Goal: Information Seeking & Learning: Learn about a topic

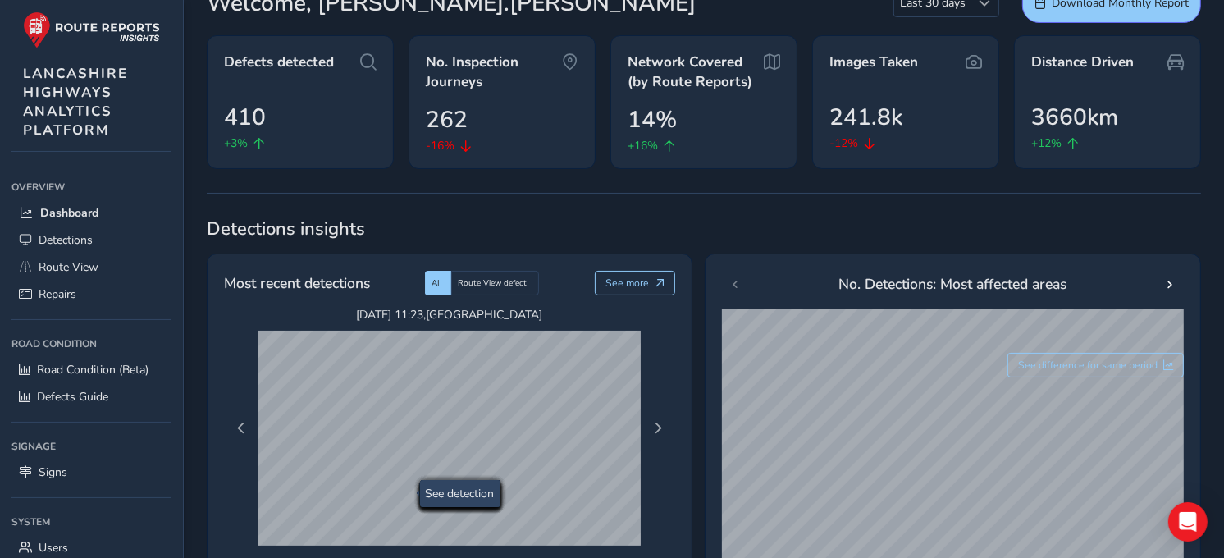
scroll to position [273, 0]
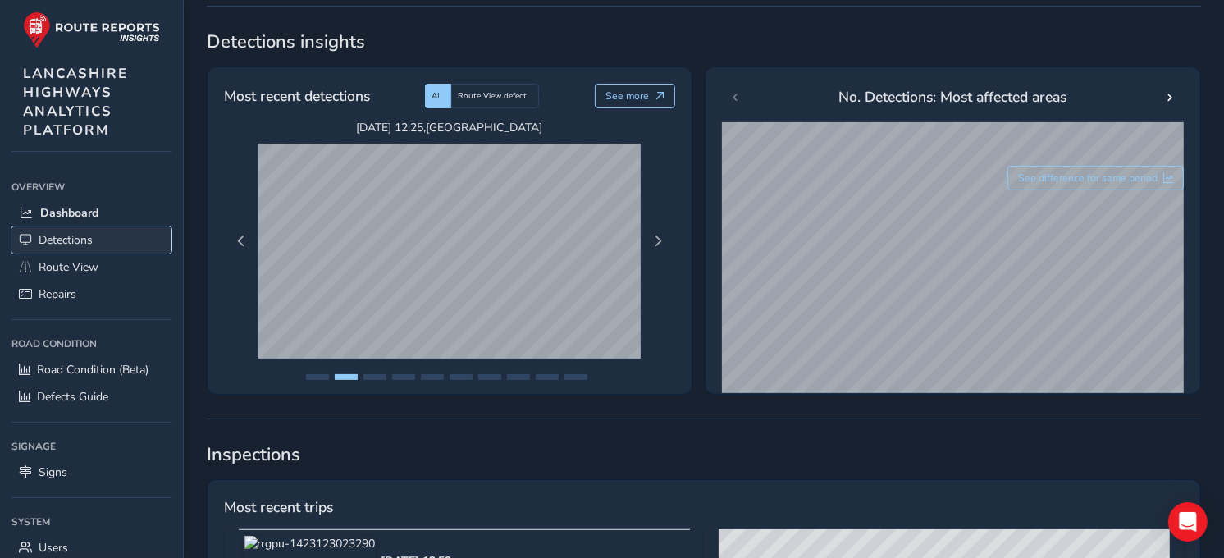
click at [98, 235] on link "Detections" at bounding box center [91, 239] width 160 height 27
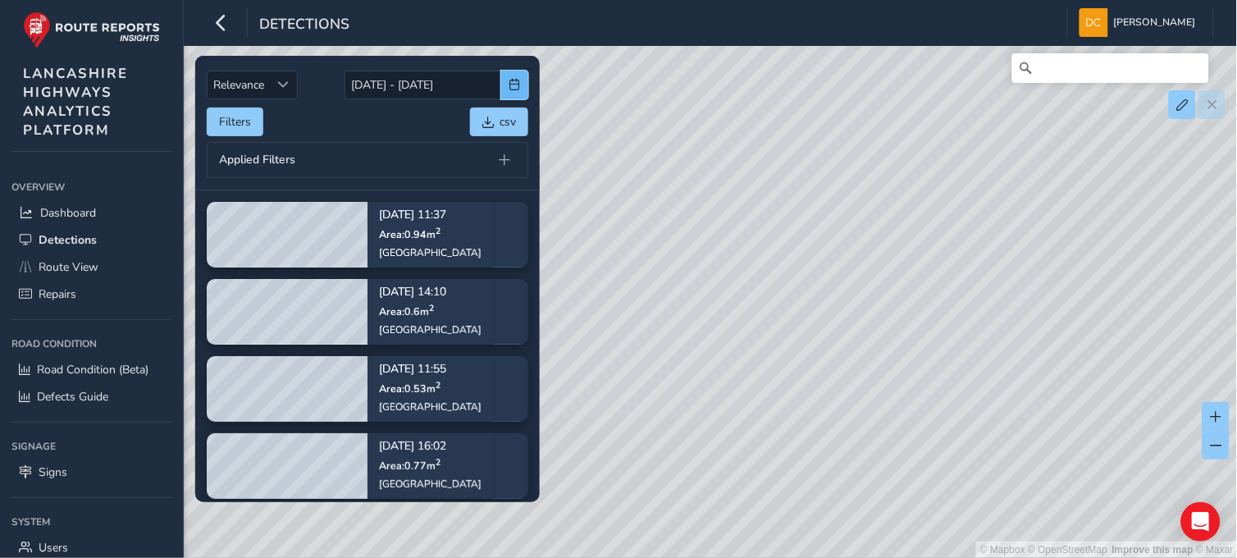
click at [520, 84] on span "button" at bounding box center [514, 84] width 11 height 11
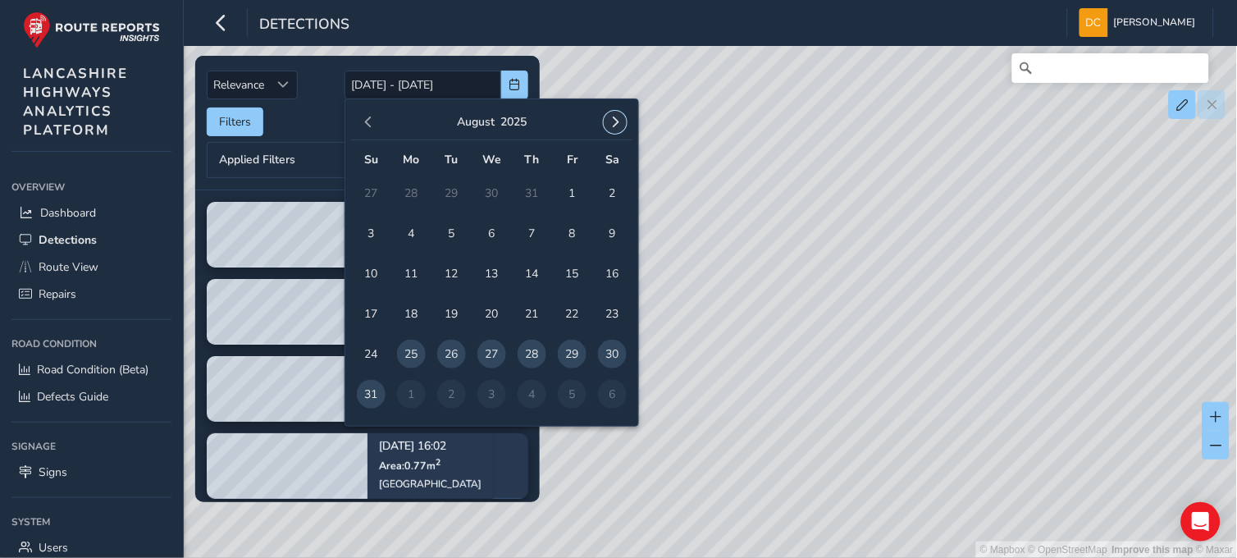
click at [613, 118] on span "button" at bounding box center [614, 121] width 11 height 11
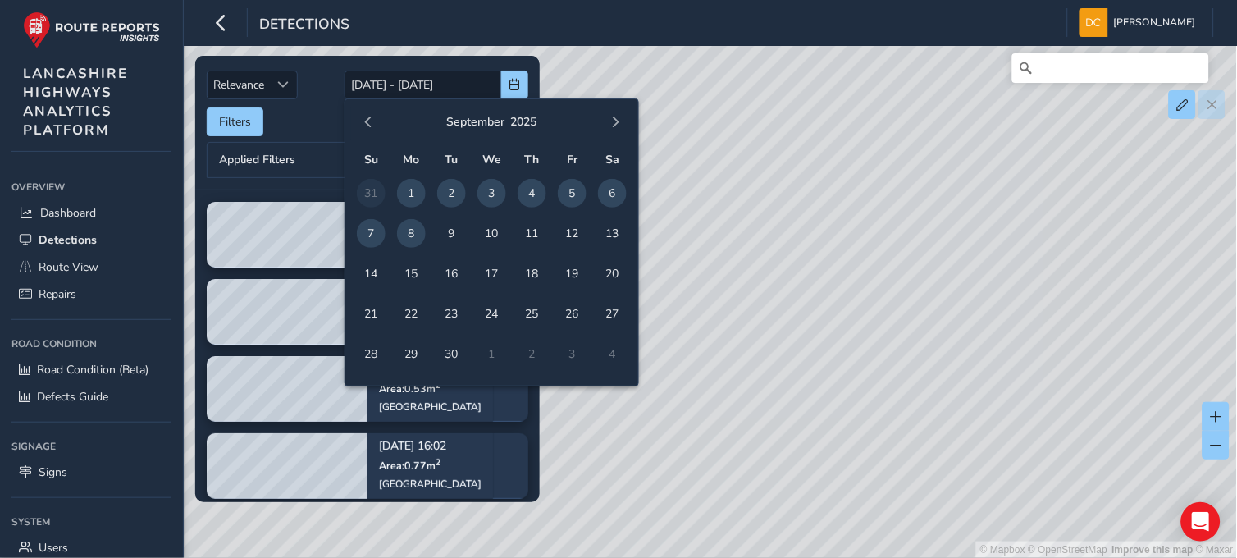
click at [447, 193] on span "2" at bounding box center [451, 193] width 29 height 29
type input "[DATE]"
click at [447, 193] on span "2" at bounding box center [451, 193] width 29 height 29
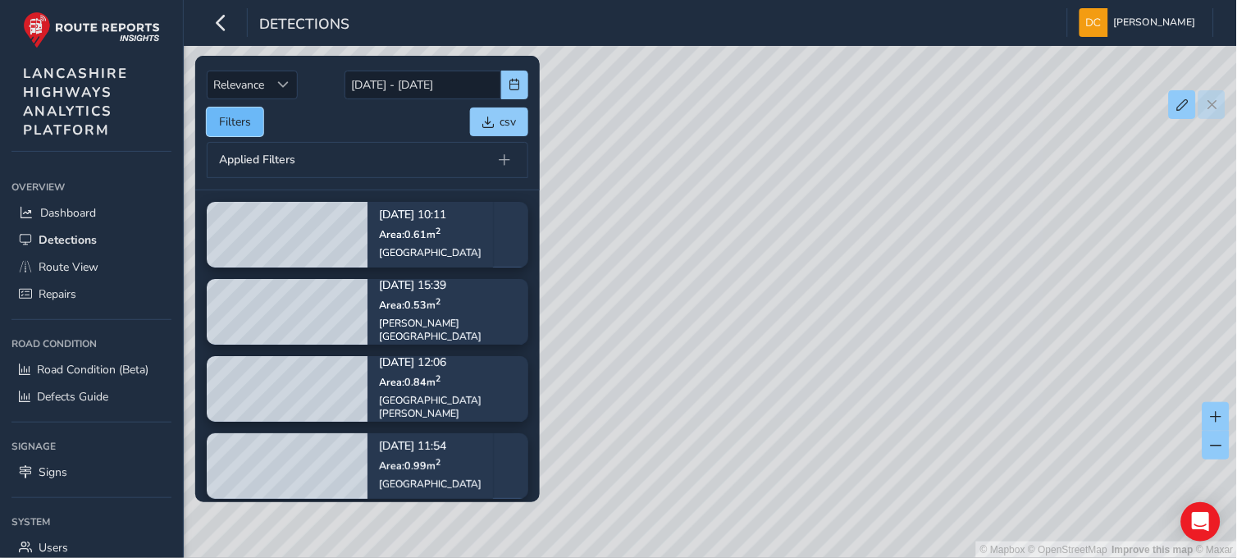
click at [252, 115] on button "Filters" at bounding box center [235, 121] width 57 height 29
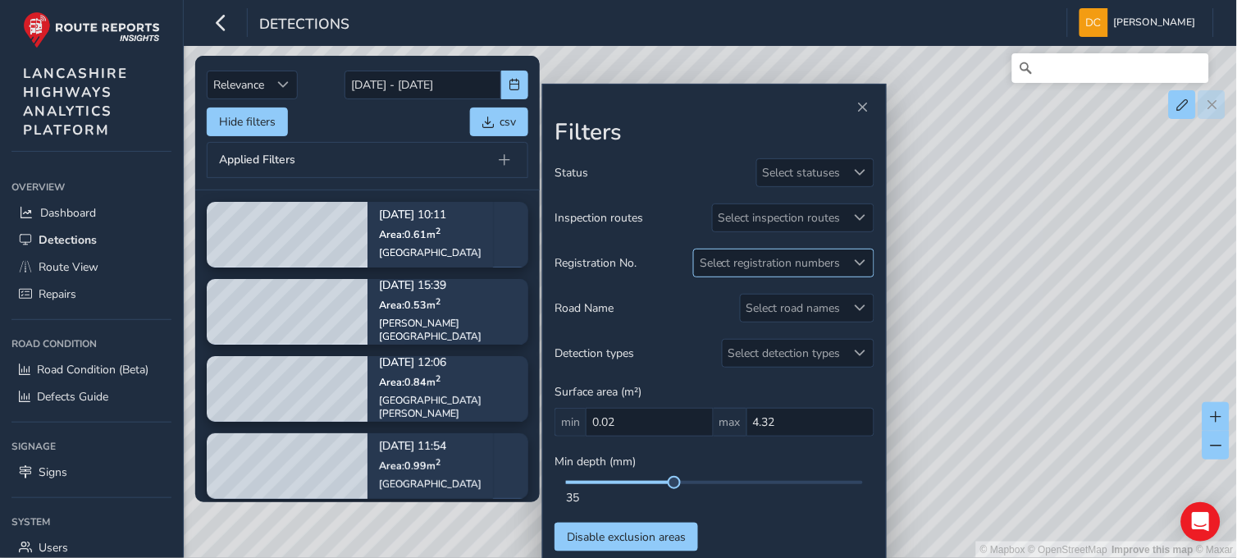
click at [855, 258] on span at bounding box center [860, 262] width 11 height 11
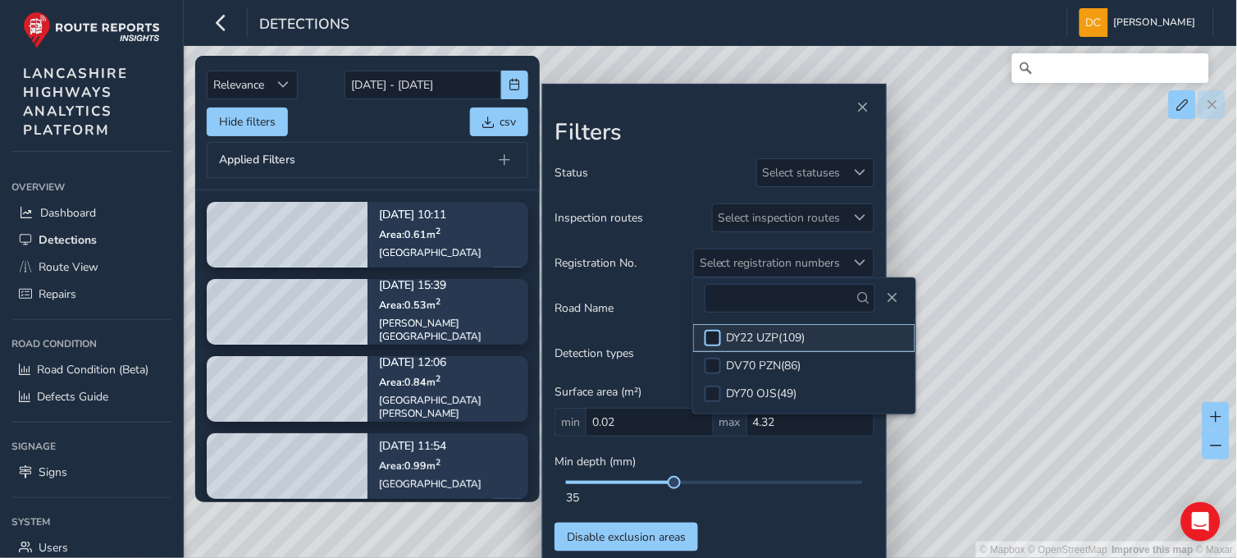
click at [708, 340] on div at bounding box center [712, 338] width 16 height 16
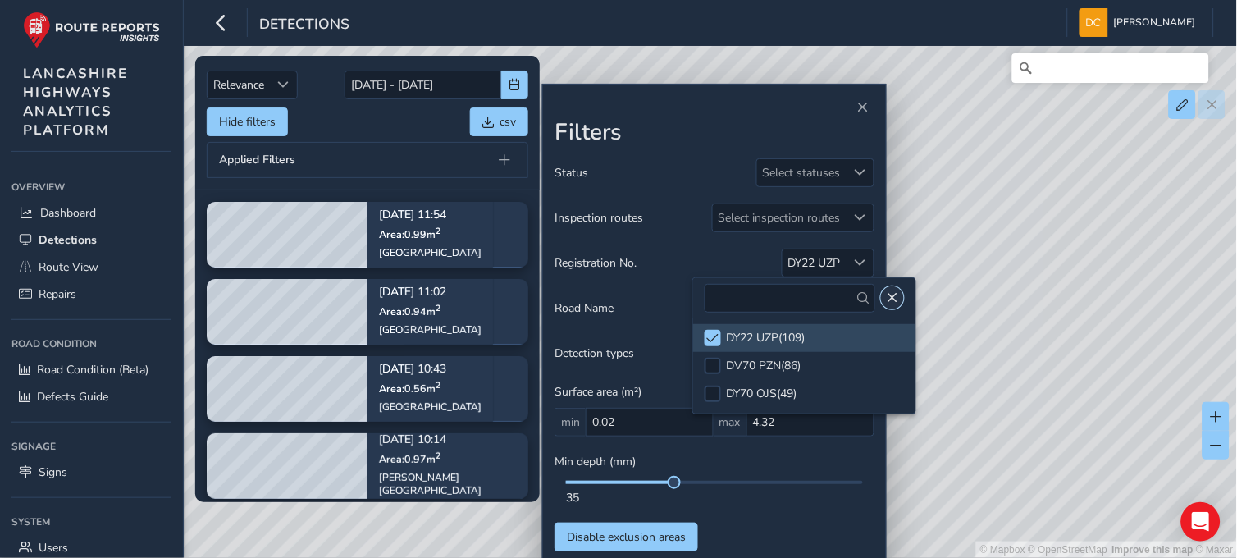
click at [886, 290] on button "Close" at bounding box center [892, 297] width 23 height 23
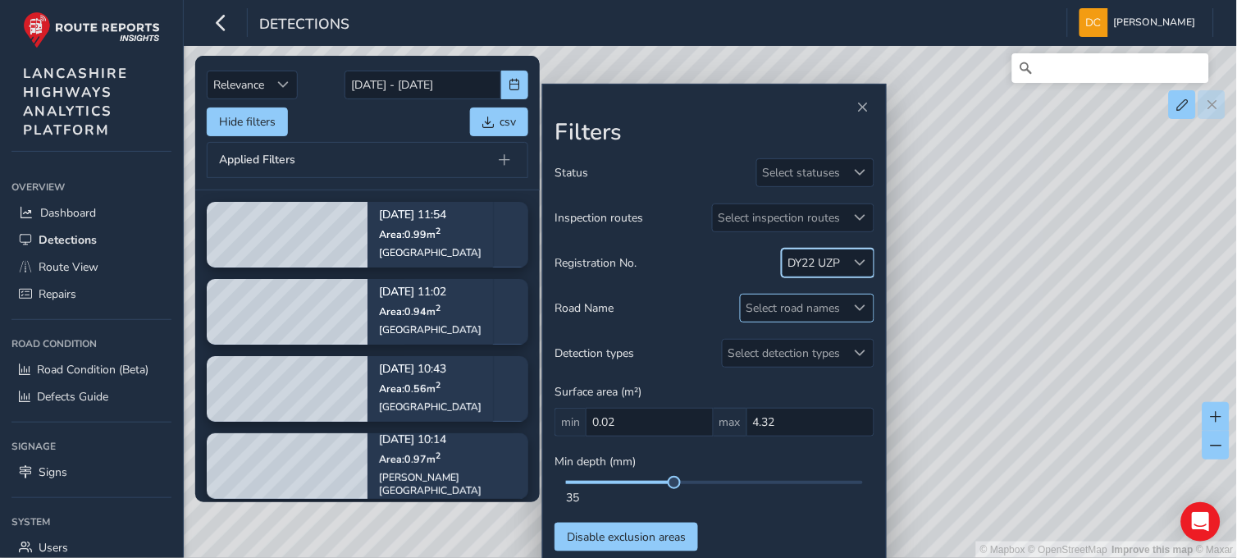
click at [854, 299] on div at bounding box center [859, 307] width 27 height 27
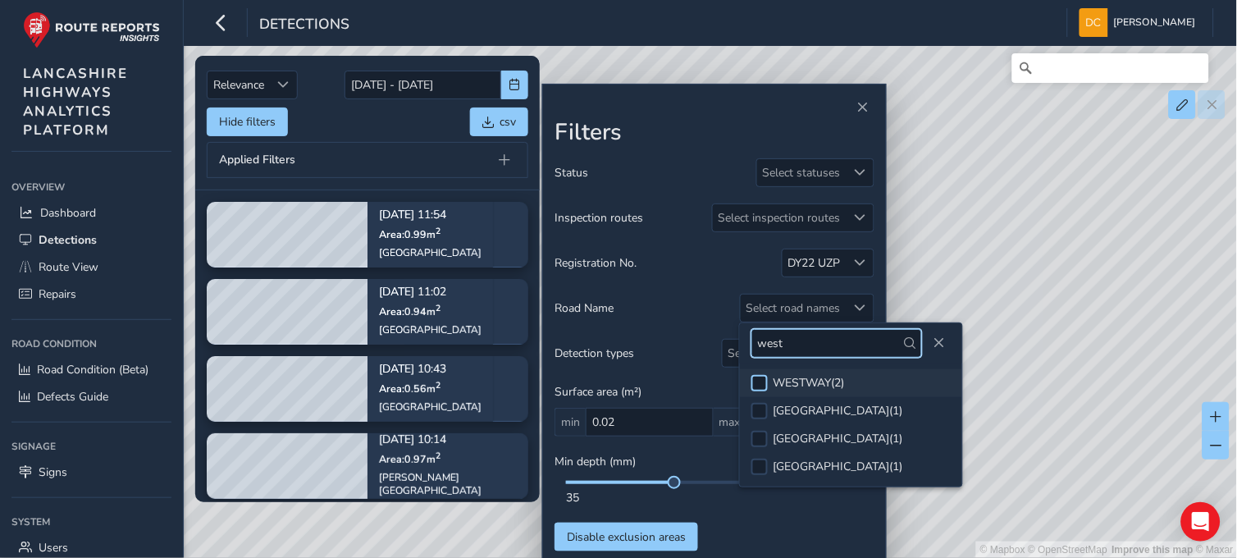
type input "west"
click at [759, 382] on div at bounding box center [759, 383] width 16 height 16
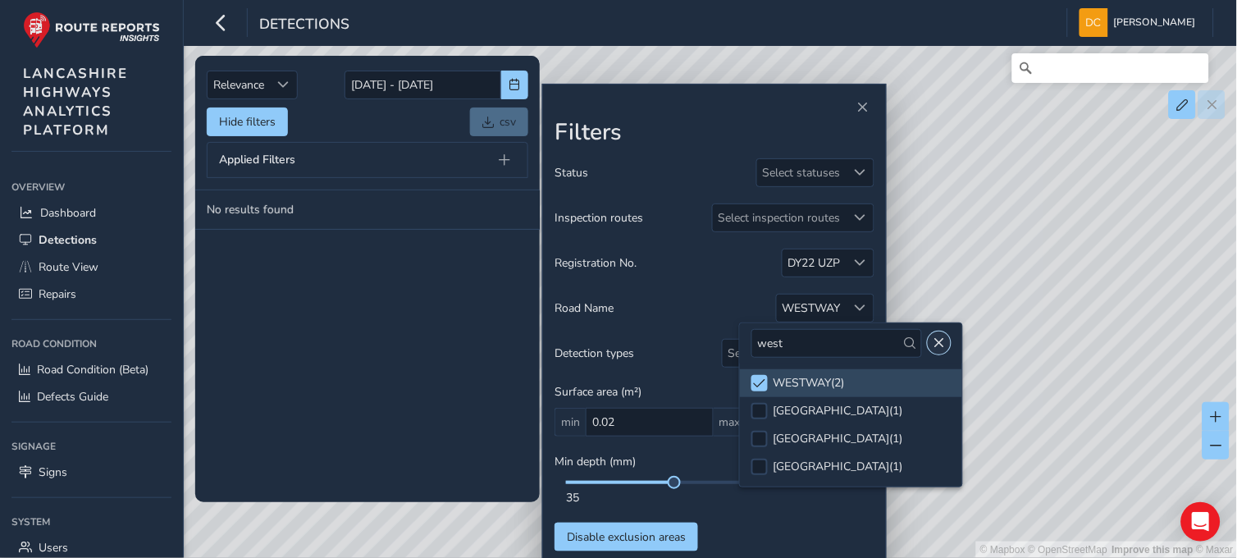
click at [933, 343] on span "Close" at bounding box center [938, 342] width 11 height 11
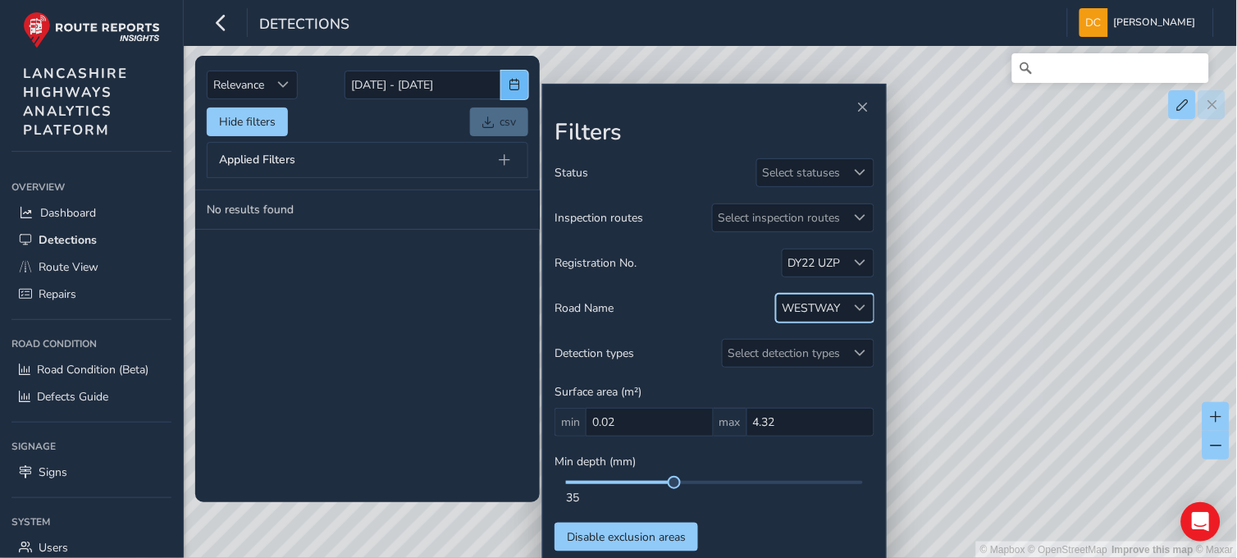
click at [522, 84] on button "button" at bounding box center [514, 85] width 27 height 29
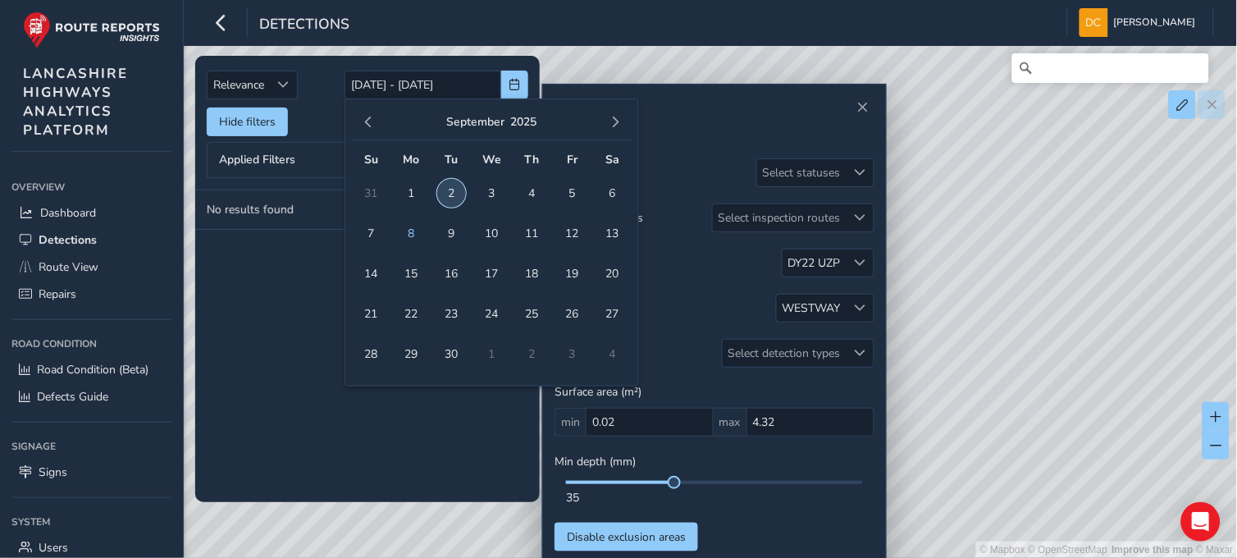
click at [443, 185] on span "2" at bounding box center [451, 193] width 29 height 29
type input "[DATE]"
click at [578, 198] on span "5" at bounding box center [572, 193] width 29 height 29
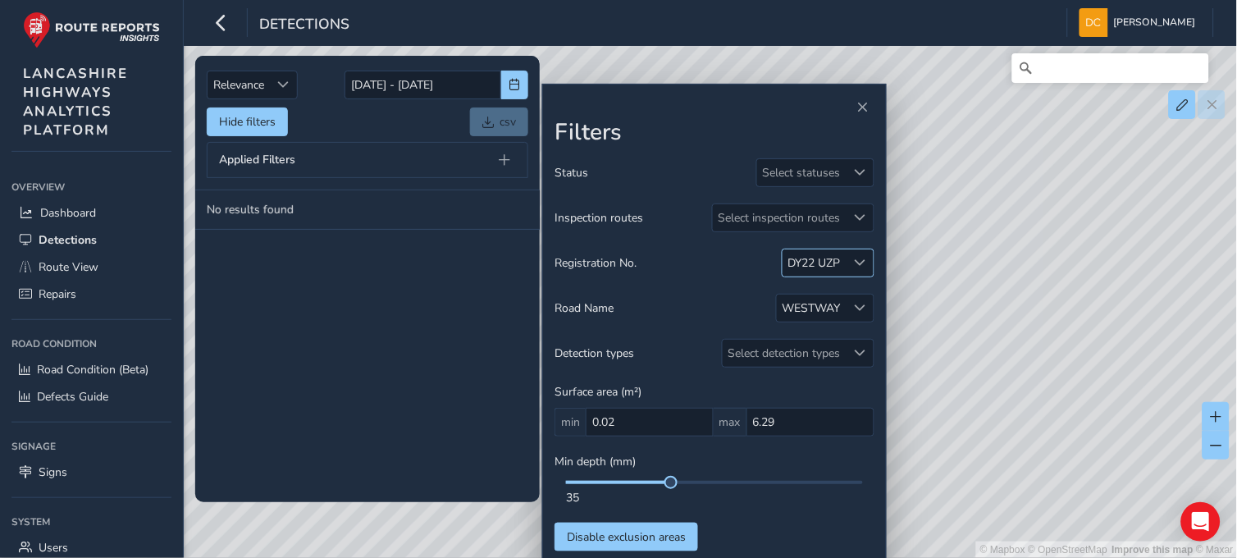
click at [864, 258] on span at bounding box center [860, 262] width 11 height 11
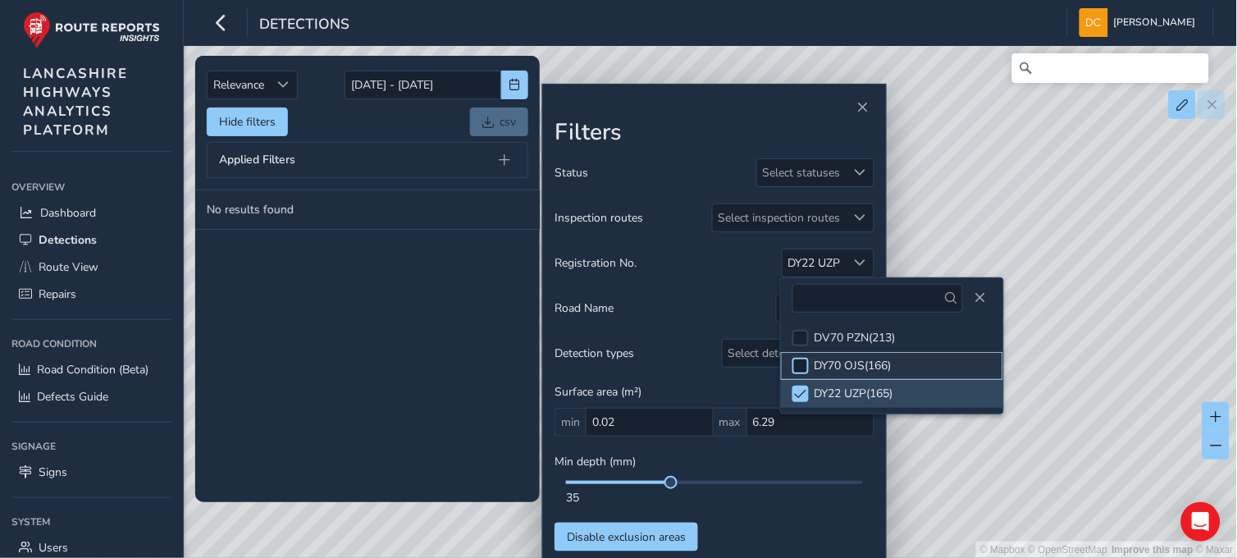
click at [800, 365] on div at bounding box center [800, 366] width 16 height 16
click at [985, 299] on button "Close" at bounding box center [980, 297] width 23 height 23
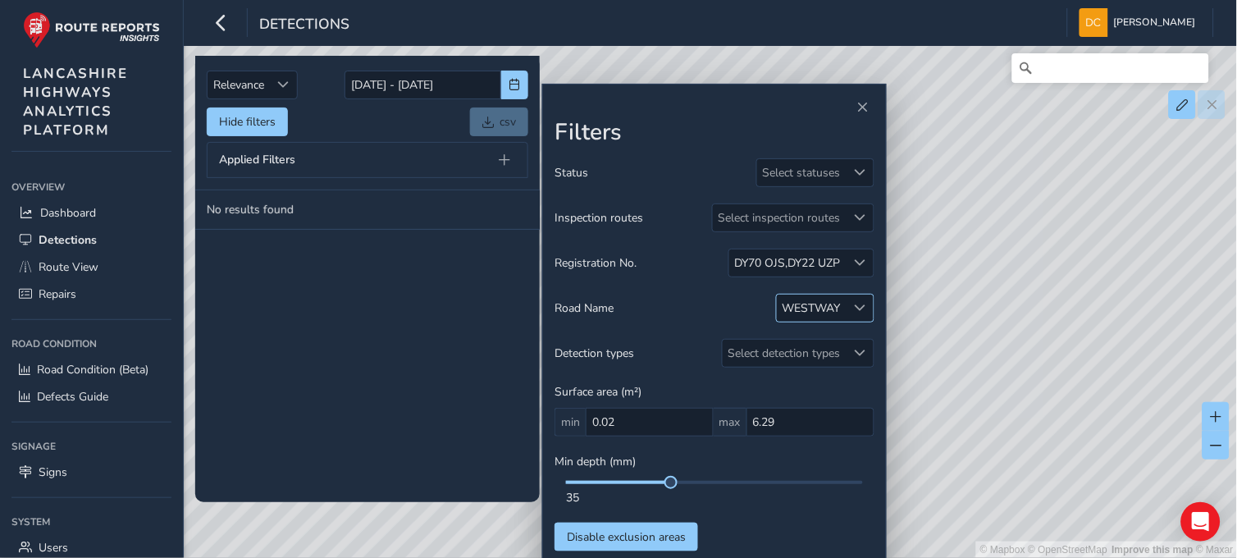
click at [863, 308] on span at bounding box center [860, 307] width 11 height 11
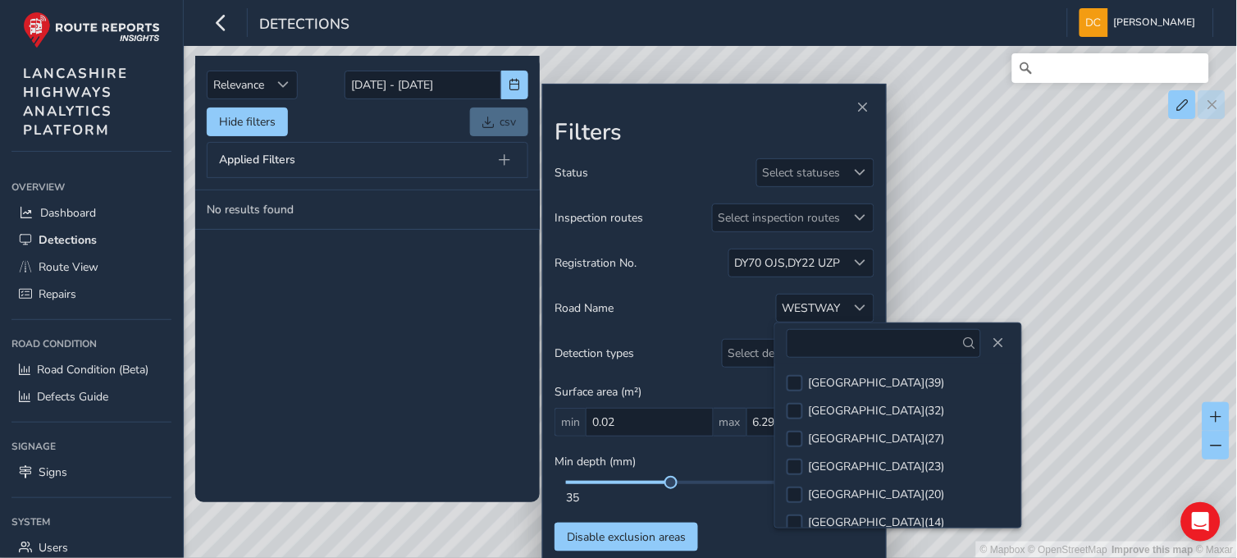
scroll to position [1514, 0]
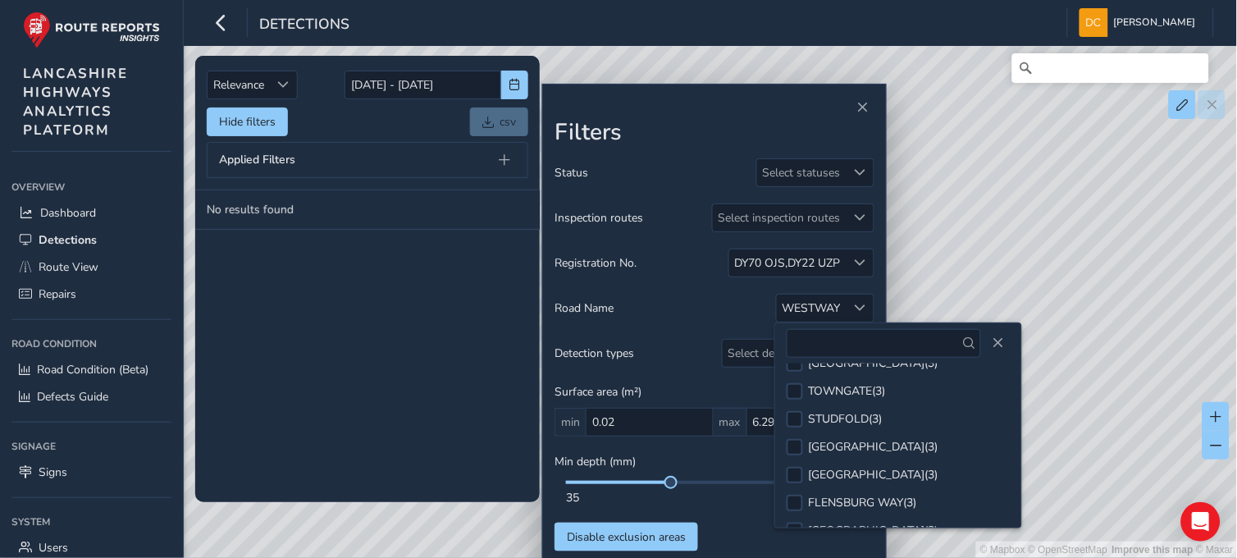
click at [792, 553] on span at bounding box center [794, 558] width 12 height 11
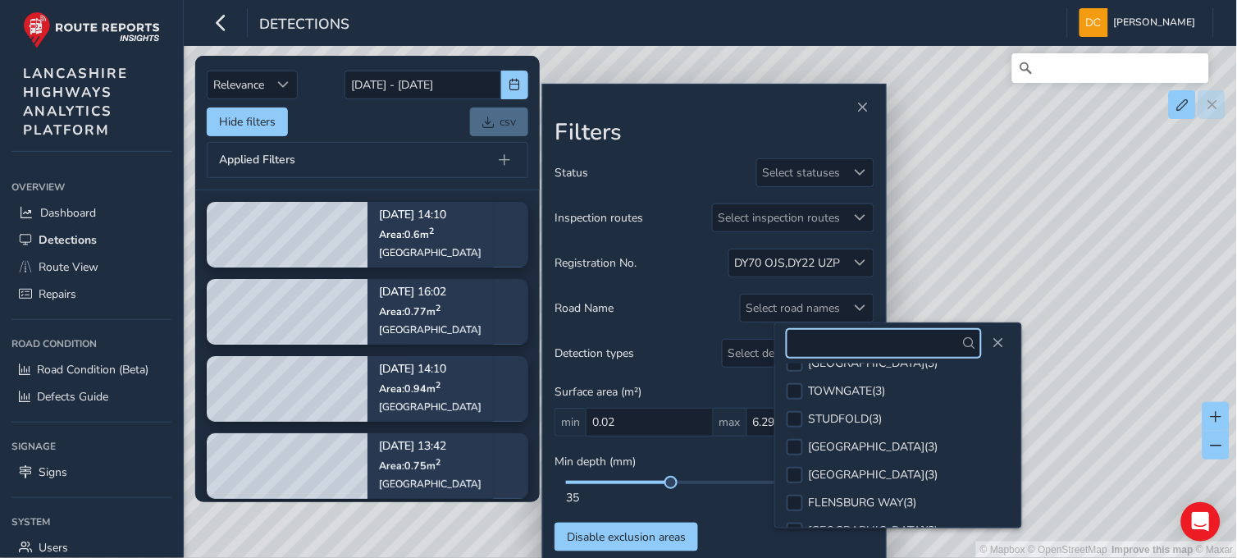
click at [815, 348] on input "text" at bounding box center [883, 343] width 194 height 29
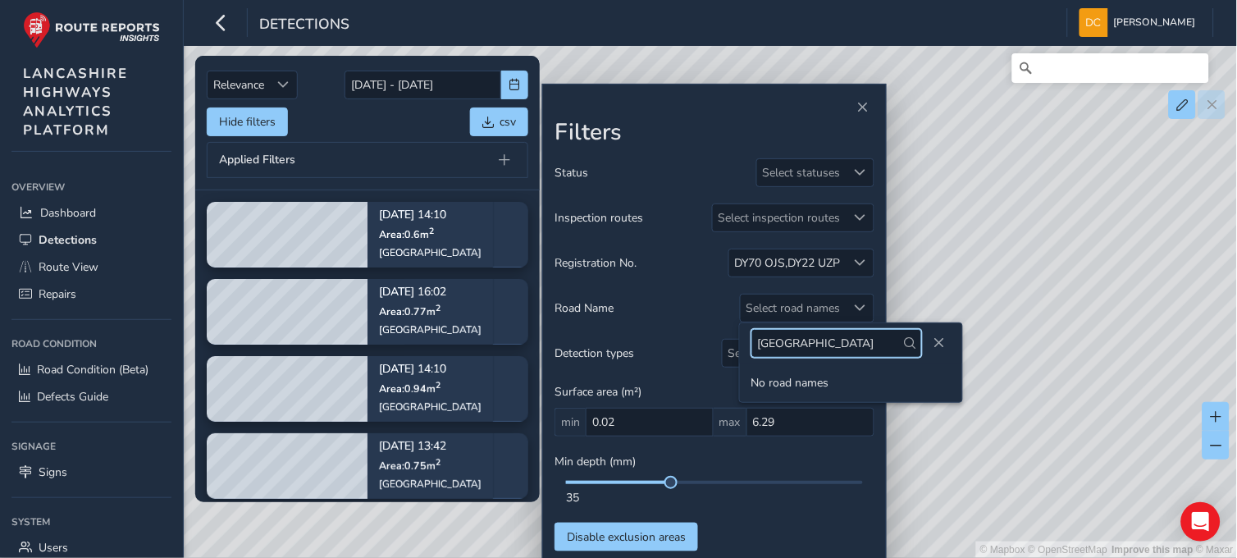
type input "[GEOGRAPHIC_DATA]"
drag, startPoint x: 845, startPoint y: 343, endPoint x: 686, endPoint y: 343, distance: 158.3
click at [686, 343] on body "Detections [PERSON_NAME] Colour Scheme: Dark Dim Light Logout Relevance Relevan…" at bounding box center [618, 279] width 1237 height 558
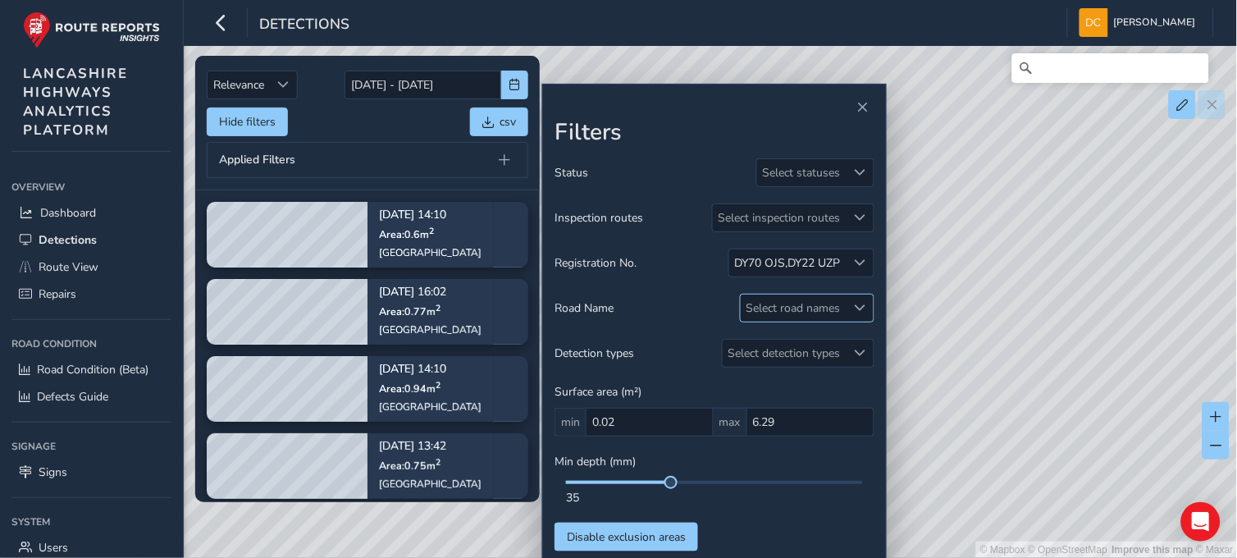
click at [805, 307] on div "Select road names" at bounding box center [794, 307] width 106 height 27
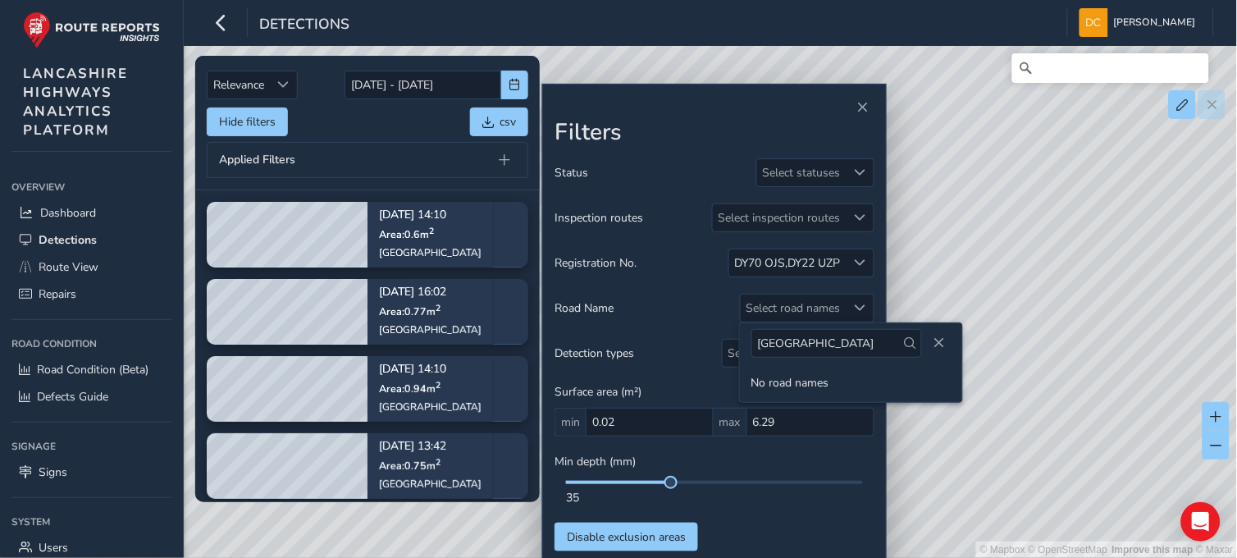
drag, startPoint x: 841, startPoint y: 343, endPoint x: 741, endPoint y: 346, distance: 99.3
click at [741, 346] on div "[GEOGRAPHIC_DATA]" at bounding box center [851, 343] width 222 height 40
type input "[GEOGRAPHIC_DATA]"
click at [933, 342] on span "Close" at bounding box center [938, 342] width 11 height 11
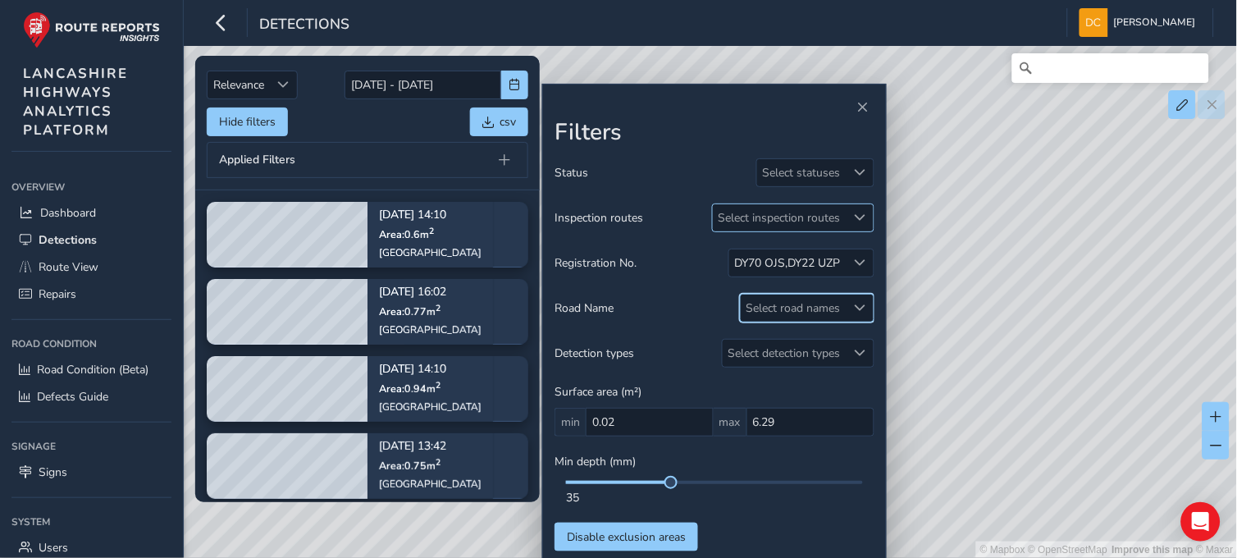
click at [864, 222] on span at bounding box center [860, 217] width 11 height 11
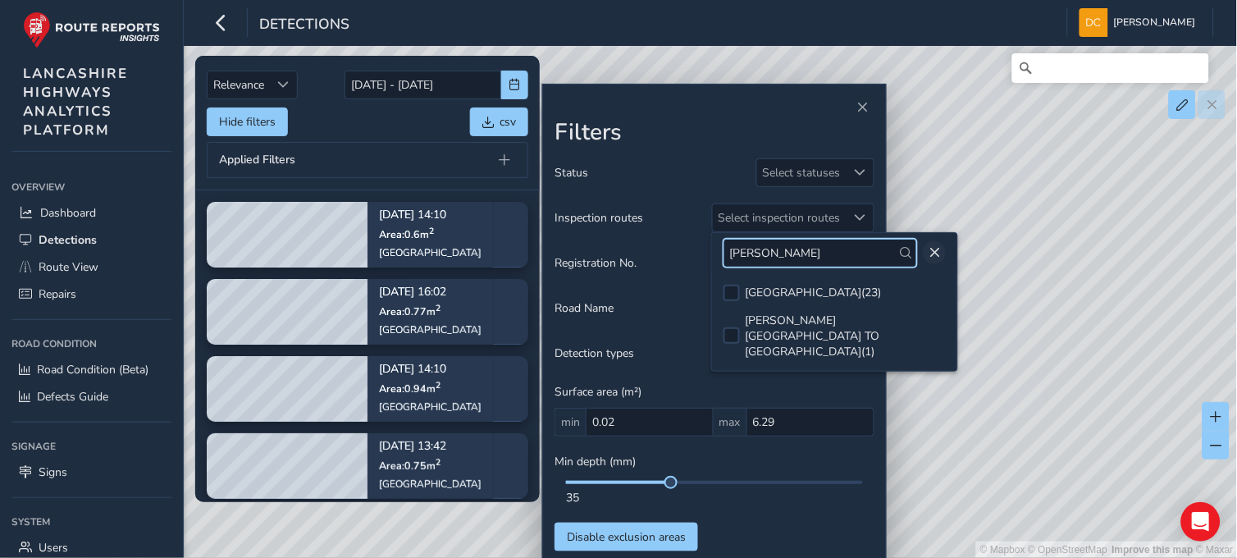
type input "[PERSON_NAME]"
click at [940, 248] on button "Close" at bounding box center [934, 252] width 23 height 23
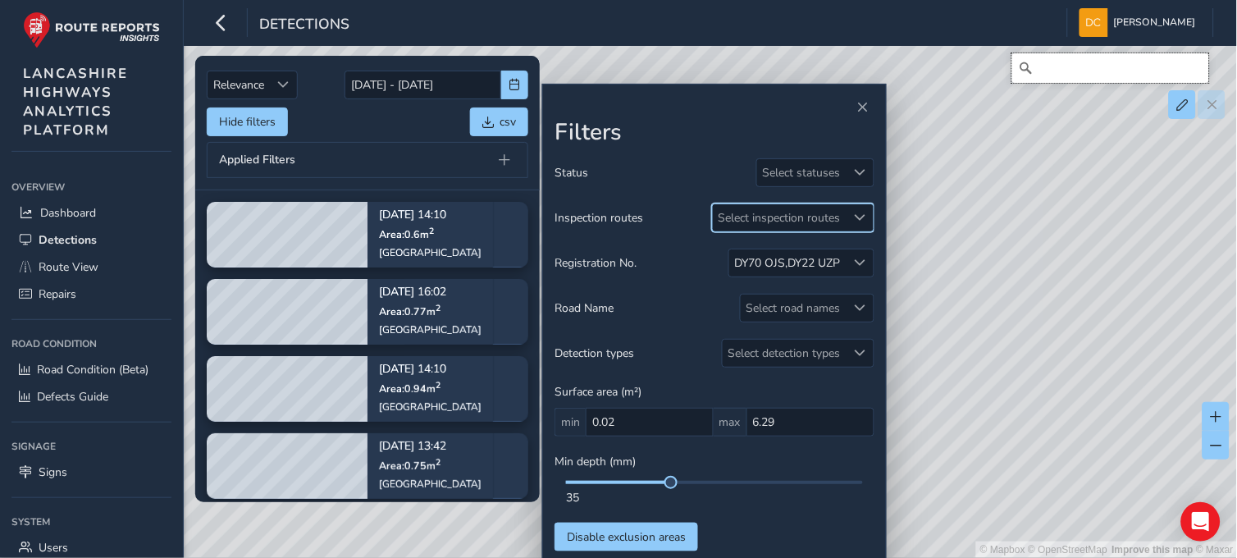
click at [1058, 82] on input "Search" at bounding box center [1110, 68] width 197 height 30
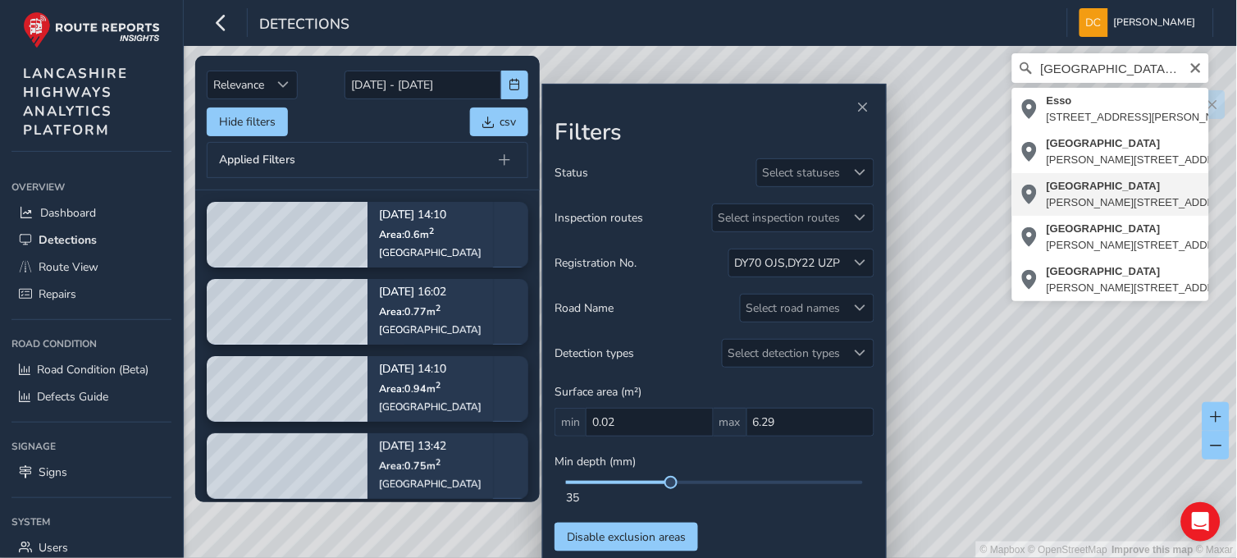
type input "[STREET_ADDRESS][PERSON_NAME][PERSON_NAME]"
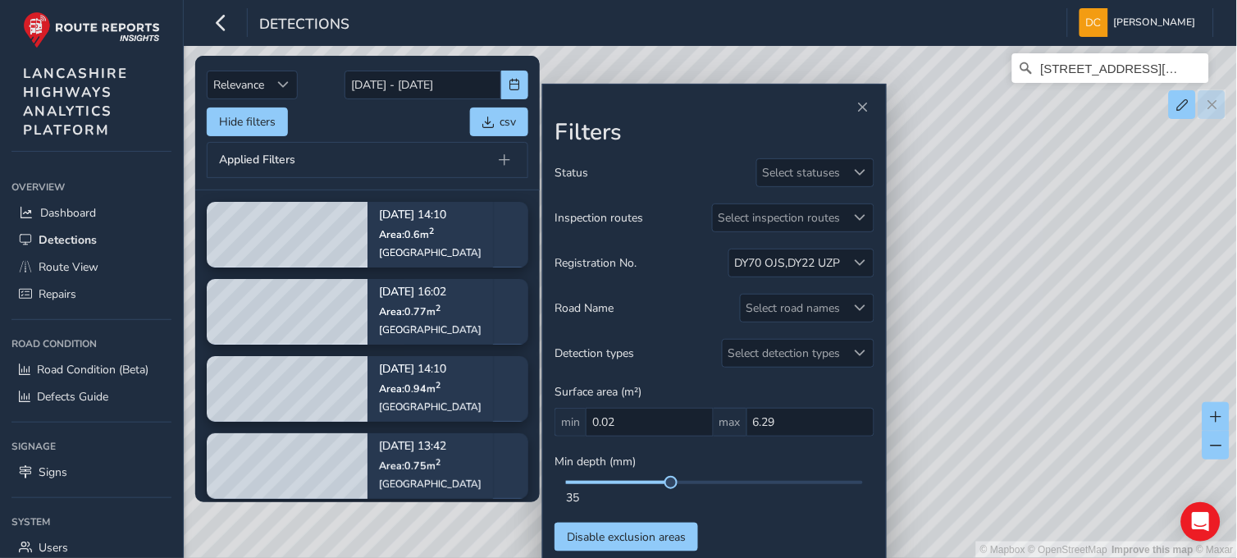
drag, startPoint x: 987, startPoint y: 292, endPoint x: 1163, endPoint y: 277, distance: 176.9
click at [1163, 277] on div "© Mapbox © OpenStreetMap Improve this map © [STREET_ADDRESS][PERSON_NAME][PERSO…" at bounding box center [619, 279] width 1238 height 558
drag, startPoint x: 1071, startPoint y: 284, endPoint x: 1175, endPoint y: 264, distance: 106.0
click at [1175, 264] on div "© Mapbox © OpenStreetMap Improve this map © [STREET_ADDRESS][PERSON_NAME][PERSO…" at bounding box center [619, 279] width 1238 height 558
drag, startPoint x: 1085, startPoint y: 268, endPoint x: 1177, endPoint y: 256, distance: 92.7
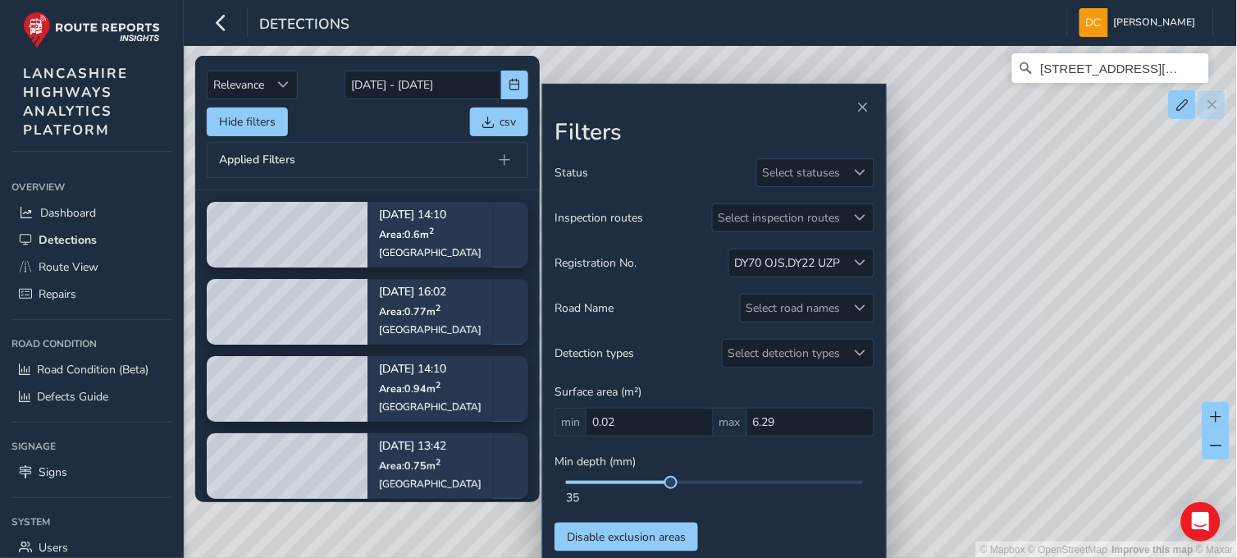
click at [1203, 248] on div "© Mapbox © OpenStreetMap Improve this map © [STREET_ADDRESS][PERSON_NAME][PERSO…" at bounding box center [619, 279] width 1238 height 558
drag, startPoint x: 1034, startPoint y: 242, endPoint x: 1053, endPoint y: 366, distance: 125.3
click at [1052, 407] on div "© Mapbox © OpenStreetMap Improve this map © [STREET_ADDRESS][PERSON_NAME][PERSO…" at bounding box center [619, 279] width 1238 height 558
drag, startPoint x: 1027, startPoint y: 272, endPoint x: 1032, endPoint y: 367, distance: 95.3
click at [1033, 392] on div "© Mapbox © OpenStreetMap Improve this map © [STREET_ADDRESS][PERSON_NAME][PERSO…" at bounding box center [619, 279] width 1238 height 558
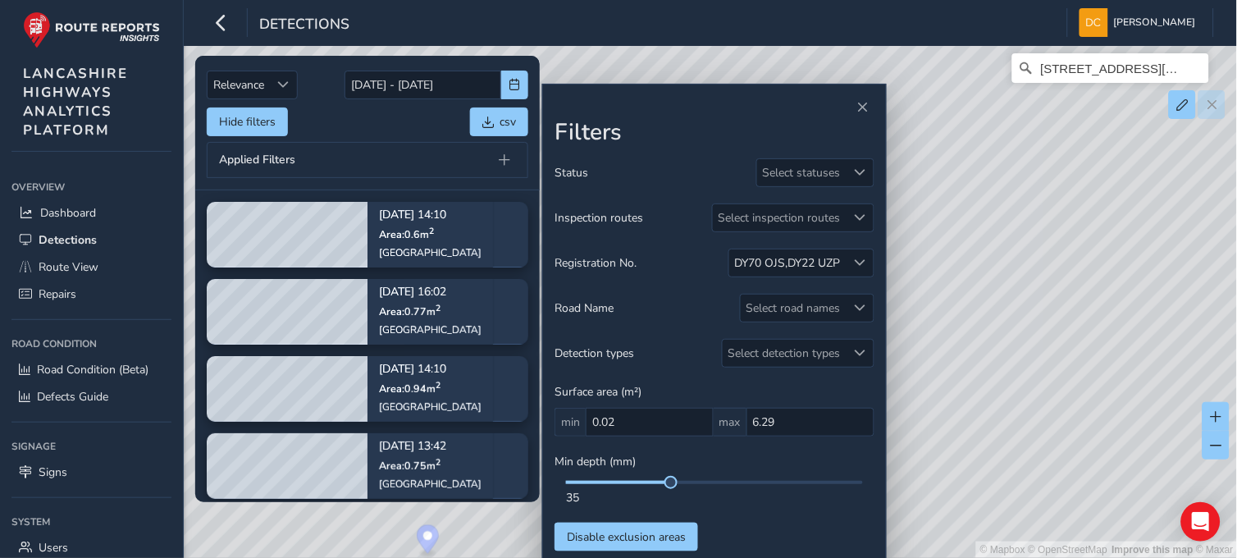
drag, startPoint x: 1010, startPoint y: 258, endPoint x: 1009, endPoint y: 389, distance: 131.2
click at [1009, 406] on div "© Mapbox © OpenStreetMap Improve this map © [STREET_ADDRESS][PERSON_NAME][PERSO…" at bounding box center [619, 279] width 1238 height 558
drag, startPoint x: 1001, startPoint y: 272, endPoint x: 1006, endPoint y: 396, distance: 124.0
click at [1006, 396] on div "© Mapbox © OpenStreetMap Improve this map © [STREET_ADDRESS][PERSON_NAME][PERSO…" at bounding box center [619, 279] width 1238 height 558
drag, startPoint x: 1005, startPoint y: 280, endPoint x: 1012, endPoint y: 431, distance: 150.3
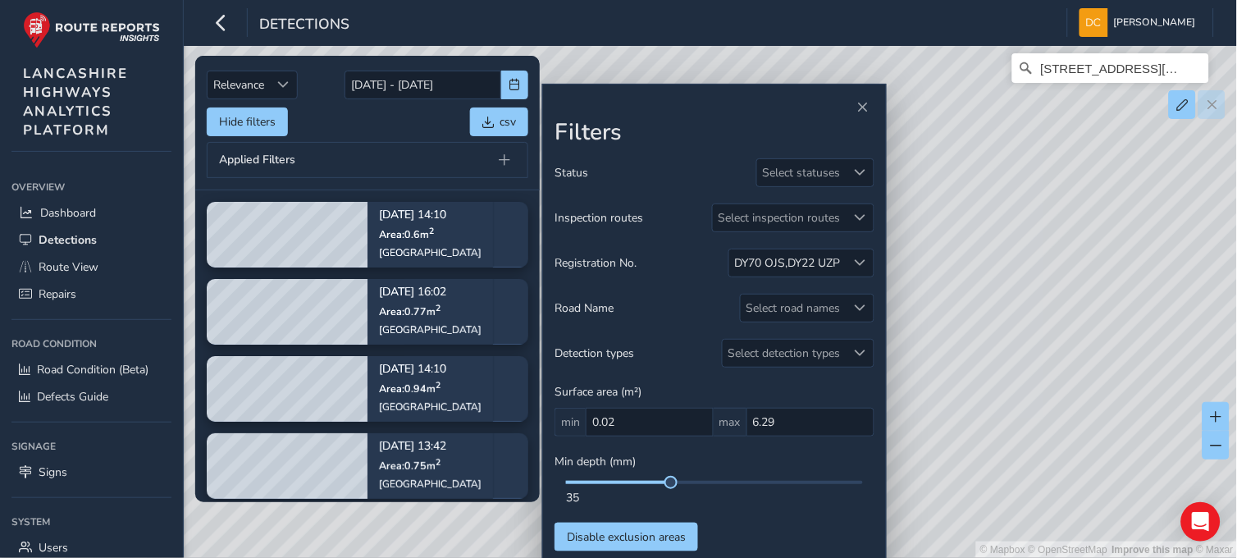
click at [1012, 431] on div "© Mapbox © OpenStreetMap Improve this map © [STREET_ADDRESS][PERSON_NAME][PERSO…" at bounding box center [619, 279] width 1238 height 558
drag, startPoint x: 993, startPoint y: 242, endPoint x: 984, endPoint y: 413, distance: 170.8
click at [984, 413] on div "© Mapbox © OpenStreetMap Improve this map © [STREET_ADDRESS][PERSON_NAME][PERSO…" at bounding box center [619, 279] width 1238 height 558
drag, startPoint x: 1001, startPoint y: 262, endPoint x: 1005, endPoint y: 349, distance: 87.0
click at [1005, 349] on div "© Mapbox © OpenStreetMap Improve this map © [STREET_ADDRESS][PERSON_NAME][PERSO…" at bounding box center [619, 279] width 1238 height 558
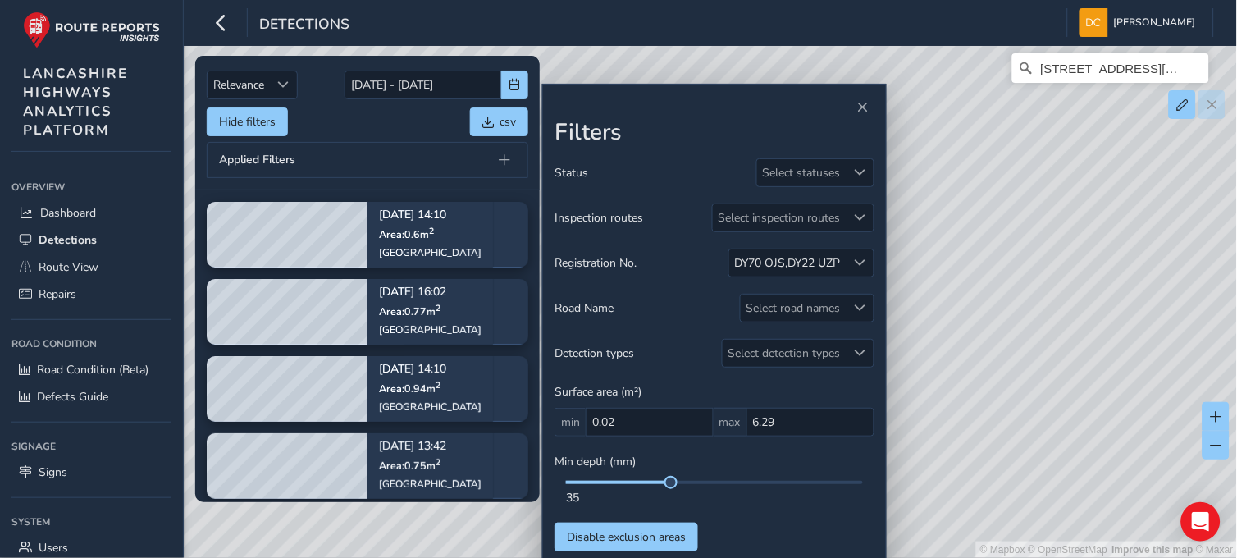
drag, startPoint x: 1005, startPoint y: 408, endPoint x: 991, endPoint y: 170, distance: 239.1
click at [991, 170] on div "© Mapbox © OpenStreetMap Improve this map © [STREET_ADDRESS][PERSON_NAME][PERSO…" at bounding box center [619, 279] width 1238 height 558
drag, startPoint x: 1003, startPoint y: 330, endPoint x: 1009, endPoint y: 201, distance: 128.9
click at [1009, 134] on div "© Mapbox © OpenStreetMap Improve this map © [STREET_ADDRESS][PERSON_NAME][PERSO…" at bounding box center [619, 279] width 1238 height 558
drag, startPoint x: 1020, startPoint y: 277, endPoint x: 1019, endPoint y: 143, distance: 134.5
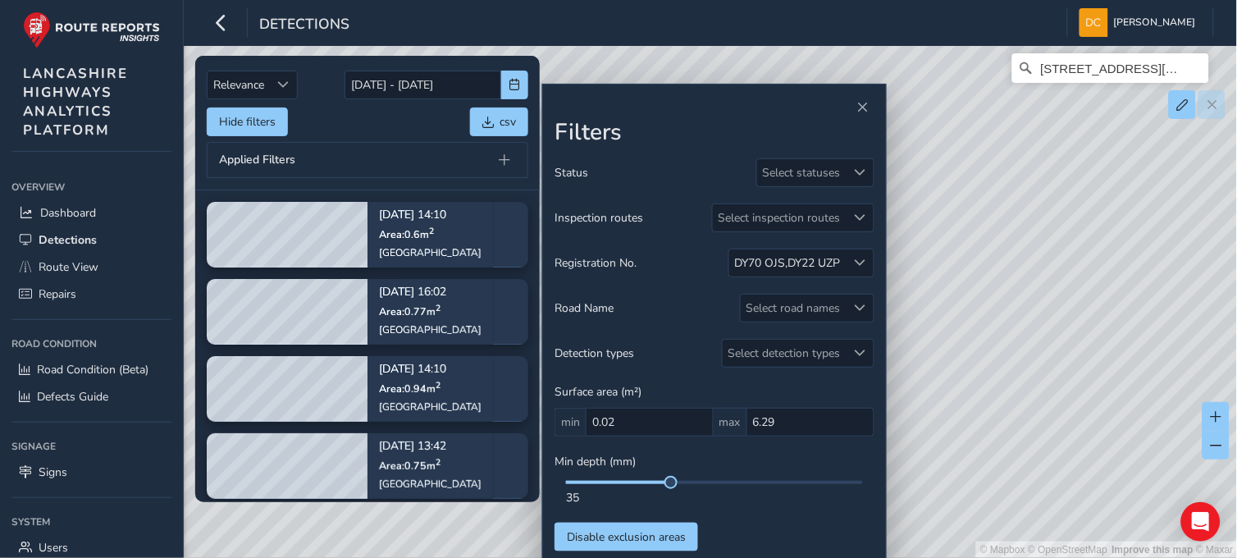
click at [1030, 129] on div "© Mapbox © OpenStreetMap Improve this map © [STREET_ADDRESS][PERSON_NAME][PERSO…" at bounding box center [619, 279] width 1238 height 558
drag, startPoint x: 1018, startPoint y: 366, endPoint x: 1047, endPoint y: 173, distance: 195.0
click at [1044, 176] on div "© Mapbox © OpenStreetMap Improve this map © [STREET_ADDRESS][PERSON_NAME][PERSO…" at bounding box center [619, 279] width 1238 height 558
drag, startPoint x: 1054, startPoint y: 392, endPoint x: 1042, endPoint y: 262, distance: 130.1
click at [1032, 186] on div "© Mapbox © OpenStreetMap Improve this map © [STREET_ADDRESS][PERSON_NAME][PERSO…" at bounding box center [619, 279] width 1238 height 558
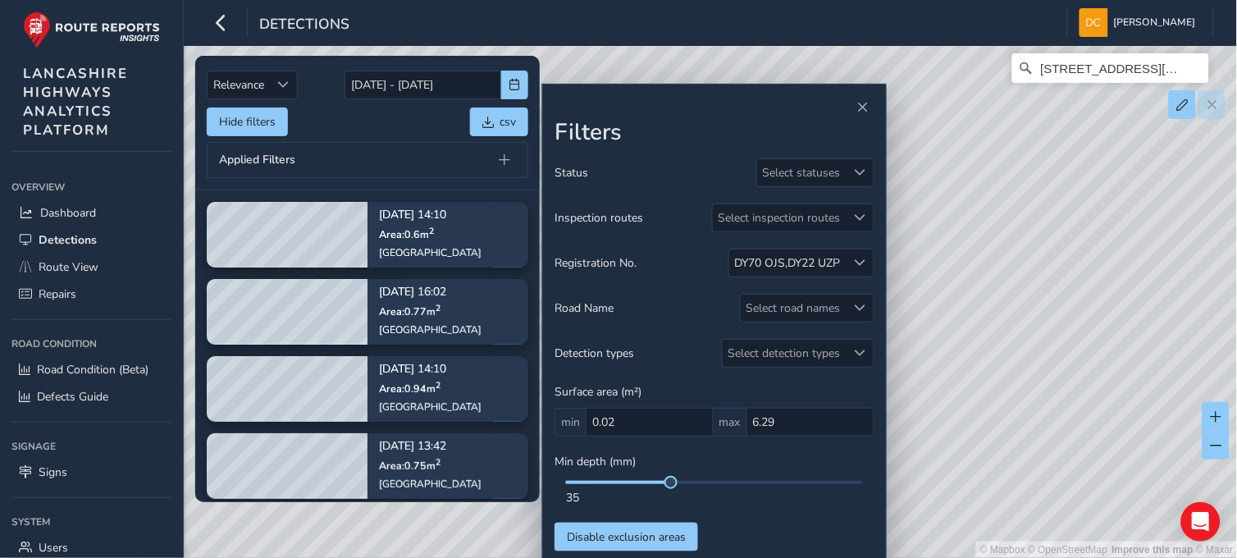
drag, startPoint x: 1047, startPoint y: 420, endPoint x: 992, endPoint y: 177, distance: 248.9
click at [996, 161] on div "© Mapbox © OpenStreetMap Improve this map © [STREET_ADDRESS][PERSON_NAME][PERSO…" at bounding box center [619, 279] width 1238 height 558
drag, startPoint x: 1001, startPoint y: 300, endPoint x: 1007, endPoint y: 159, distance: 141.2
click at [1006, 167] on div "© Mapbox © OpenStreetMap Improve this map © [STREET_ADDRESS][PERSON_NAME][PERSO…" at bounding box center [619, 279] width 1238 height 558
drag, startPoint x: 1013, startPoint y: 305, endPoint x: 1011, endPoint y: 145, distance: 159.9
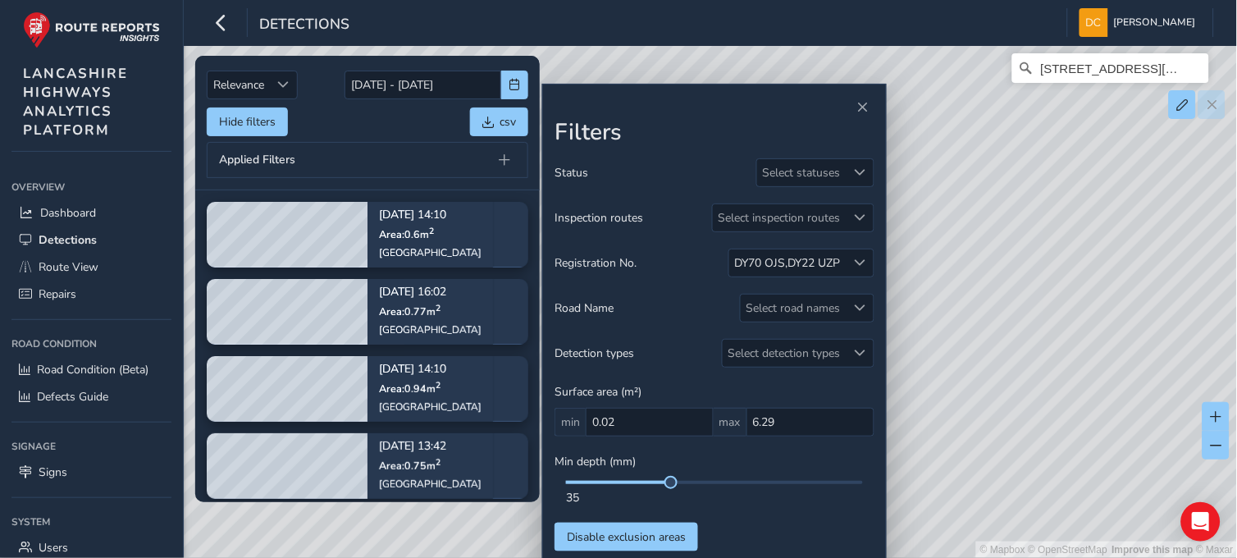
click at [1011, 145] on div "© Mapbox © OpenStreetMap Improve this map © [STREET_ADDRESS][PERSON_NAME][PERSO…" at bounding box center [619, 279] width 1238 height 558
drag, startPoint x: 1025, startPoint y: 394, endPoint x: 1019, endPoint y: 187, distance: 206.7
click at [1019, 187] on div "© Mapbox © OpenStreetMap Improve this map © [STREET_ADDRESS][PERSON_NAME][PERSO…" at bounding box center [619, 279] width 1238 height 558
drag, startPoint x: 1036, startPoint y: 495, endPoint x: 1001, endPoint y: 221, distance: 275.4
click at [1010, 235] on div "© Mapbox © OpenStreetMap Improve this map © [STREET_ADDRESS][PERSON_NAME][PERSO…" at bounding box center [619, 279] width 1238 height 558
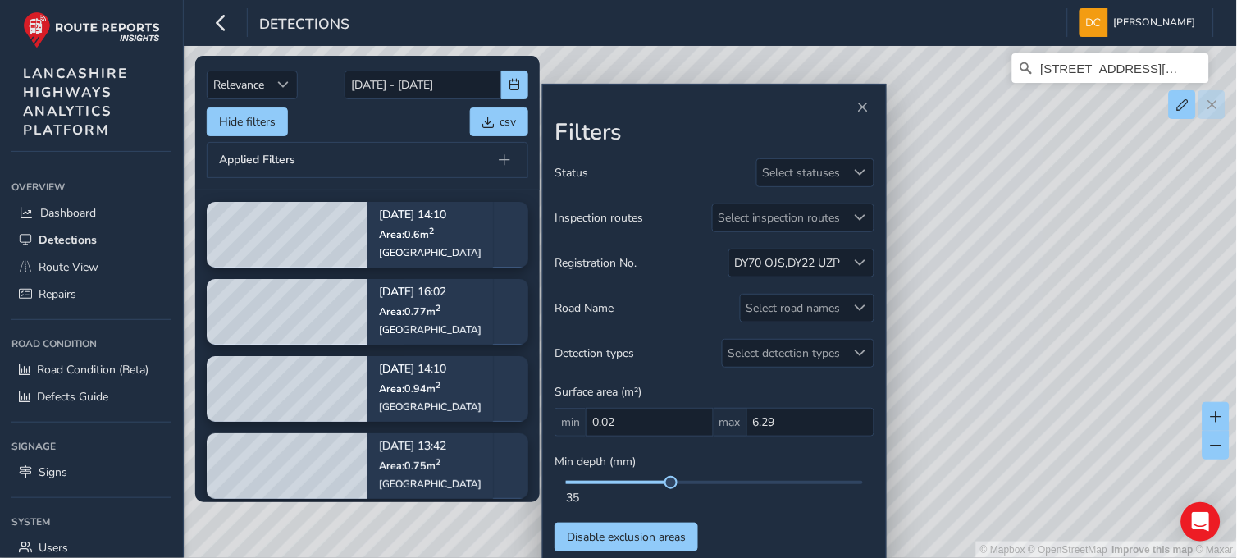
drag, startPoint x: 1001, startPoint y: 424, endPoint x: 970, endPoint y: 195, distance: 230.8
click at [978, 197] on div "© Mapbox © OpenStreetMap Improve this map © [STREET_ADDRESS][PERSON_NAME][PERSO…" at bounding box center [619, 279] width 1238 height 558
drag, startPoint x: 969, startPoint y: 422, endPoint x: 965, endPoint y: 316, distance: 105.8
click at [965, 302] on div "© Mapbox © OpenStreetMap Improve this map © [STREET_ADDRESS][PERSON_NAME][PERSO…" at bounding box center [619, 279] width 1238 height 558
drag, startPoint x: 944, startPoint y: 223, endPoint x: 941, endPoint y: 206, distance: 17.4
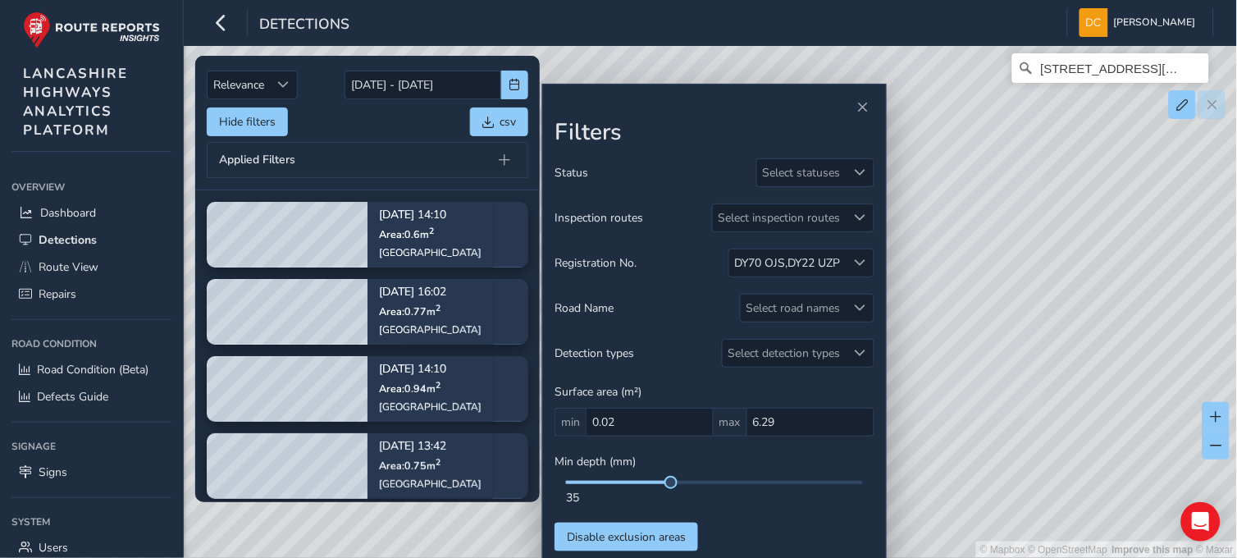
click at [941, 206] on div "© Mapbox © OpenStreetMap Improve this map © [STREET_ADDRESS][PERSON_NAME][PERSO…" at bounding box center [619, 279] width 1238 height 558
drag, startPoint x: 944, startPoint y: 340, endPoint x: 944, endPoint y: 211, distance: 129.6
click at [944, 221] on div "© Mapbox © OpenStreetMap Improve this map © [STREET_ADDRESS][PERSON_NAME][PERSO…" at bounding box center [619, 279] width 1238 height 558
drag, startPoint x: 969, startPoint y: 399, endPoint x: 957, endPoint y: 239, distance: 161.2
click at [961, 239] on div "© Mapbox © OpenStreetMap Improve this map © [STREET_ADDRESS][PERSON_NAME][PERSO…" at bounding box center [619, 279] width 1238 height 558
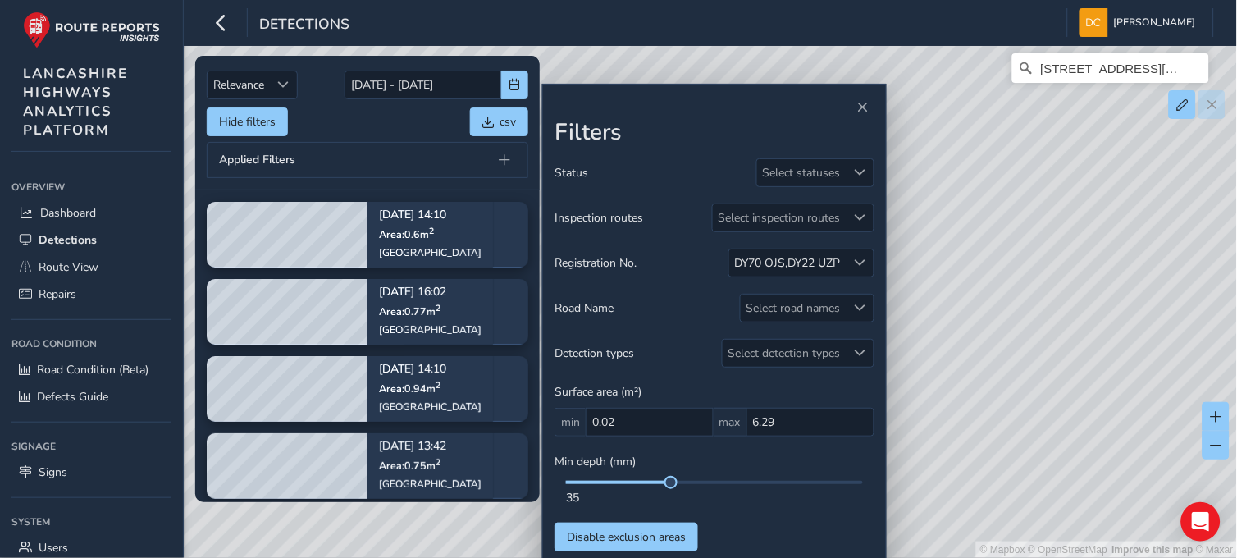
drag, startPoint x: 953, startPoint y: 201, endPoint x: 949, endPoint y: 152, distance: 49.4
click at [951, 153] on div "© Mapbox © OpenStreetMap Improve this map © [STREET_ADDRESS][PERSON_NAME][PERSO…" at bounding box center [619, 279] width 1238 height 558
drag, startPoint x: 982, startPoint y: 320, endPoint x: 980, endPoint y: 140, distance: 179.6
click at [980, 144] on div "© Mapbox © OpenStreetMap Improve this map © [STREET_ADDRESS][PERSON_NAME][PERSO…" at bounding box center [619, 279] width 1238 height 558
drag, startPoint x: 977, startPoint y: 347, endPoint x: 980, endPoint y: 154, distance: 192.8
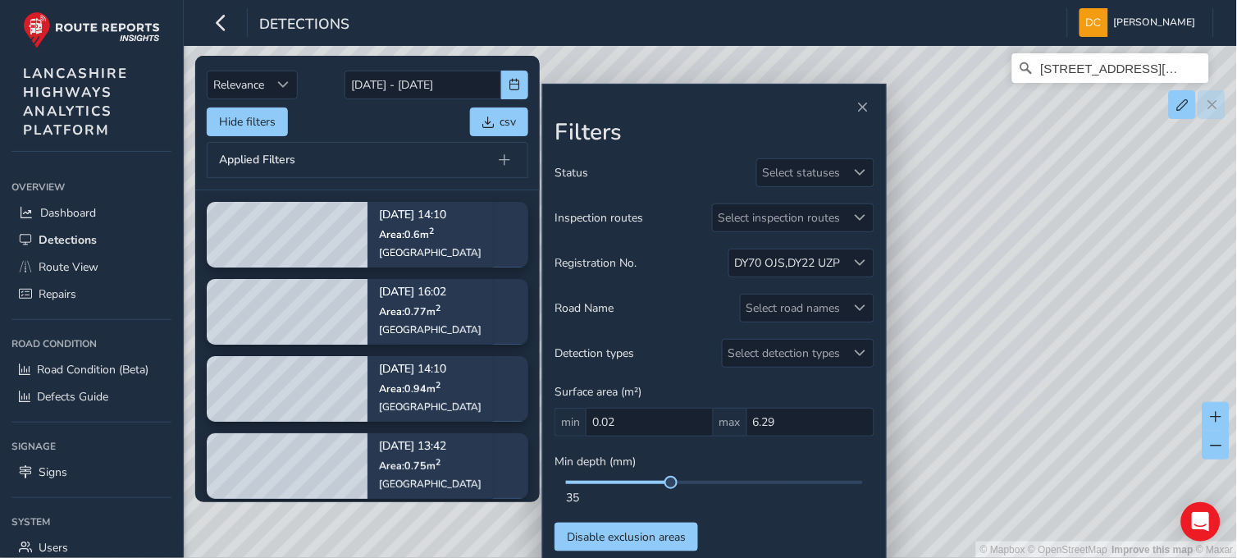
click at [980, 154] on div "© Mapbox © OpenStreetMap Improve this map © [STREET_ADDRESS][PERSON_NAME][PERSO…" at bounding box center [619, 279] width 1238 height 558
drag, startPoint x: 981, startPoint y: 362, endPoint x: 993, endPoint y: 157, distance: 205.4
click at [993, 161] on div "© Mapbox © OpenStreetMap Improve this map © [STREET_ADDRESS][PERSON_NAME][PERSO…" at bounding box center [619, 279] width 1238 height 558
drag, startPoint x: 985, startPoint y: 370, endPoint x: 987, endPoint y: 184, distance: 186.2
click at [988, 184] on div "© Mapbox © OpenStreetMap Improve this map © [STREET_ADDRESS][PERSON_NAME][PERSO…" at bounding box center [619, 279] width 1238 height 558
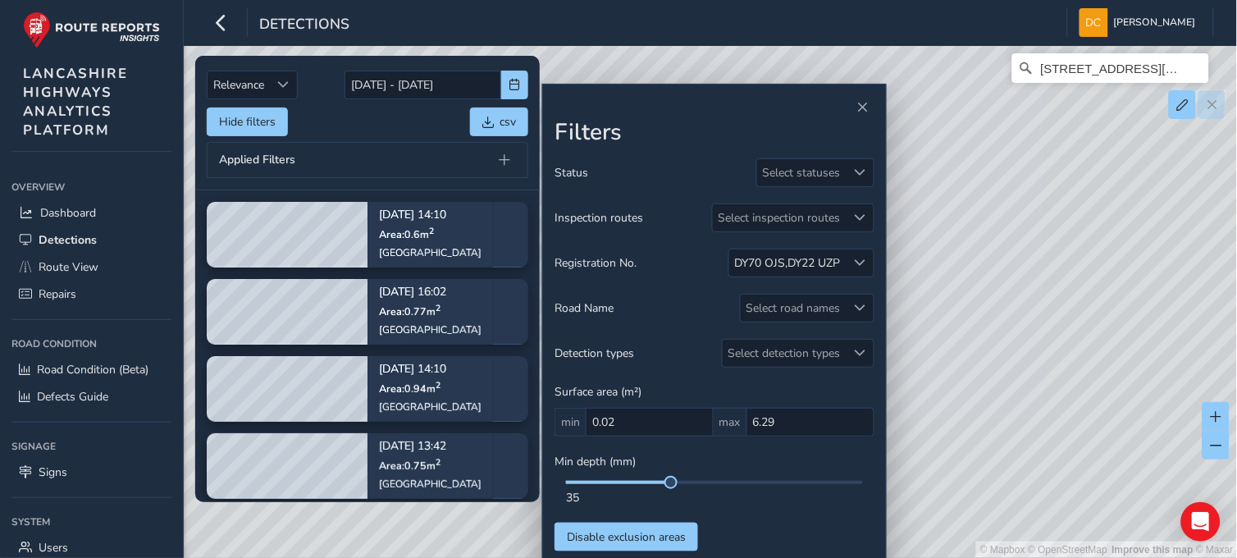
drag
click at [974, 200] on div "© Mapbox © OpenStreetMap Improve this map © [STREET_ADDRESS][PERSON_NAME][PERSO…" at bounding box center [619, 279] width 1238 height 558
click at [929, 201] on div "© Mapbox © OpenStreetMap Improve this map © [STREET_ADDRESS][PERSON_NAME][PERSO…" at bounding box center [619, 279] width 1238 height 558
click at [948, 211] on div "© Mapbox © OpenStreetMap Improve this map © [STREET_ADDRESS][PERSON_NAME][PERSO…" at bounding box center [619, 279] width 1238 height 558
click at [955, 248] on div "© Mapbox © OpenStreetMap Improve this map © [STREET_ADDRESS][PERSON_NAME][PERSO…" at bounding box center [619, 279] width 1238 height 558
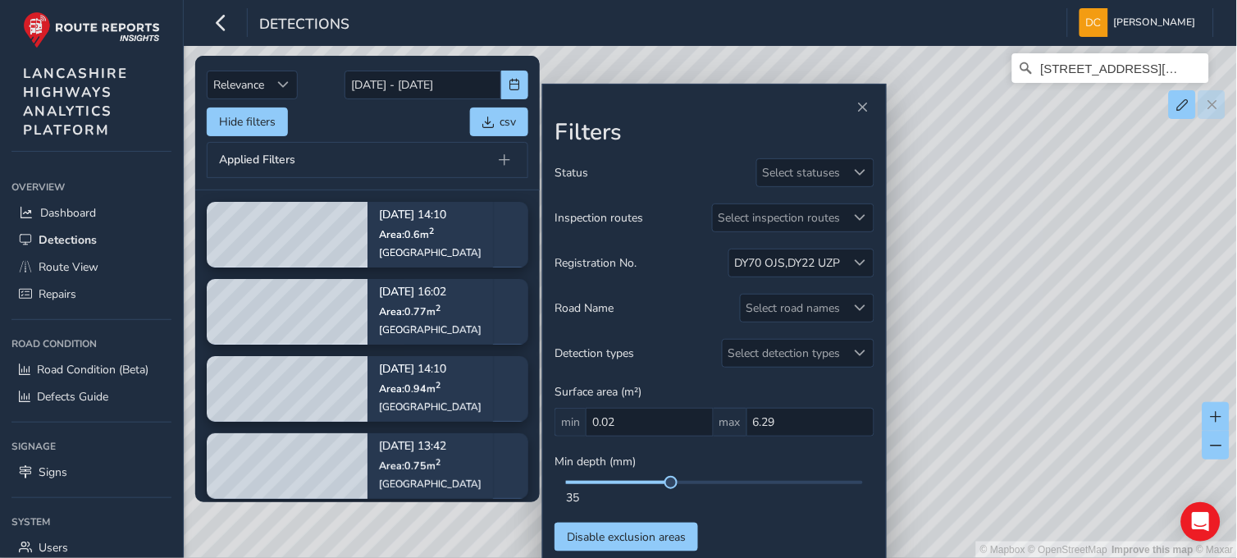
click at [946, 238] on div "© Mapbox © OpenStreetMap Improve this map © [STREET_ADDRESS][PERSON_NAME][PERSO…" at bounding box center [619, 279] width 1238 height 558
click at [919, 205] on div "© Mapbox © OpenStreetMap Improve this map © [STREET_ADDRESS][PERSON_NAME][PERSO…" at bounding box center [619, 279] width 1238 height 558
click at [917, 226] on div "© Mapbox © OpenStreetMap Improve this map © [STREET_ADDRESS][PERSON_NAME][PERSO…" at bounding box center [619, 279] width 1238 height 558
click at [955, 220] on div "© Mapbox © OpenStreetMap Improve this map © [STREET_ADDRESS][PERSON_NAME][PERSO…" at bounding box center [619, 279] width 1238 height 558
click at [933, 265] on div "© Mapbox © OpenStreetMap Improve this map © [STREET_ADDRESS][PERSON_NAME][PERSO…" at bounding box center [619, 279] width 1238 height 558
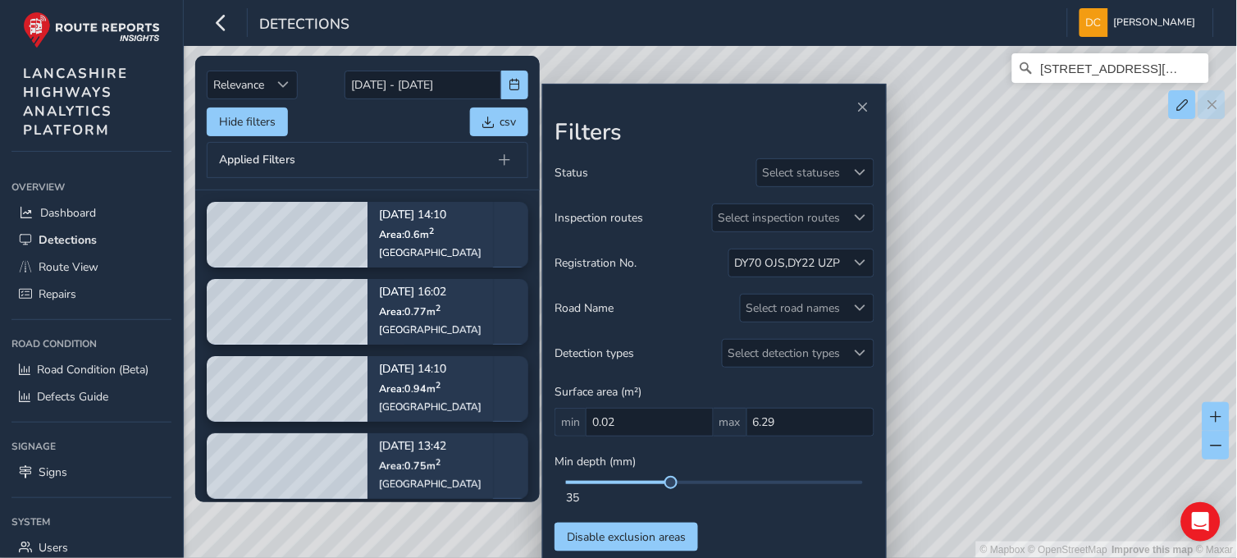
click at [938, 272] on div "© Mapbox © OpenStreetMap Improve this map © [STREET_ADDRESS][PERSON_NAME][PERSO…" at bounding box center [619, 279] width 1238 height 558
click at [978, 329] on div "© Mapbox © OpenStreetMap Improve this map © [STREET_ADDRESS][PERSON_NAME][PERSO…" at bounding box center [619, 279] width 1238 height 558
click at [984, 217] on div "© Mapbox © OpenStreetMap Improve this map © [STREET_ADDRESS][PERSON_NAME][PERSO…" at bounding box center [619, 279] width 1238 height 558
click at [971, 140] on div "© Mapbox © OpenStreetMap Improve this map © [STREET_ADDRESS][PERSON_NAME][PERSO…" at bounding box center [619, 279] width 1238 height 558
click at [77, 263] on span "Route View" at bounding box center [69, 267] width 60 height 16
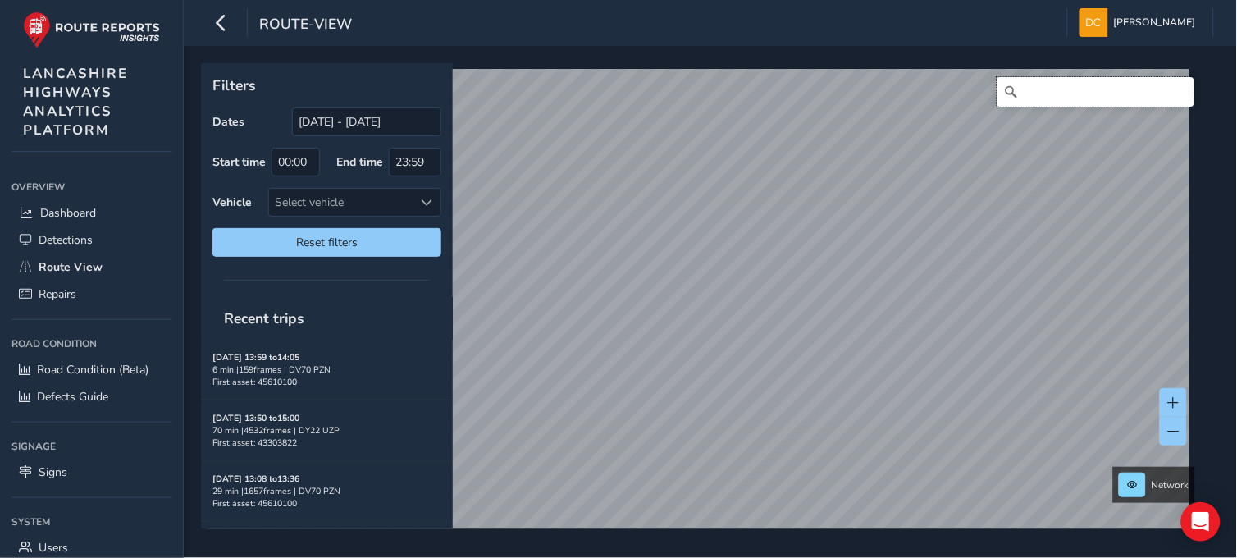
click at [1136, 88] on input "Search" at bounding box center [1095, 92] width 197 height 30
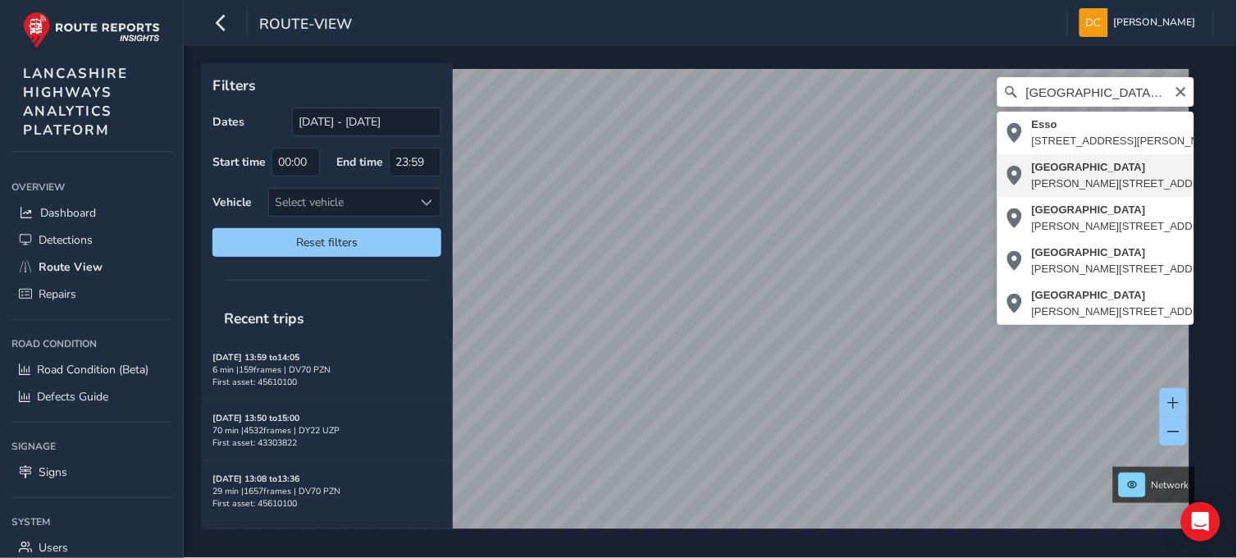
type input "[STREET_ADDRESS][PERSON_NAME][PERSON_NAME]"
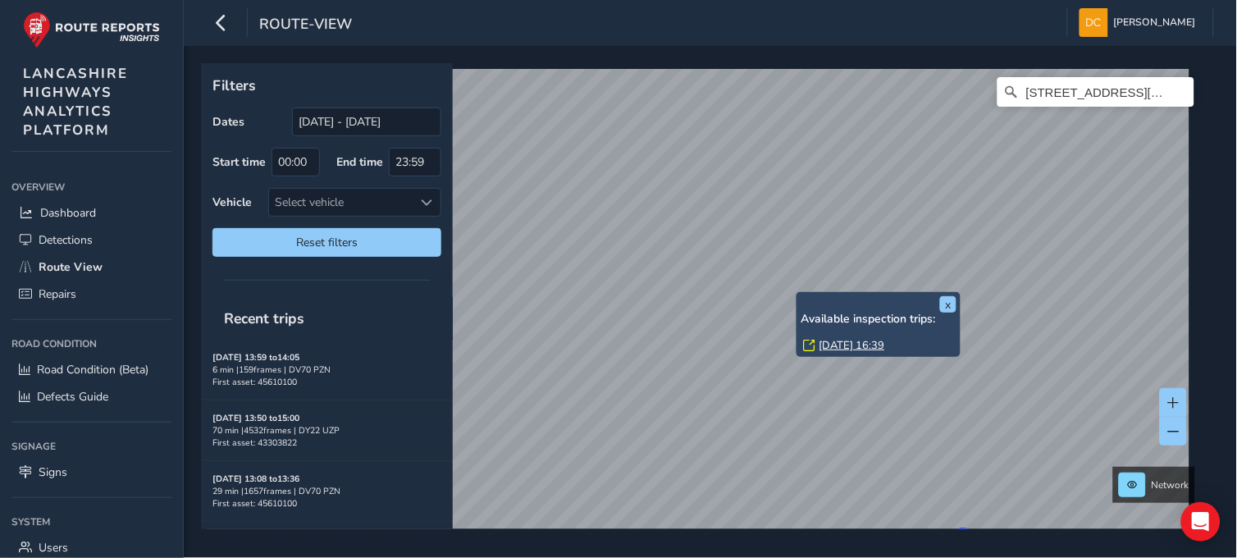
click at [839, 341] on link "[DATE] 16:39" at bounding box center [851, 345] width 66 height 15
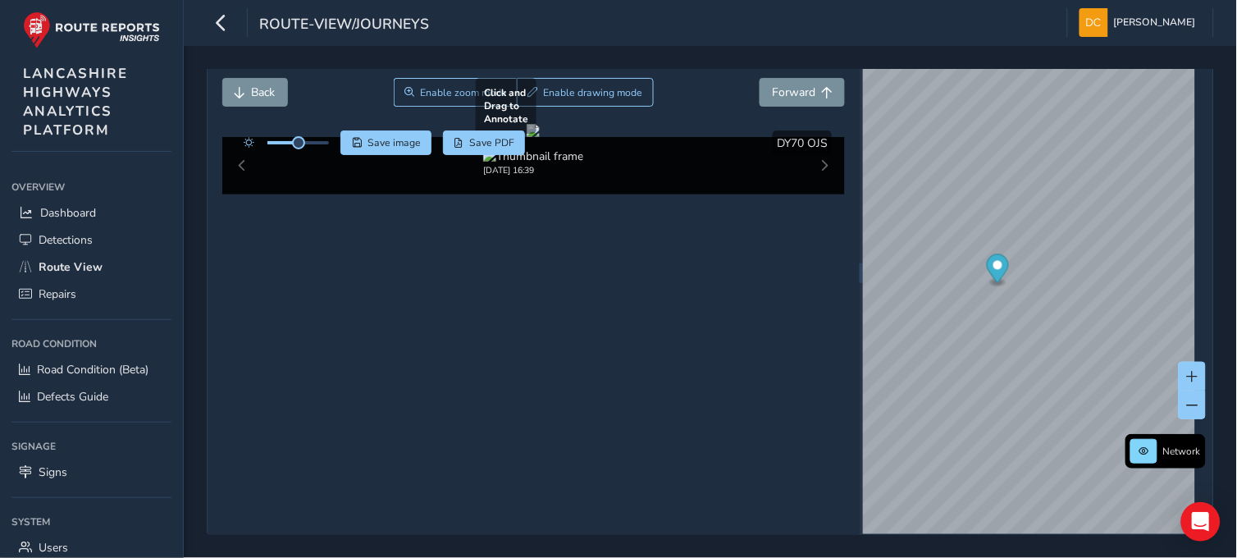
scroll to position [95, 0]
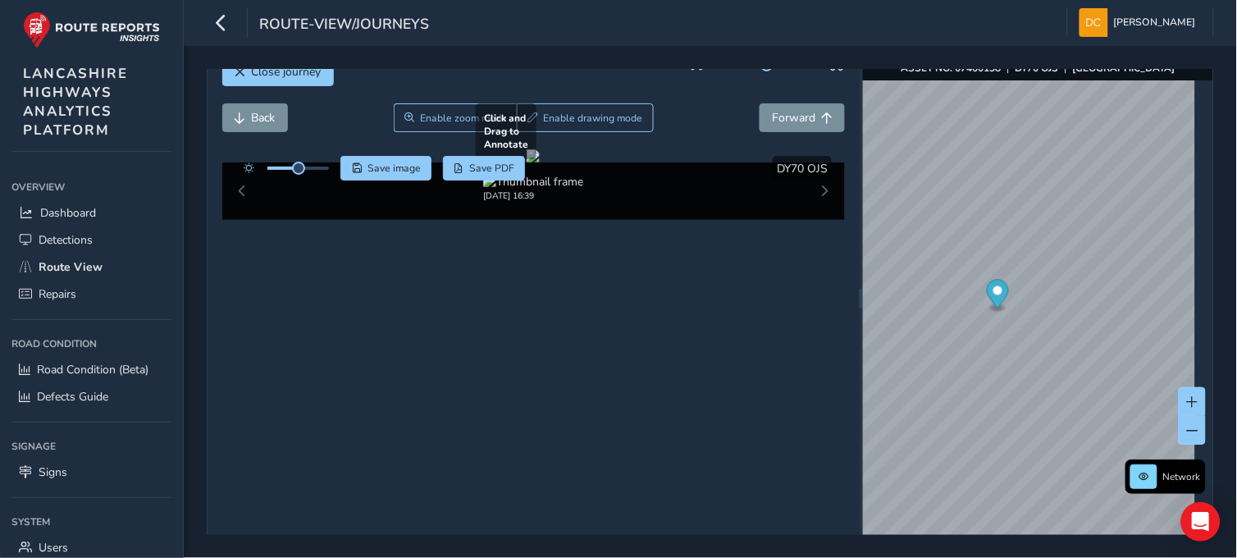
scroll to position [4, 0]
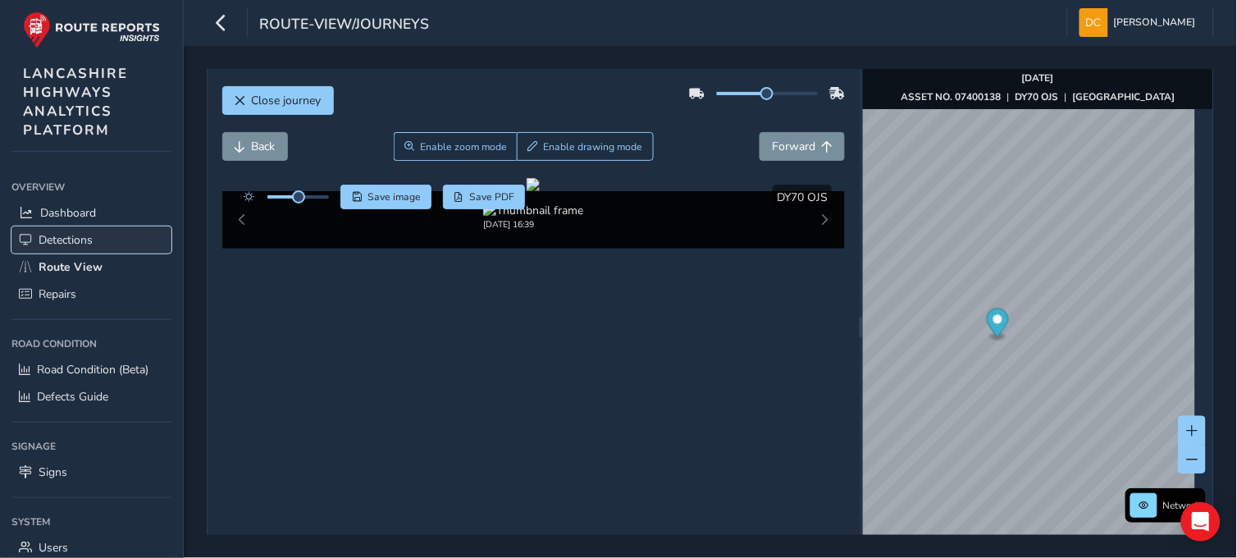
click at [72, 239] on span "Detections" at bounding box center [66, 240] width 54 height 16
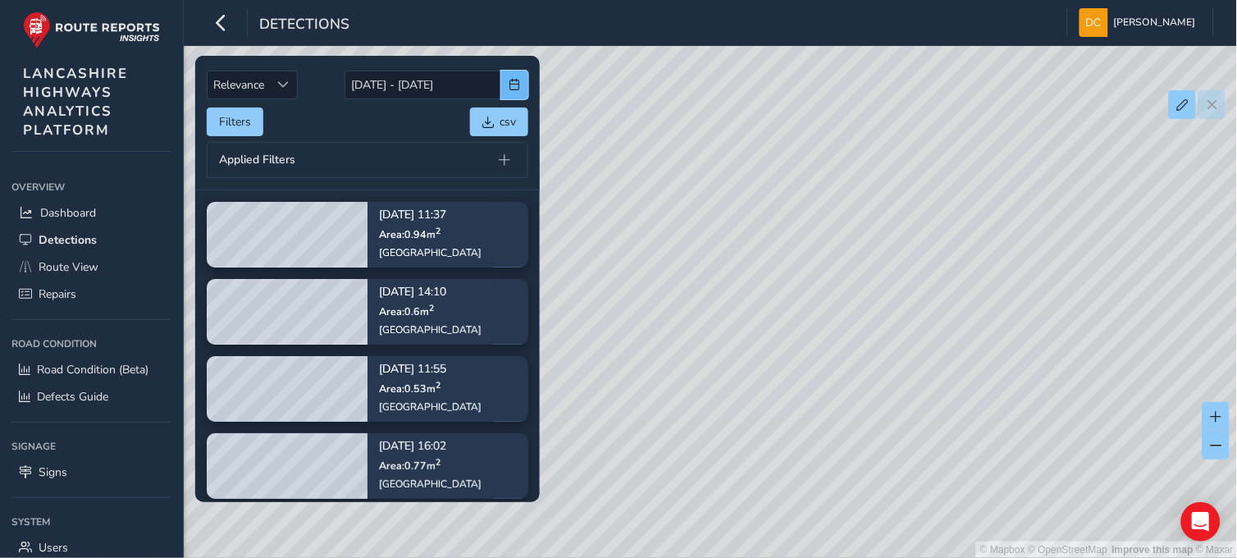
click at [513, 90] on span "button" at bounding box center [514, 84] width 11 height 11
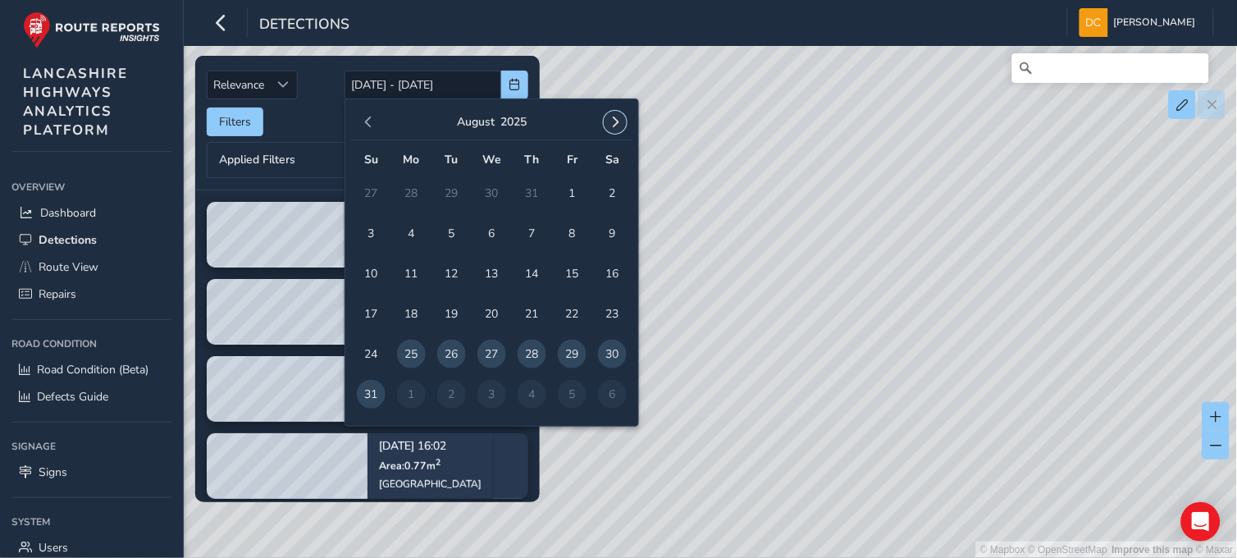
click at [617, 120] on span "button" at bounding box center [614, 121] width 11 height 11
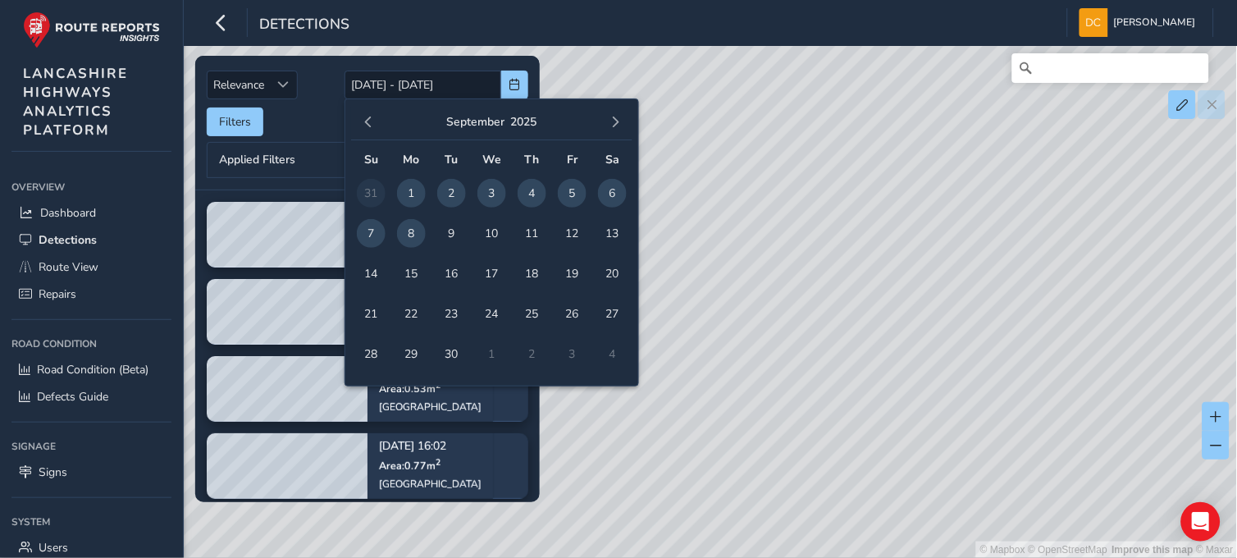
click at [416, 189] on span "1" at bounding box center [411, 193] width 29 height 29
type input "[DATE]"
click at [408, 232] on span "8" at bounding box center [411, 233] width 29 height 29
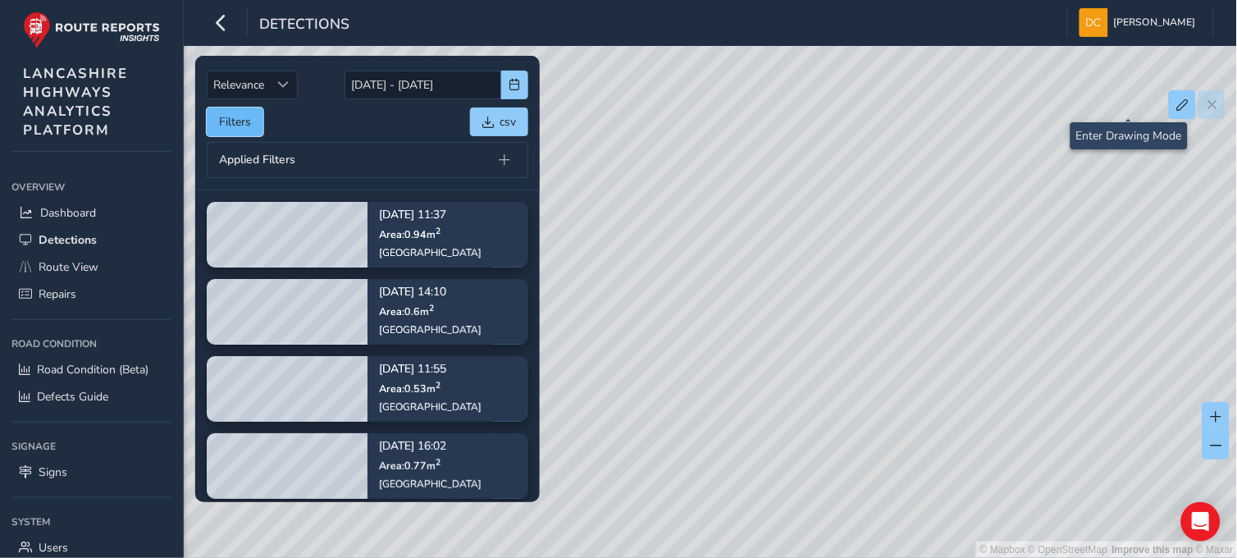
click at [262, 121] on button "Filters" at bounding box center [235, 121] width 57 height 29
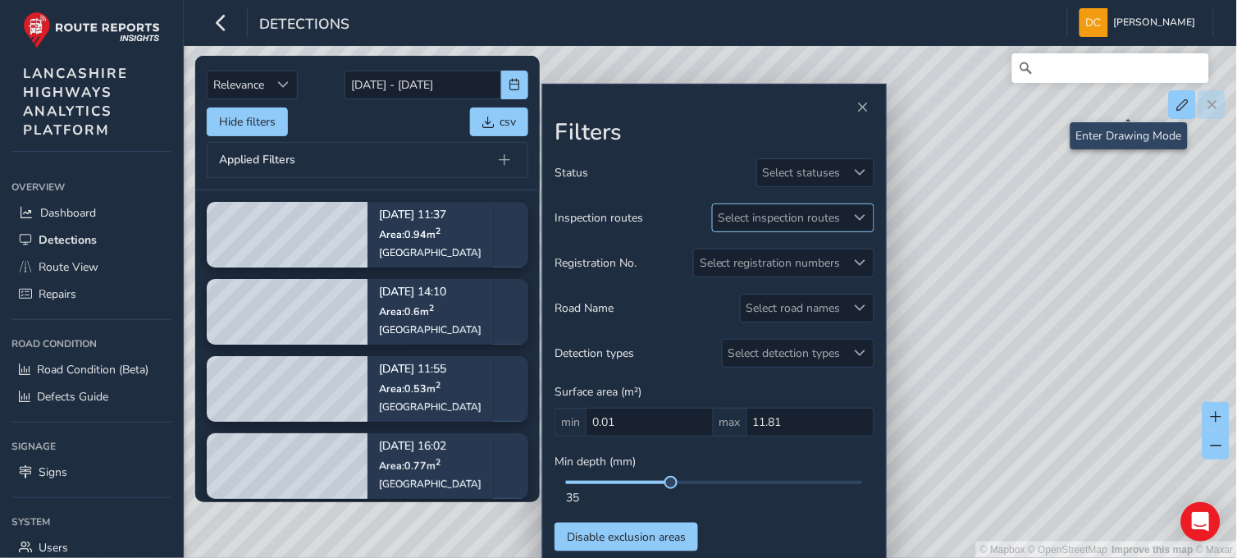
click at [859, 215] on span at bounding box center [860, 217] width 11 height 11
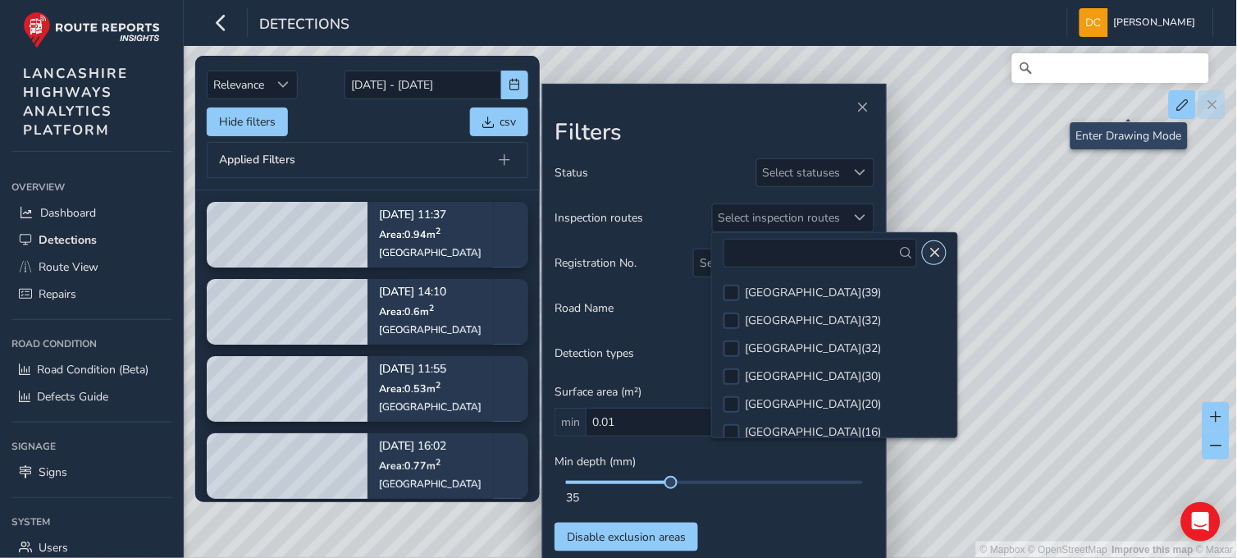
click at [936, 241] on button "Close" at bounding box center [934, 252] width 23 height 23
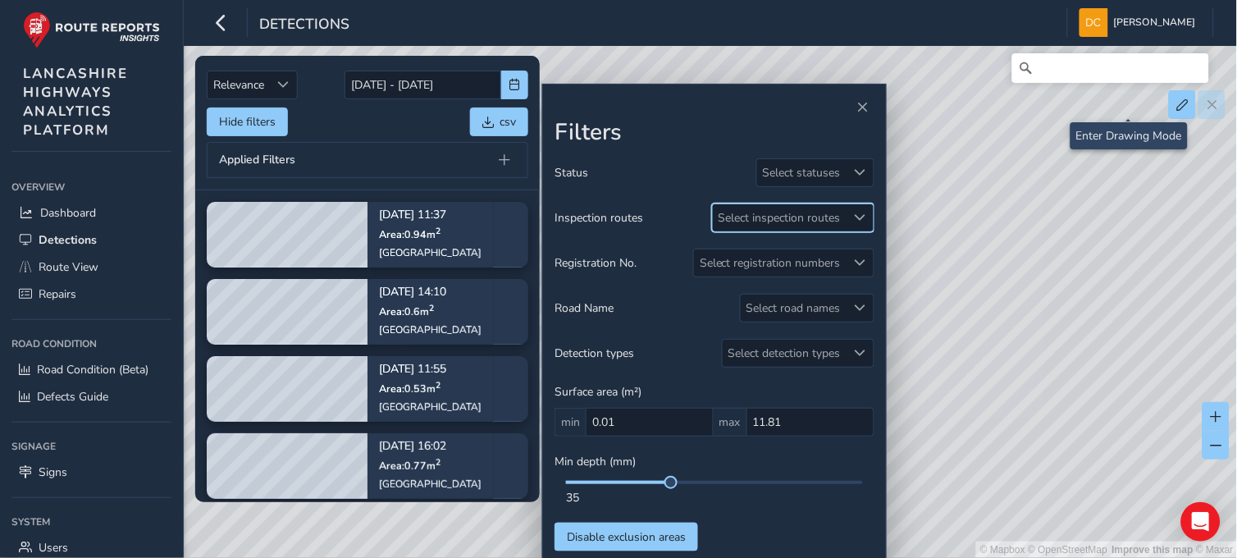
click at [863, 219] on span at bounding box center [860, 217] width 11 height 11
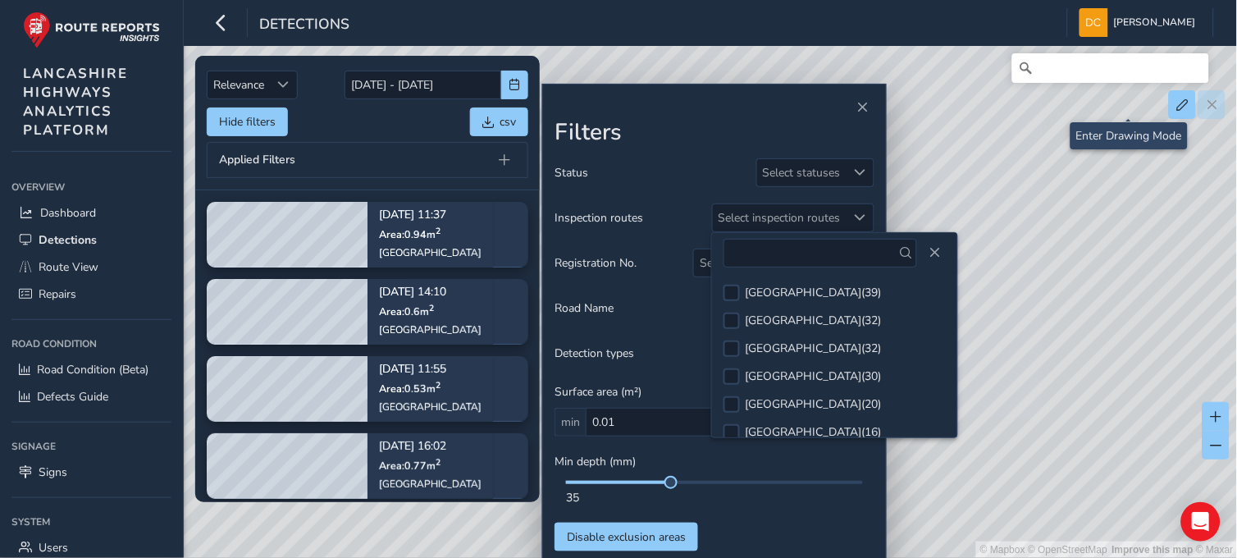
click at [624, 255] on span "Registration No." at bounding box center [595, 263] width 82 height 16
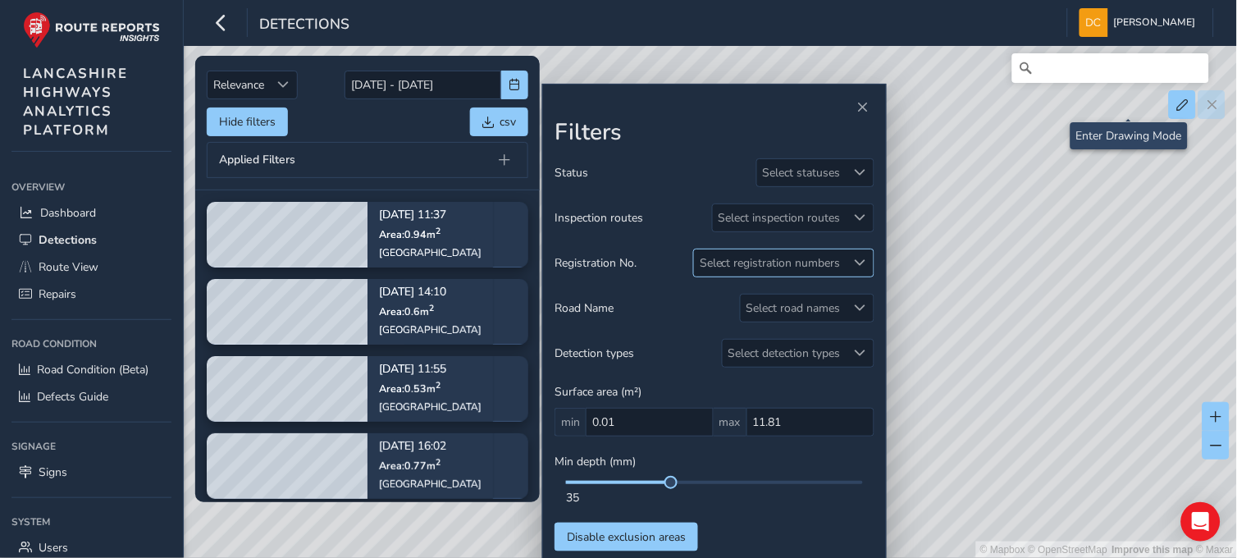
click at [709, 255] on div "Select registration numbers" at bounding box center [770, 262] width 153 height 27
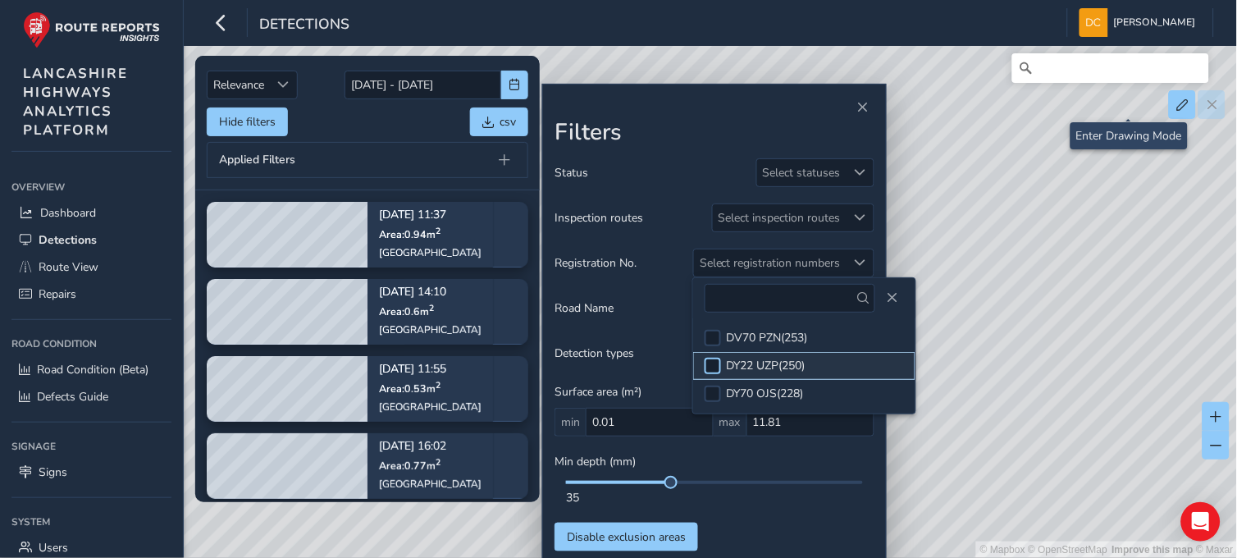
click at [714, 362] on div at bounding box center [712, 366] width 16 height 16
click at [887, 298] on span "Close" at bounding box center [892, 297] width 11 height 11
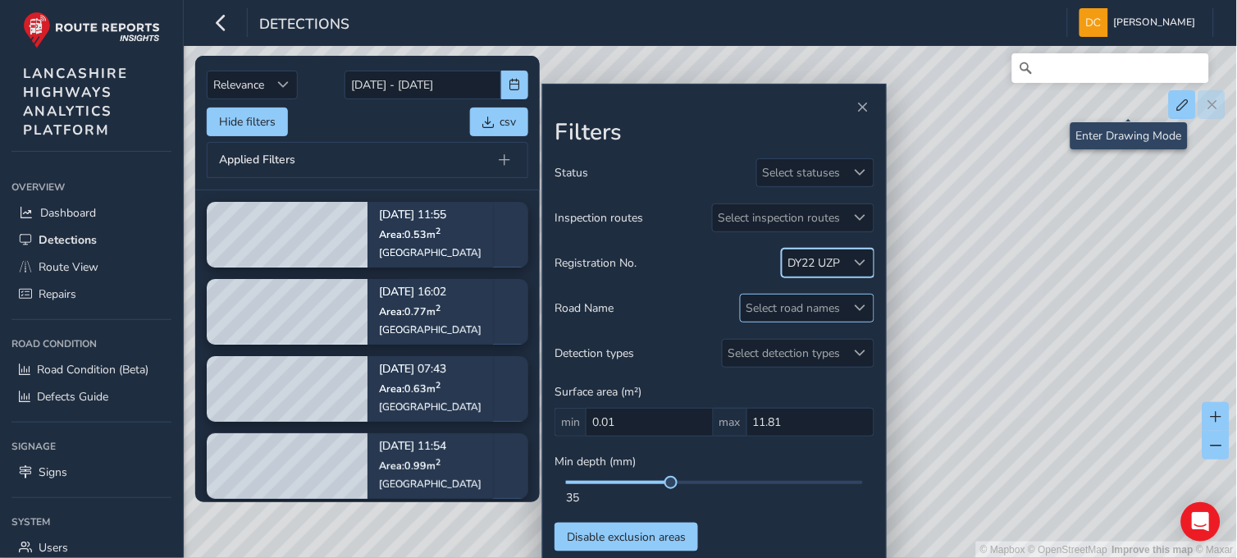
click at [797, 307] on div "Select road names" at bounding box center [794, 307] width 106 height 27
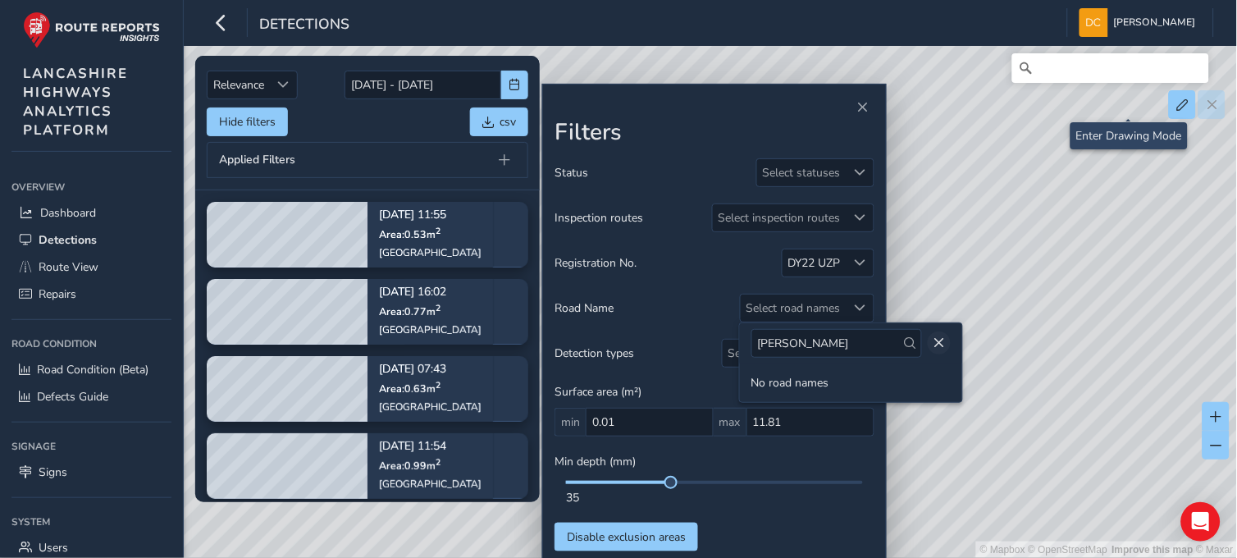
type input "[PERSON_NAME]"
click at [936, 339] on span "Close" at bounding box center [938, 342] width 11 height 11
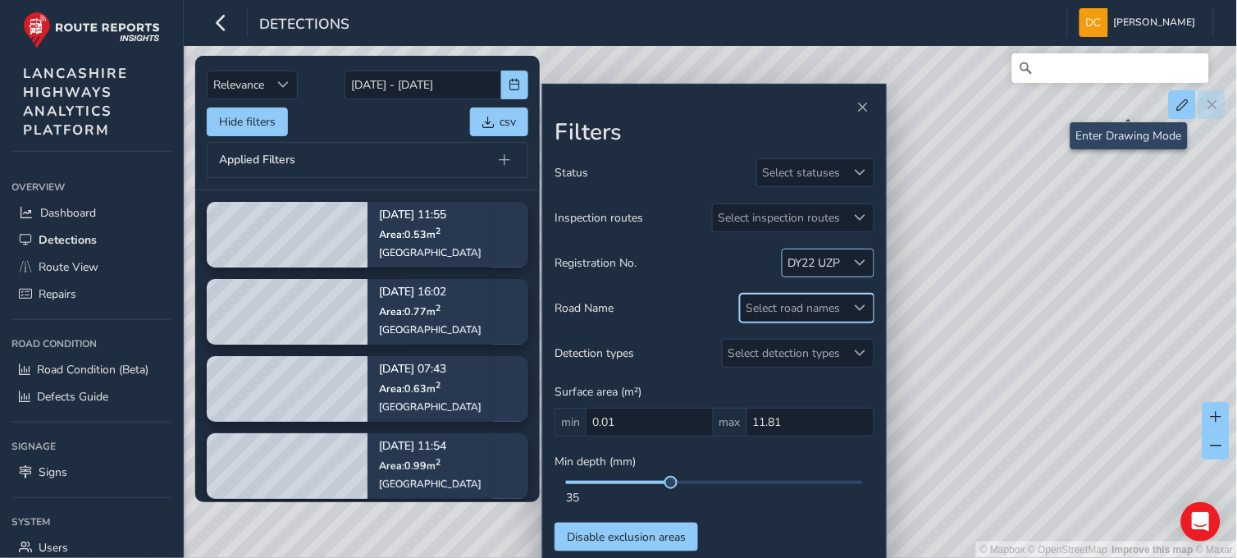
click at [859, 261] on span at bounding box center [860, 262] width 11 height 11
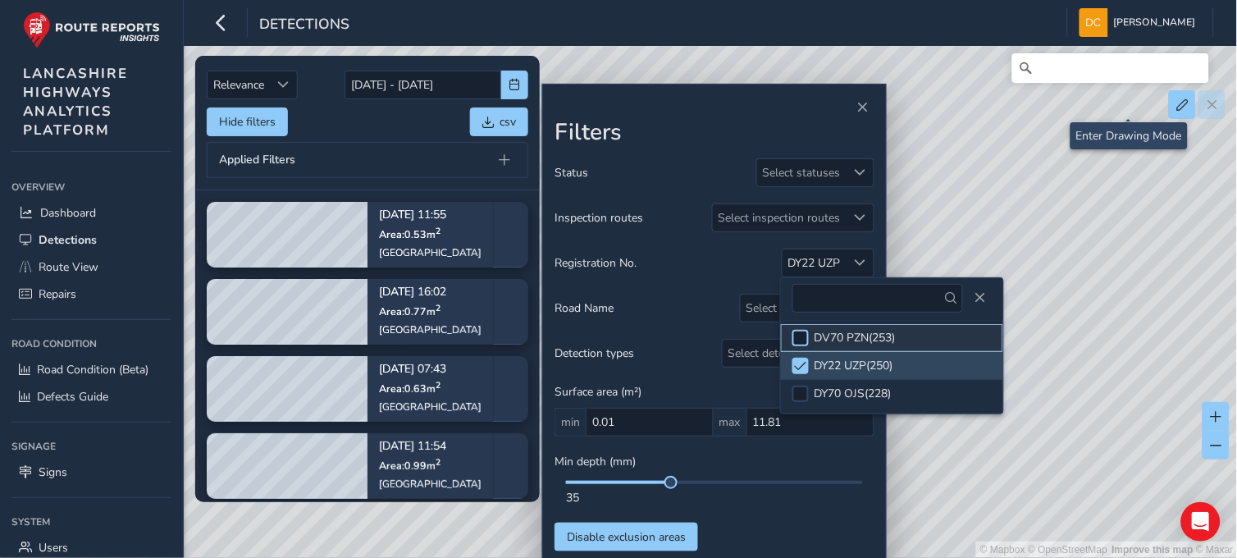
click at [804, 331] on div at bounding box center [800, 338] width 16 height 16
click at [800, 328] on li "DV70 PZN ( 253 )" at bounding box center [892, 338] width 222 height 28
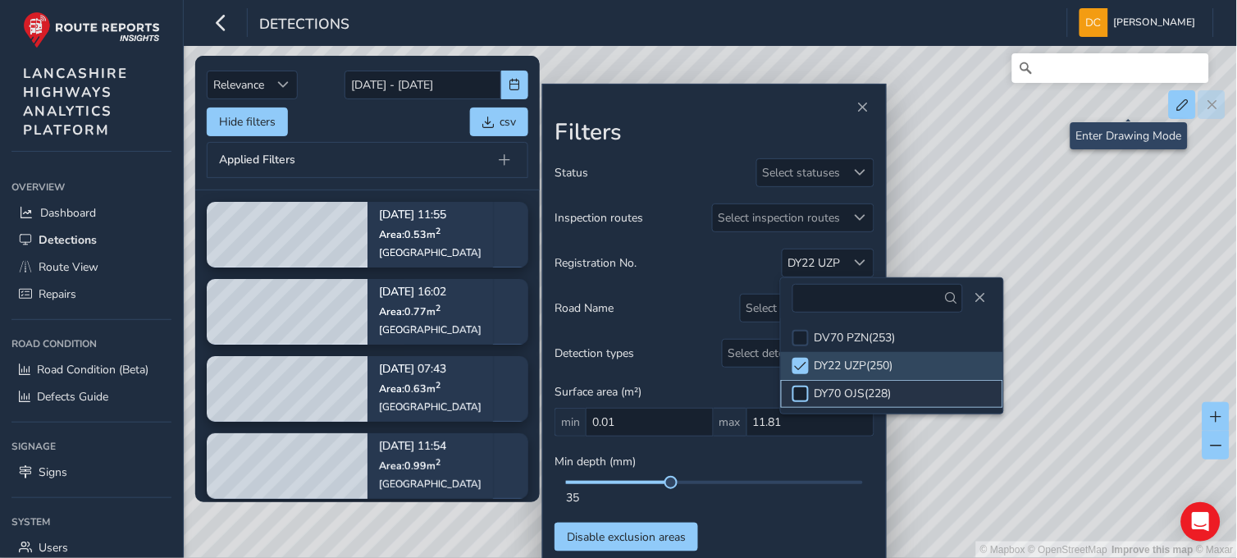
click at [800, 397] on div at bounding box center [800, 393] width 16 height 16
click at [974, 292] on span "Close" at bounding box center [979, 297] width 11 height 11
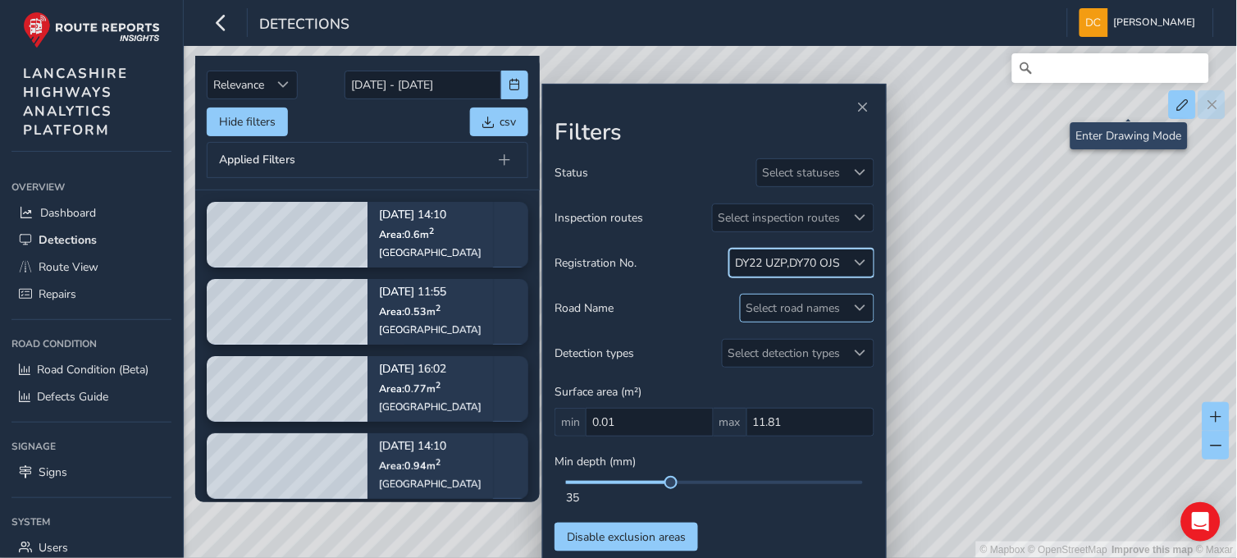
click at [805, 305] on div "Select road names" at bounding box center [794, 307] width 106 height 27
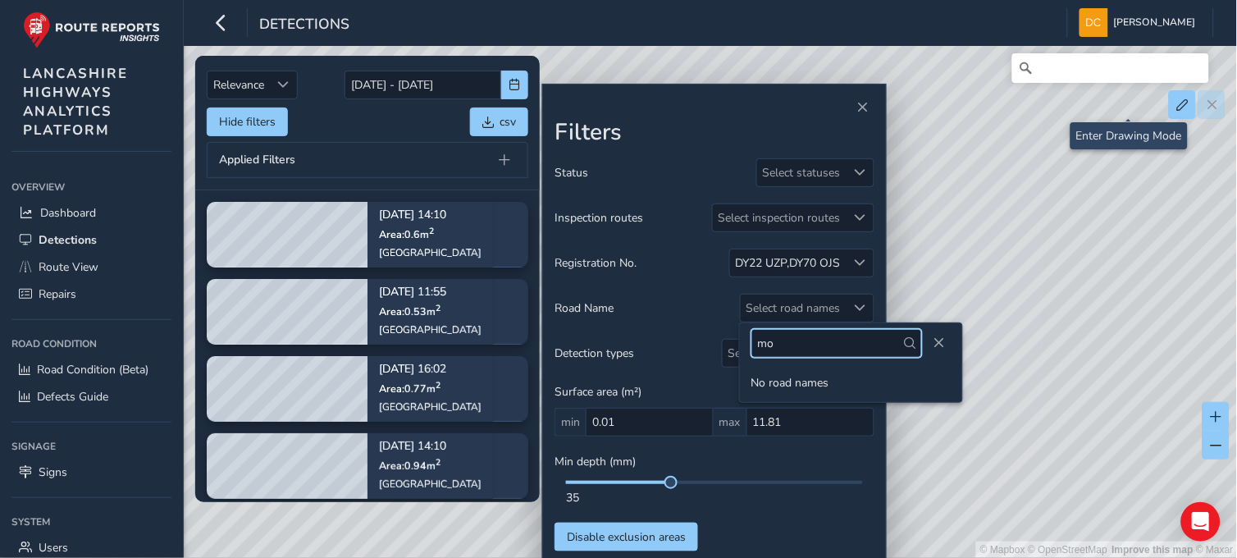
type input "m"
type input "MOU"
click at [863, 109] on span "Close" at bounding box center [862, 107] width 11 height 11
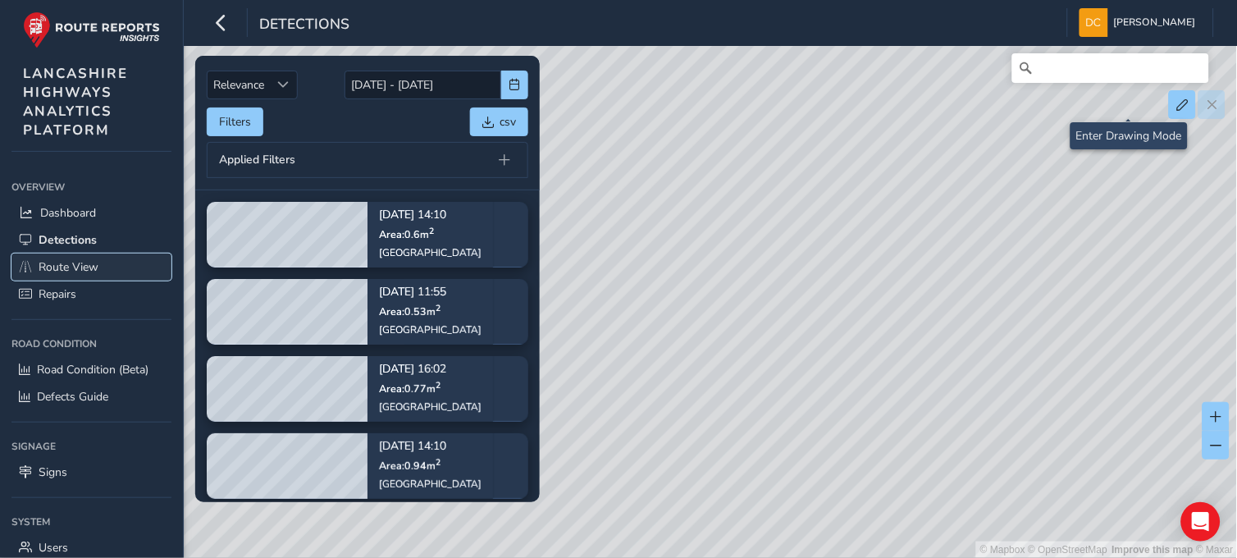
click at [54, 264] on span "Route View" at bounding box center [69, 267] width 60 height 16
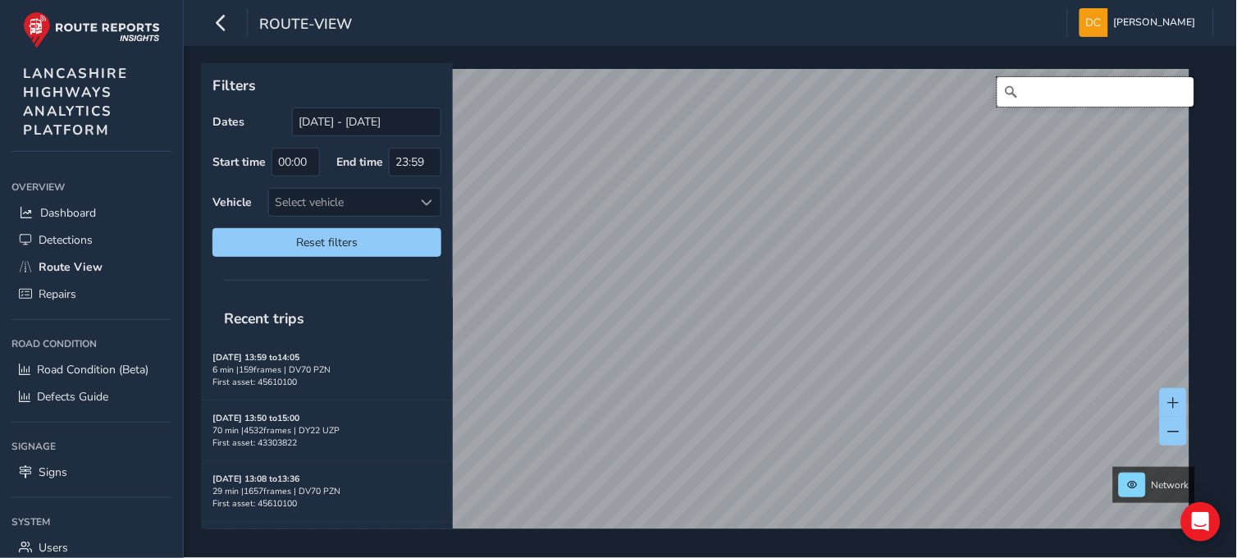
click at [1031, 90] on input "Search" at bounding box center [1095, 92] width 197 height 30
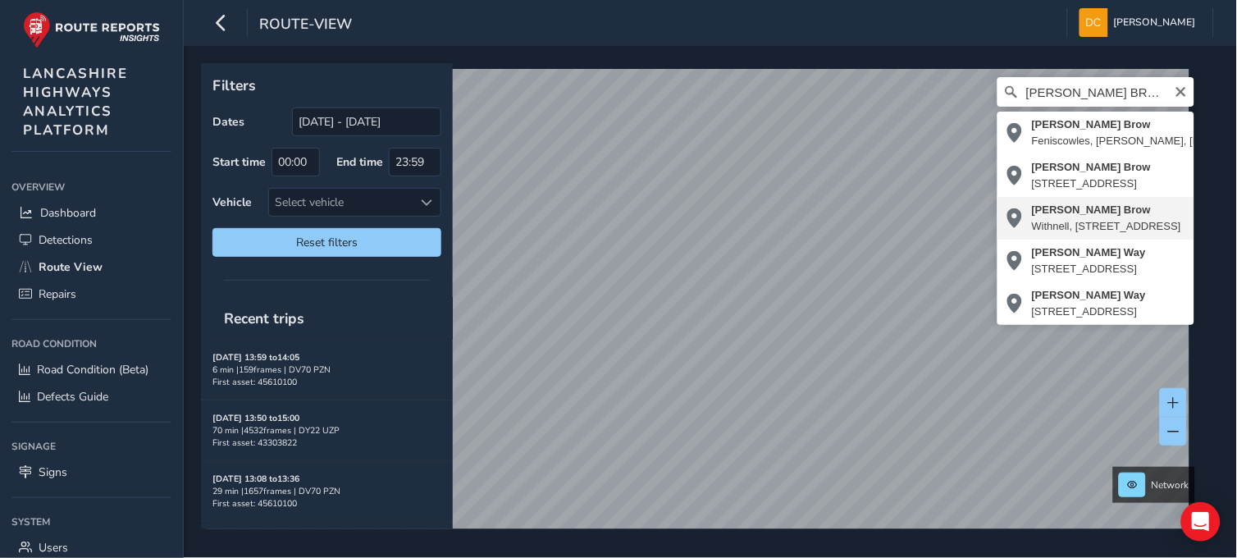
type input "[PERSON_NAME] Brow, [STREET_ADDRESS]"
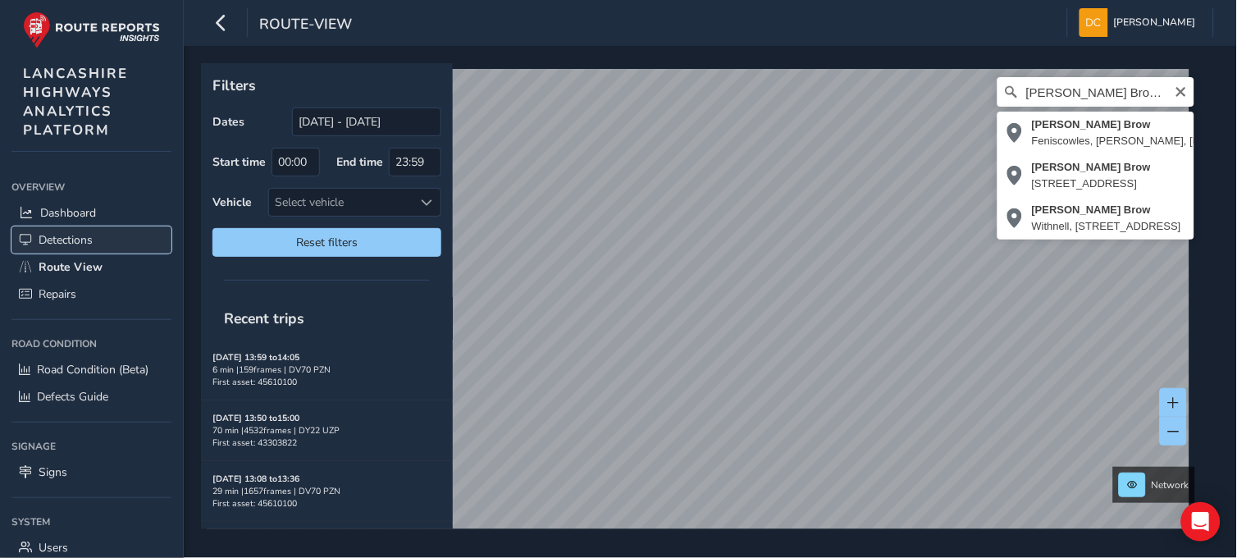
click at [86, 236] on span "Detections" at bounding box center [66, 240] width 54 height 16
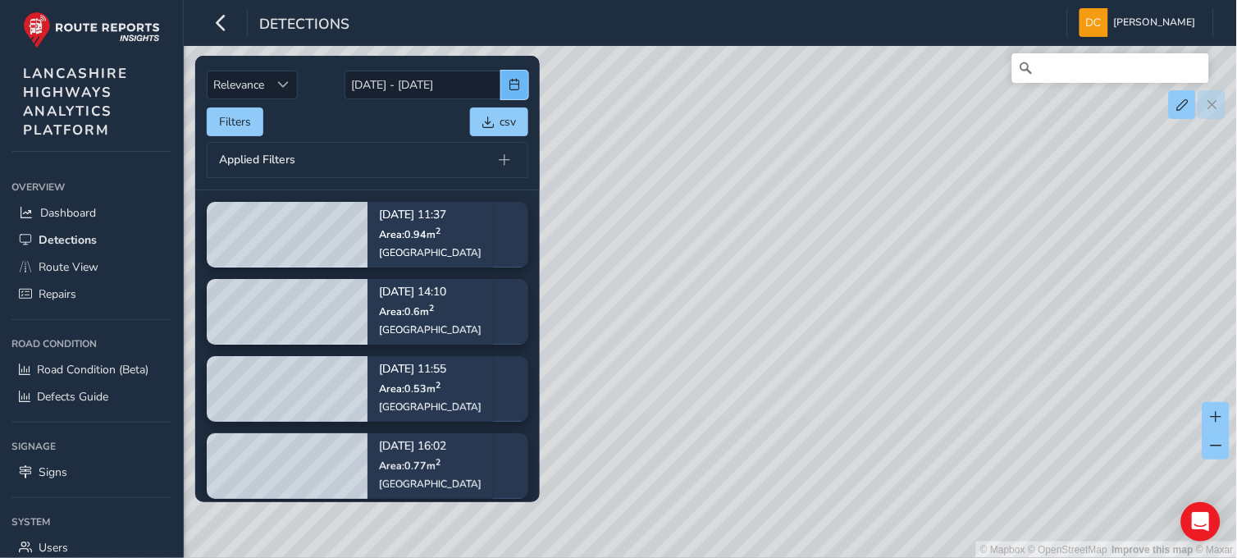
click at [513, 79] on span "button" at bounding box center [514, 84] width 11 height 11
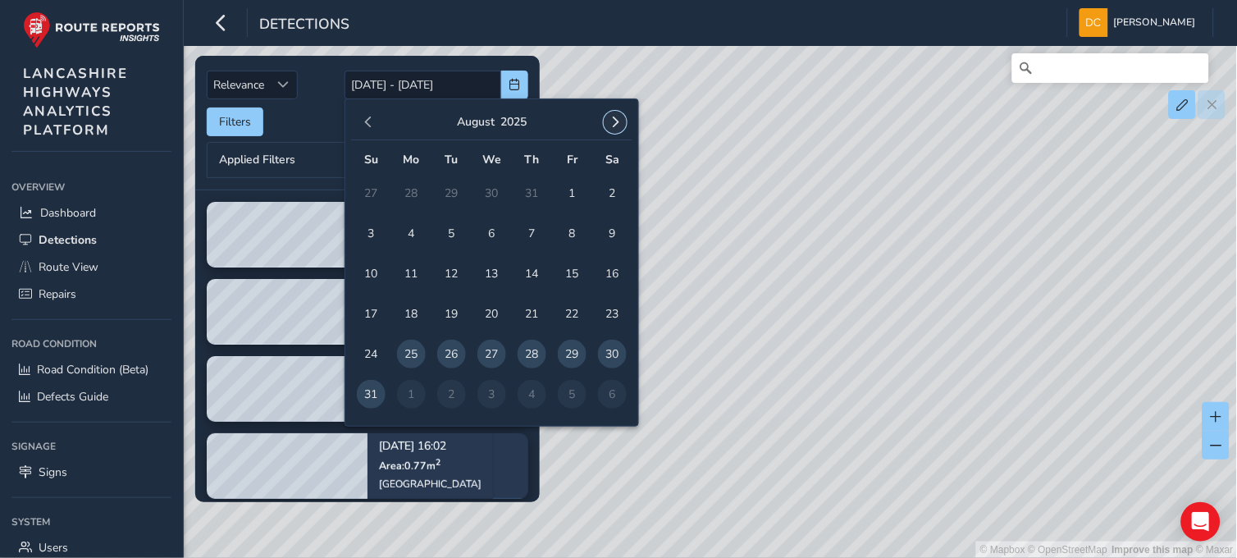
click at [617, 119] on span "button" at bounding box center [614, 121] width 11 height 11
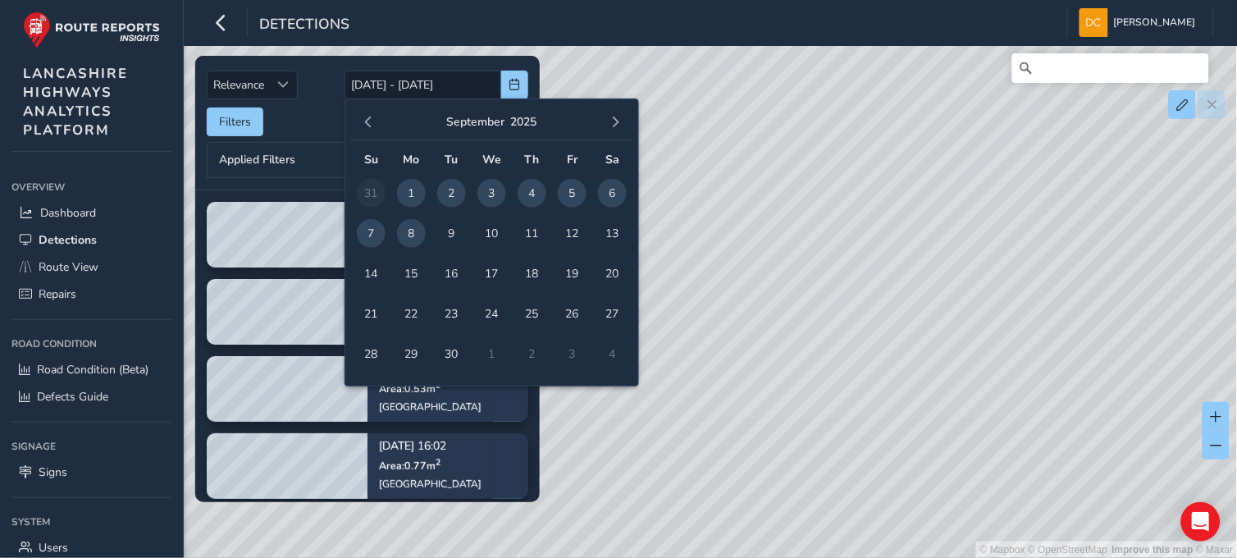
click at [463, 191] on span "2" at bounding box center [451, 193] width 29 height 29
type input "[DATE]"
click at [456, 191] on span "2" at bounding box center [451, 193] width 29 height 29
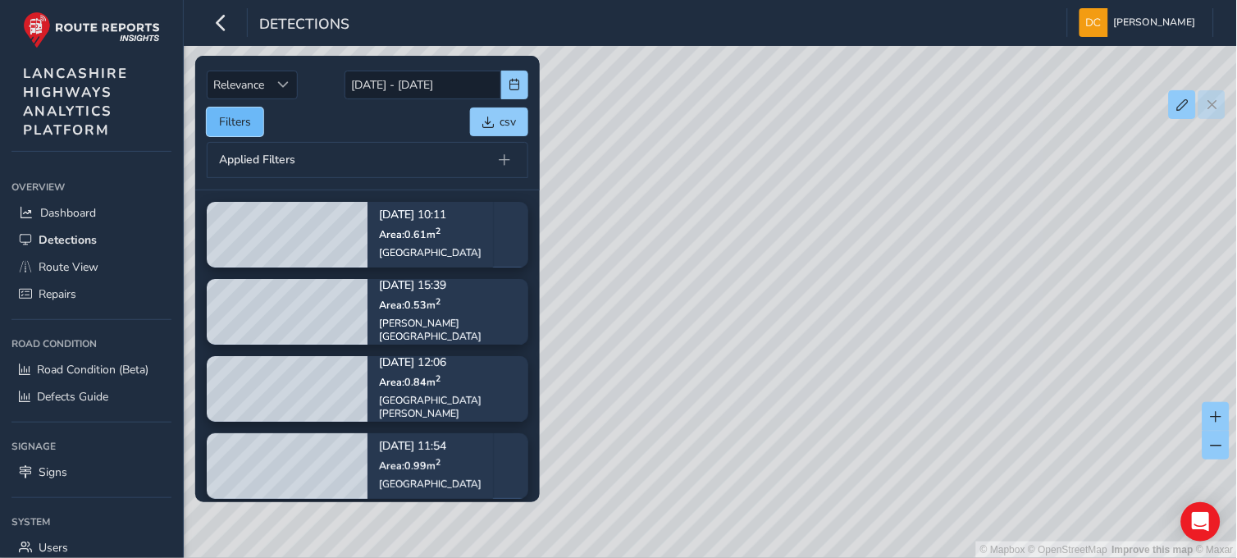
click at [258, 124] on button "Filters" at bounding box center [235, 121] width 57 height 29
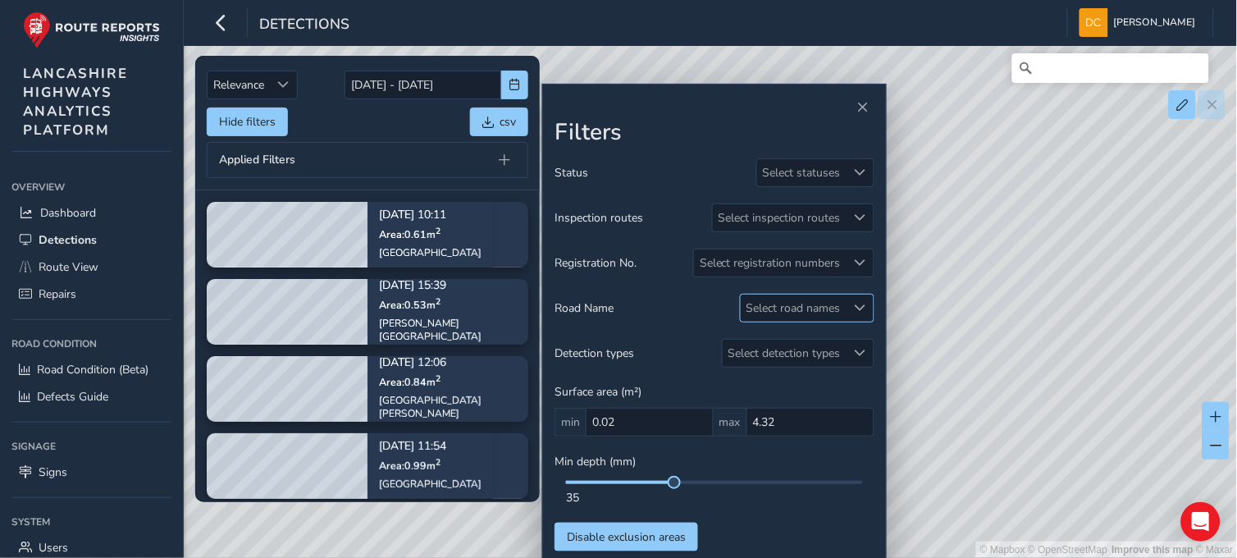
click at [776, 308] on div "Select road names" at bounding box center [794, 307] width 106 height 27
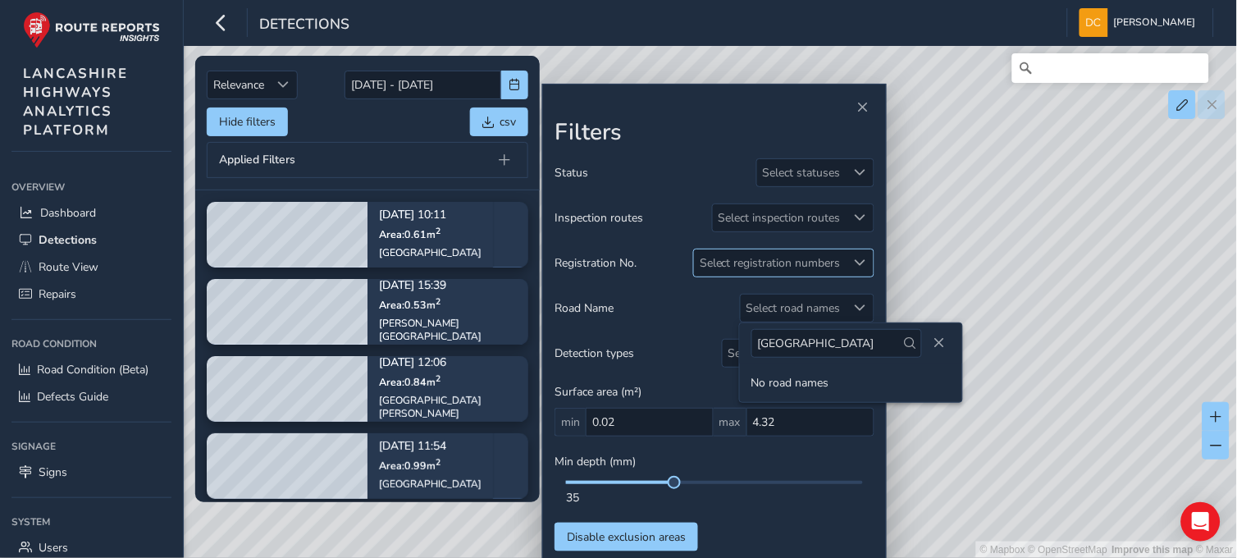
type input "[GEOGRAPHIC_DATA]"
click at [849, 266] on div at bounding box center [859, 262] width 27 height 27
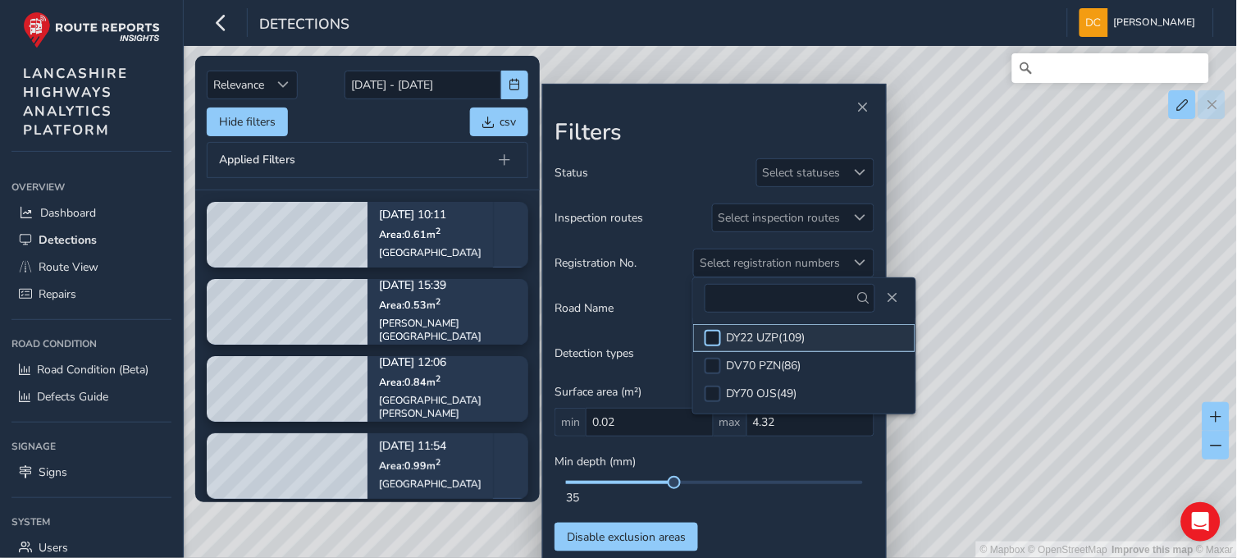
click at [714, 336] on div at bounding box center [712, 338] width 16 height 16
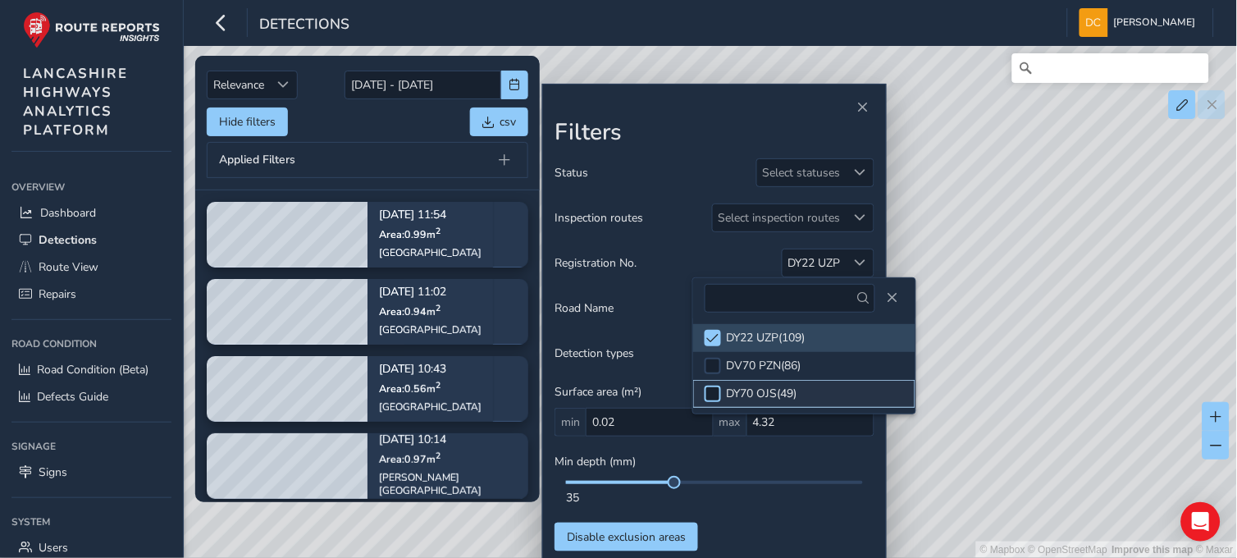
click at [712, 399] on div at bounding box center [712, 393] width 16 height 16
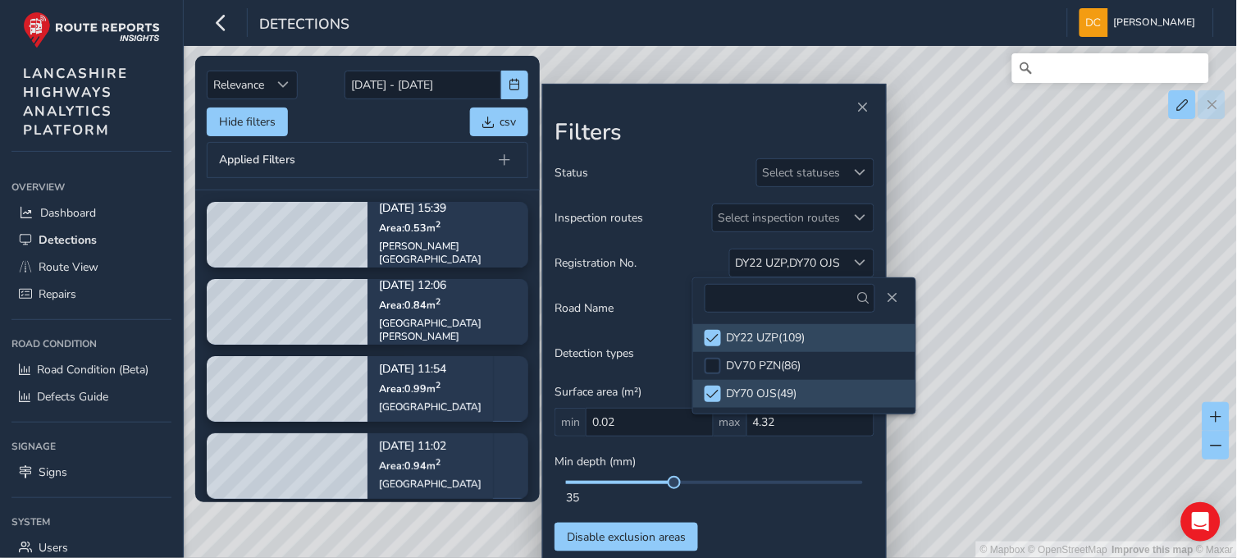
click at [900, 303] on div at bounding box center [804, 298] width 222 height 40
click at [887, 300] on span "Close" at bounding box center [892, 297] width 11 height 11
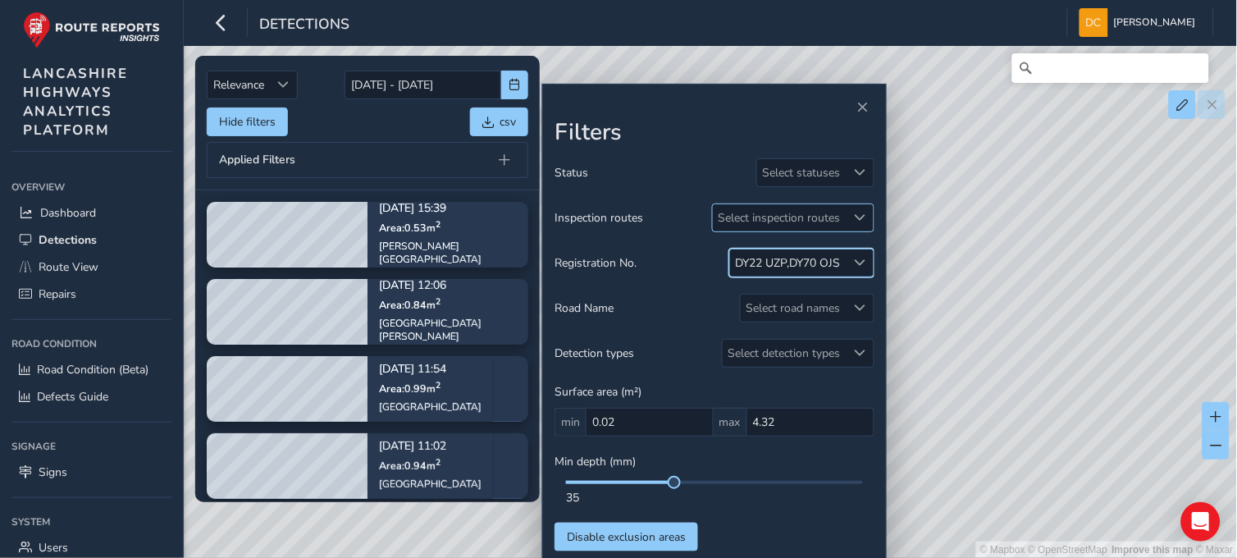
click at [792, 224] on div "Select inspection routes" at bounding box center [780, 217] width 134 height 27
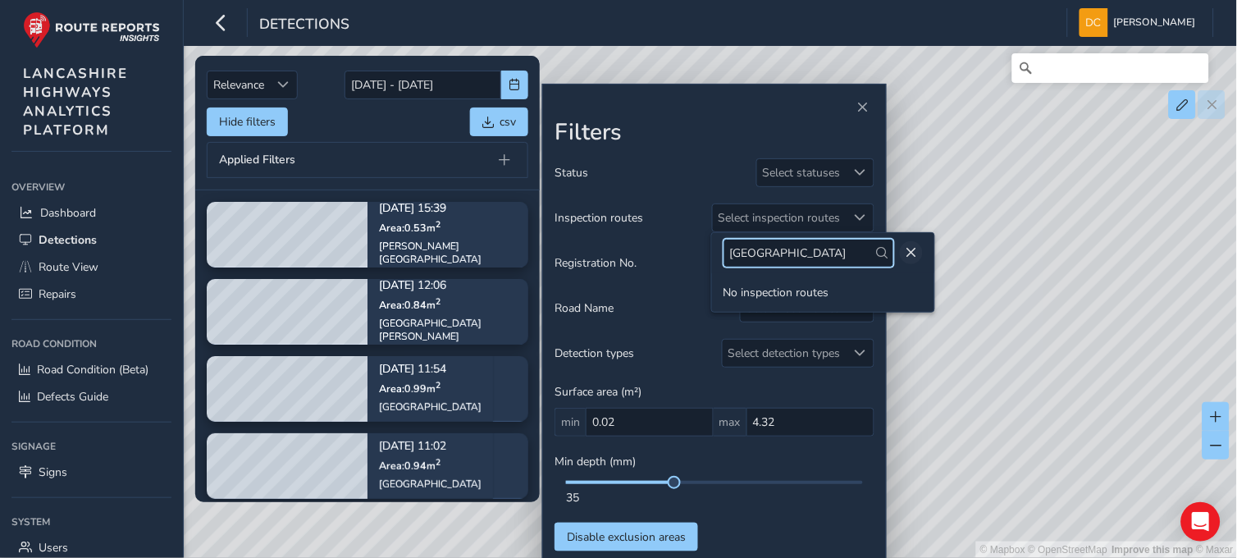
type input "[GEOGRAPHIC_DATA]"
click at [907, 252] on span "Close" at bounding box center [910, 252] width 11 height 11
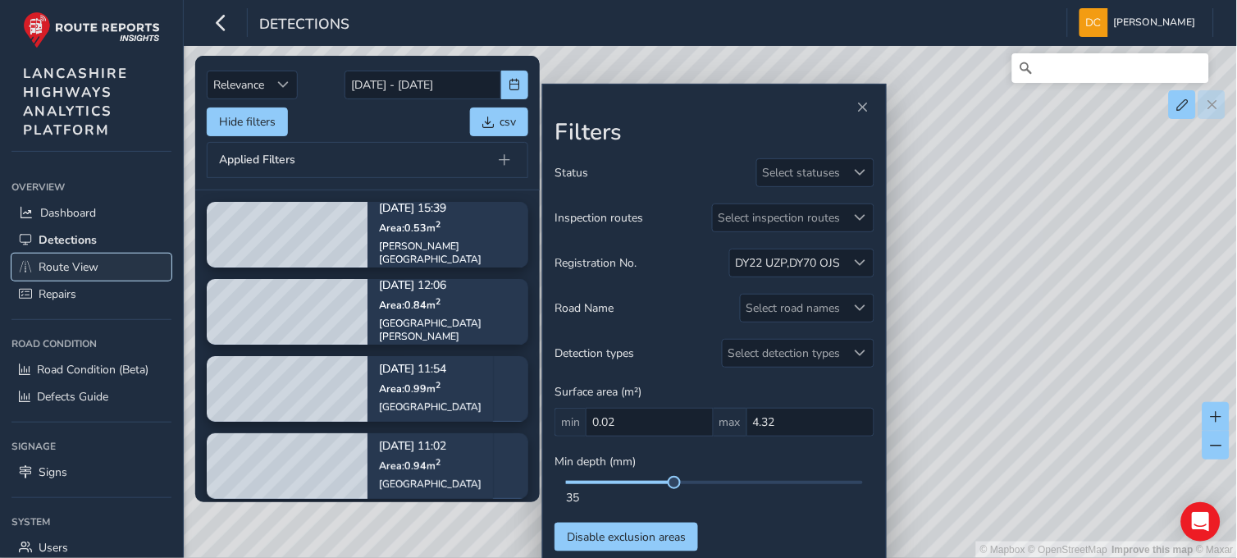
click at [58, 264] on span "Route View" at bounding box center [69, 267] width 60 height 16
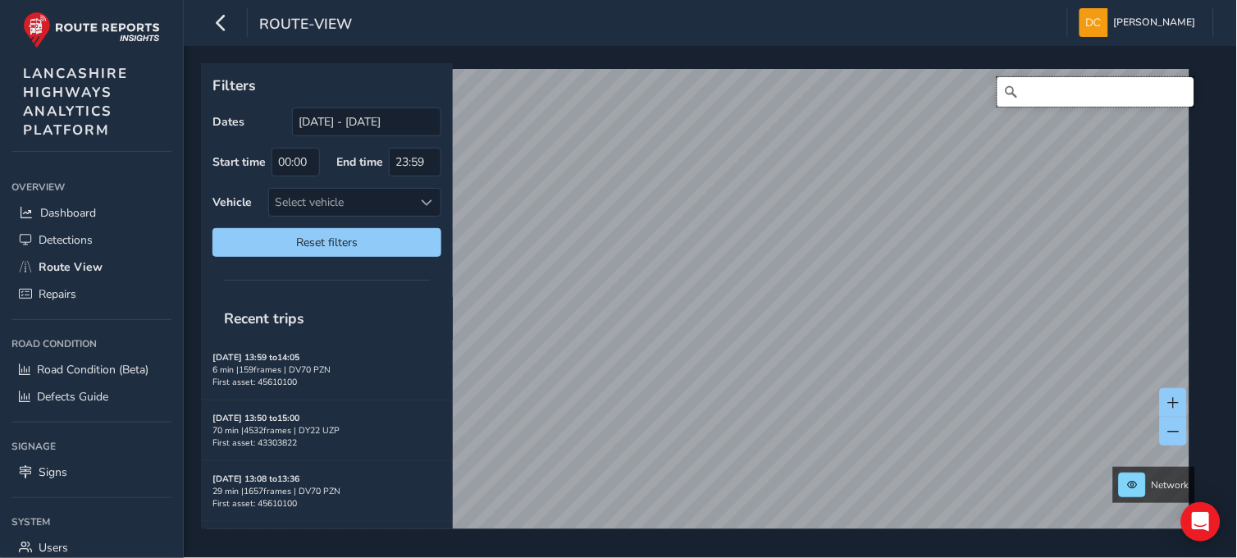
click at [1038, 99] on input "Search" at bounding box center [1095, 92] width 197 height 30
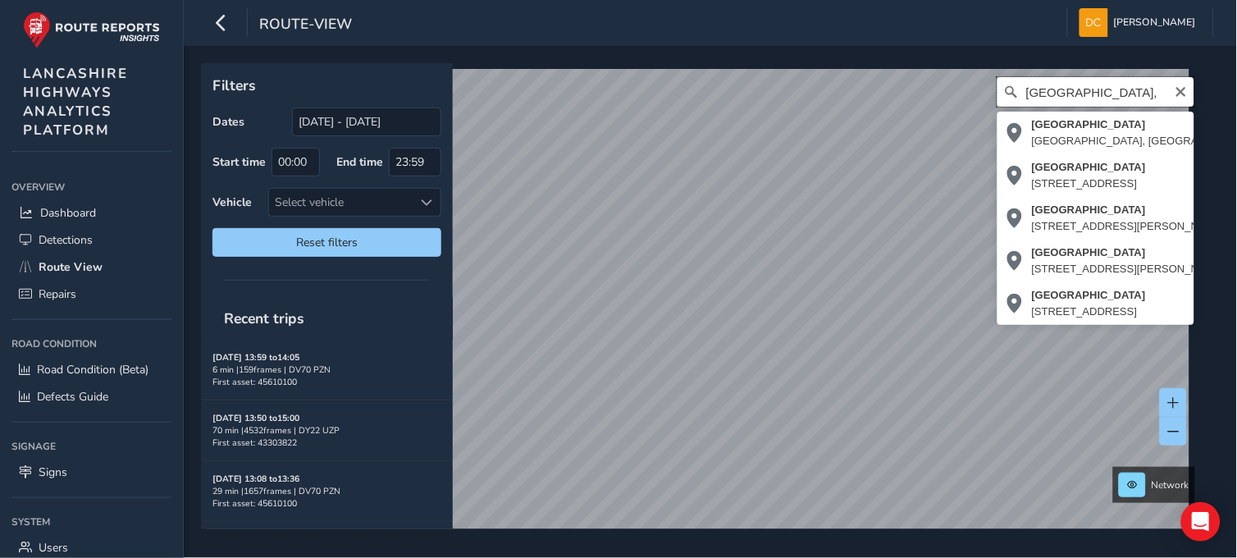
click at [1181, 93] on input "[GEOGRAPHIC_DATA]," at bounding box center [1095, 92] width 197 height 30
type input "[GEOGRAPHIC_DATA],"
click at [1174, 90] on icon "Clear" at bounding box center [1180, 91] width 13 height 13
type input "[STREET_ADDRESS]"
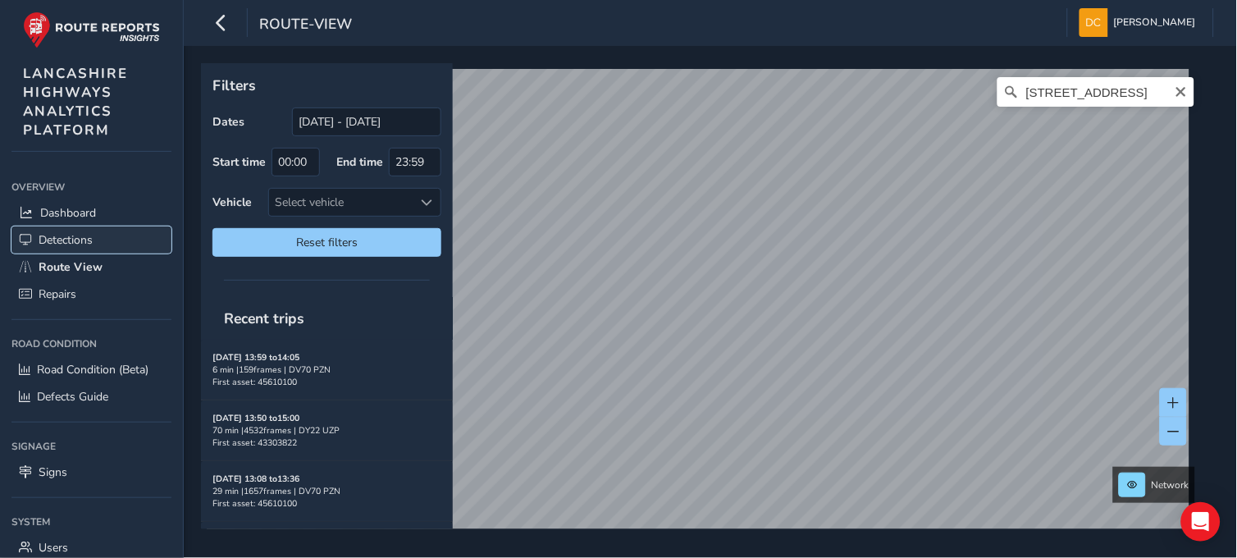
click at [55, 238] on span "Detections" at bounding box center [66, 240] width 54 height 16
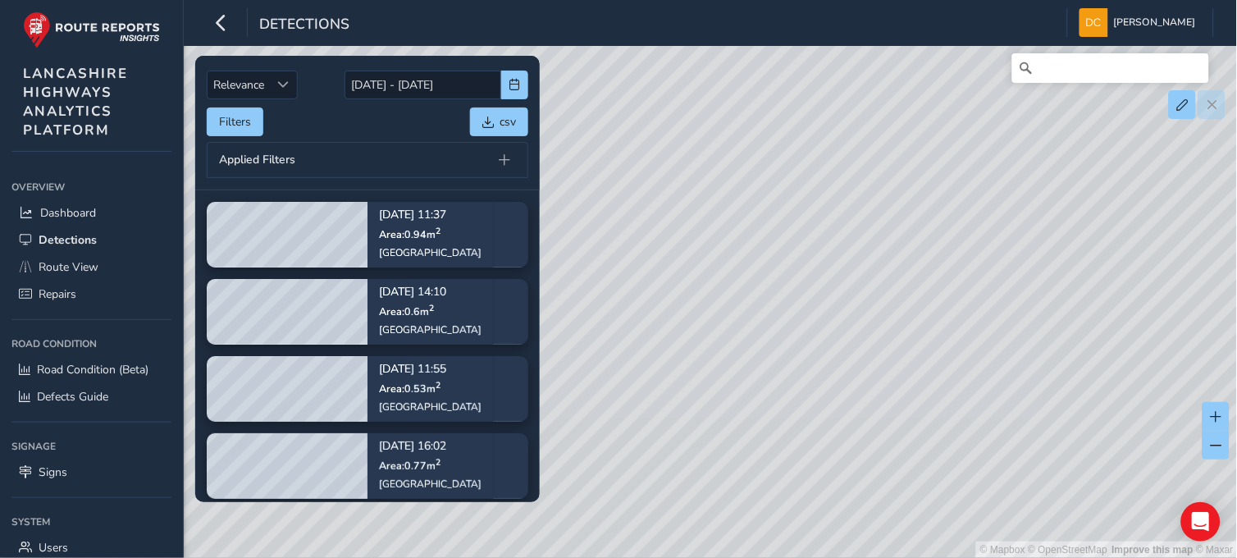
click at [215, 138] on div "Relevance Relevance [DATE] - [DATE] Filters csv Applied Filters" at bounding box center [367, 122] width 321 height 111
click at [218, 128] on button "Filters" at bounding box center [235, 121] width 57 height 29
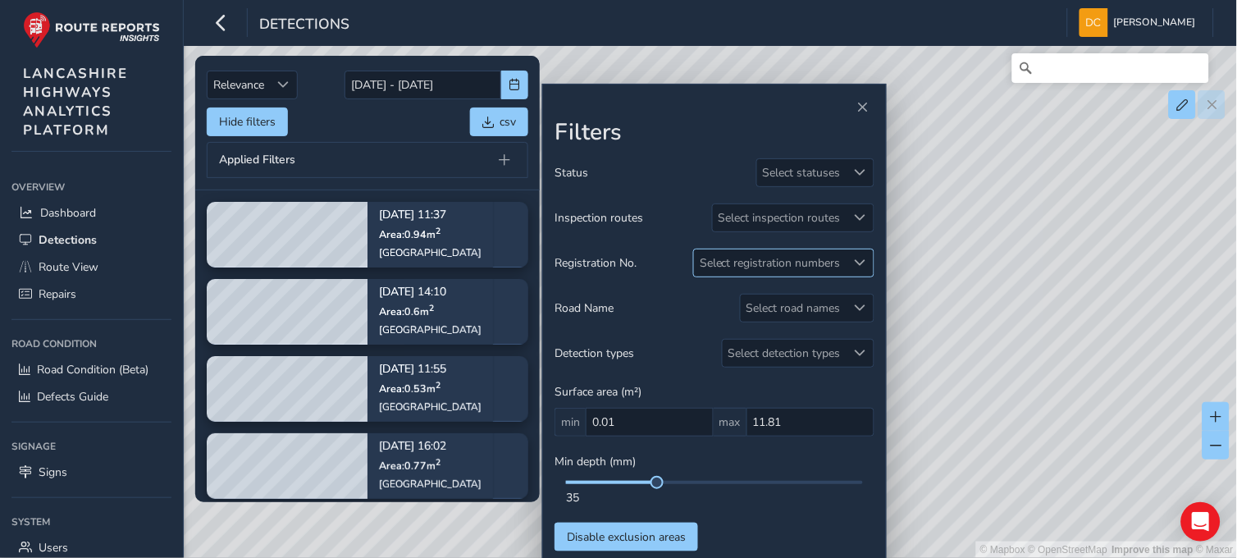
click at [829, 258] on div "Select registration numbers" at bounding box center [770, 262] width 153 height 27
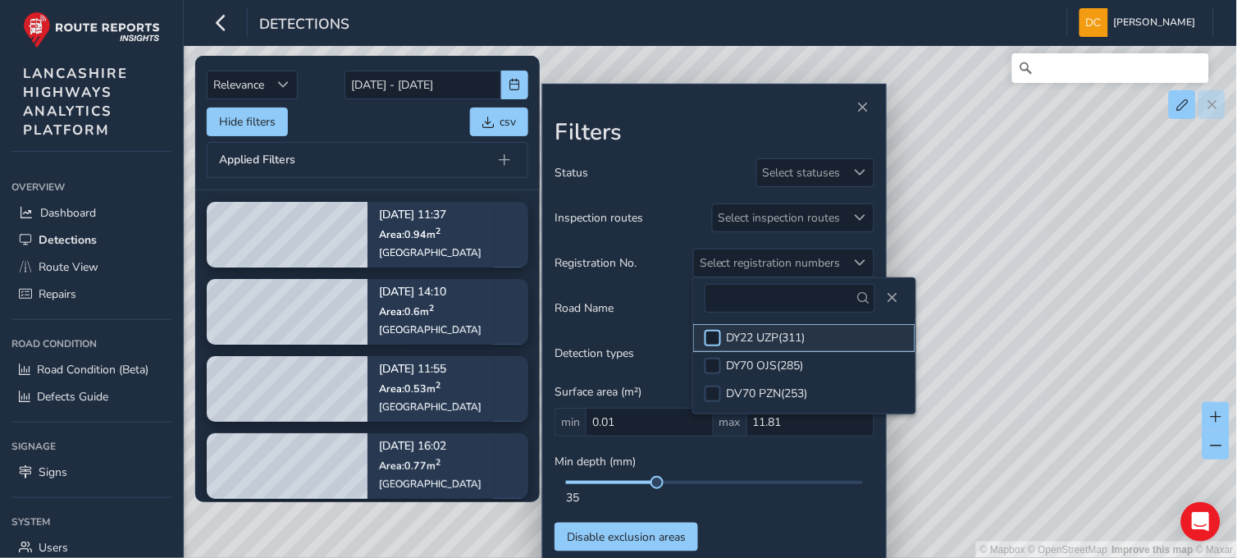
click at [707, 335] on div at bounding box center [712, 338] width 16 height 16
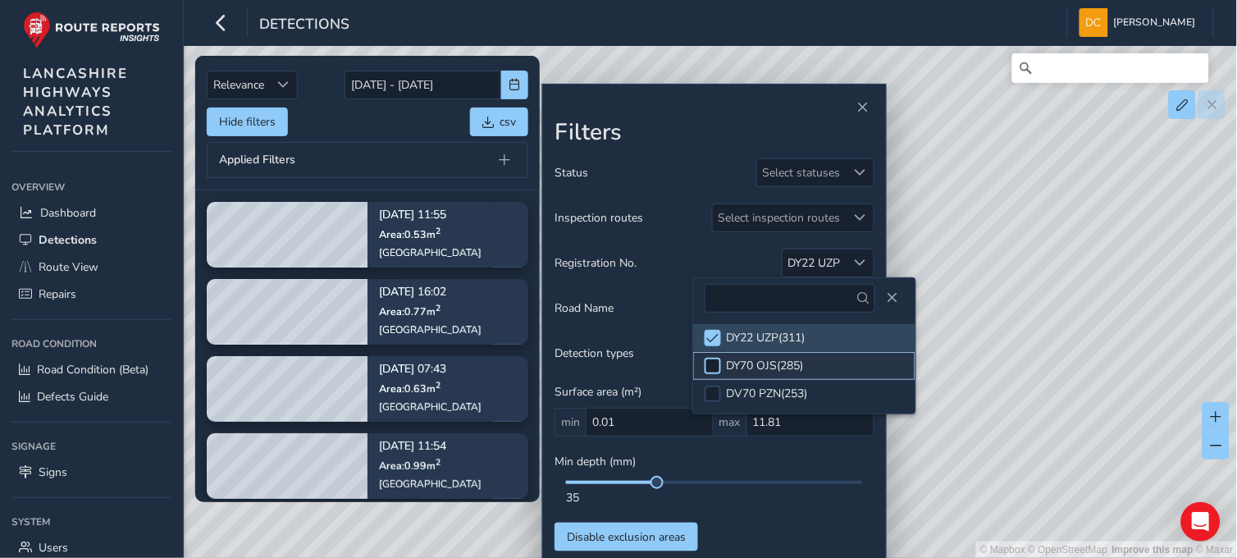
click at [711, 367] on div at bounding box center [712, 366] width 16 height 16
click at [1066, 79] on input "Search" at bounding box center [1110, 68] width 197 height 30
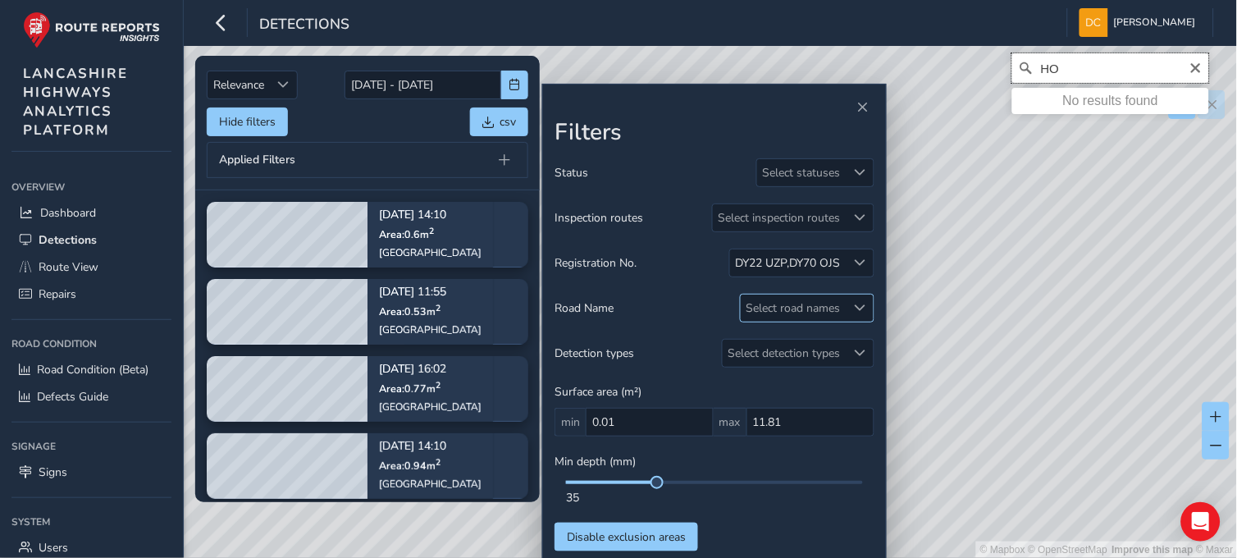
type input "HO"
click at [831, 317] on div "Select road names" at bounding box center [794, 307] width 106 height 27
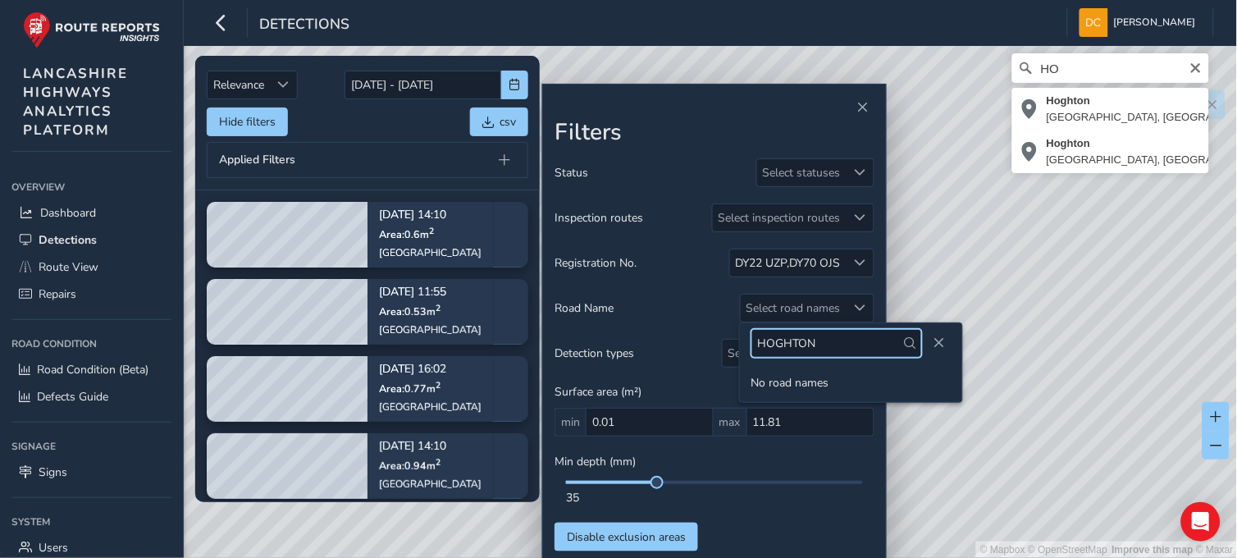
type input "HOGHTON"
click at [931, 331] on div "HOGHTON" at bounding box center [851, 343] width 222 height 40
click at [937, 339] on span "Close" at bounding box center [938, 342] width 11 height 11
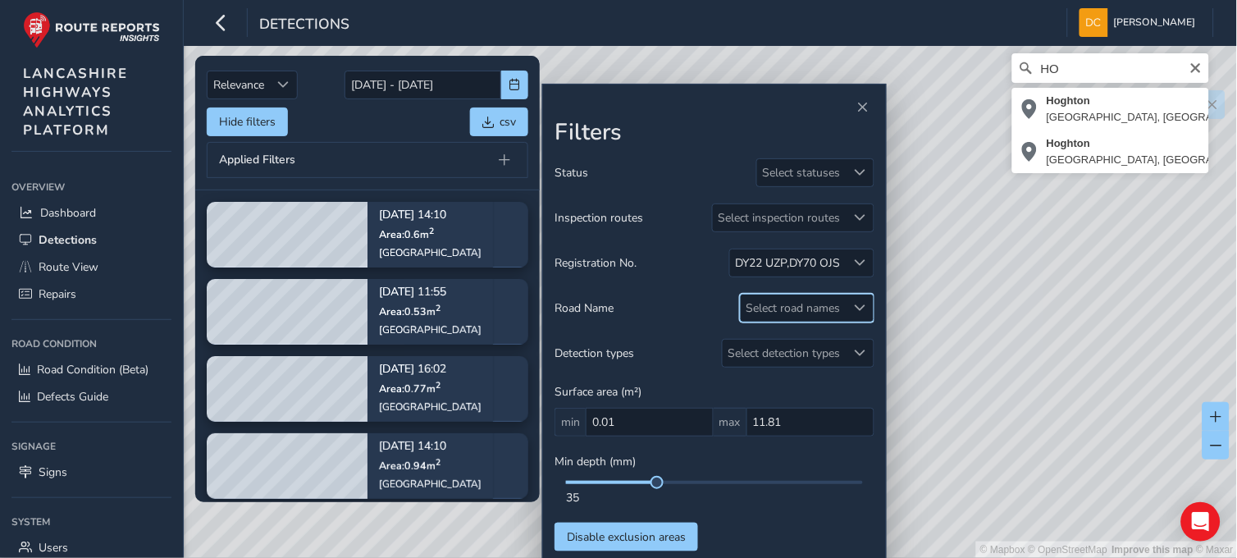
click at [843, 299] on div "Select road names" at bounding box center [794, 307] width 106 height 27
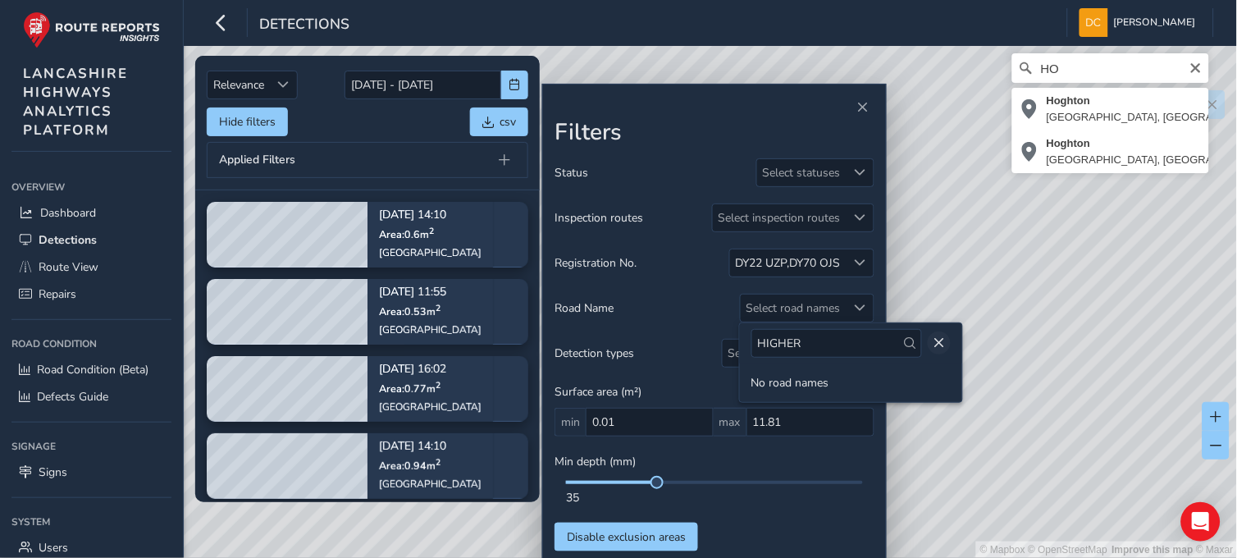
type input "HIGHER"
click at [939, 344] on button "Close" at bounding box center [939, 342] width 23 height 23
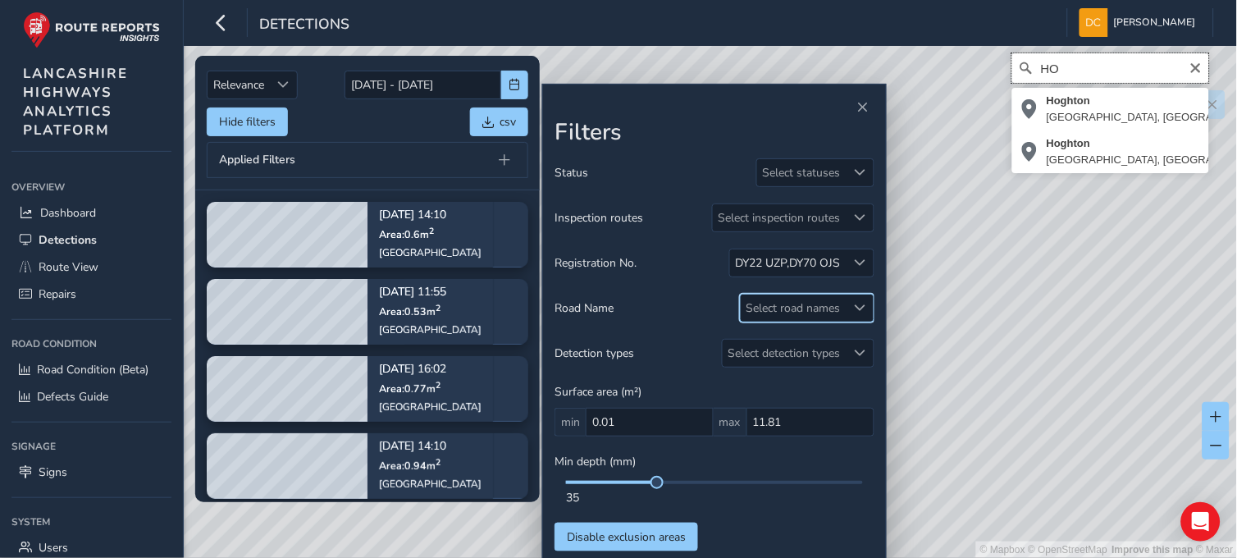
click at [1096, 75] on input "HO" at bounding box center [1110, 68] width 197 height 30
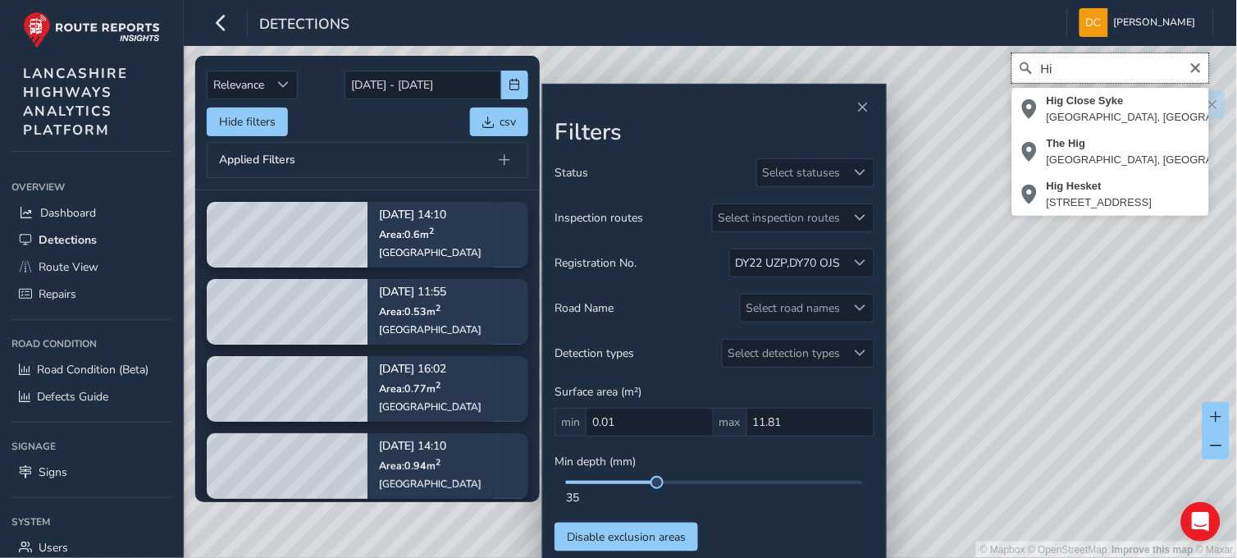
type input "H"
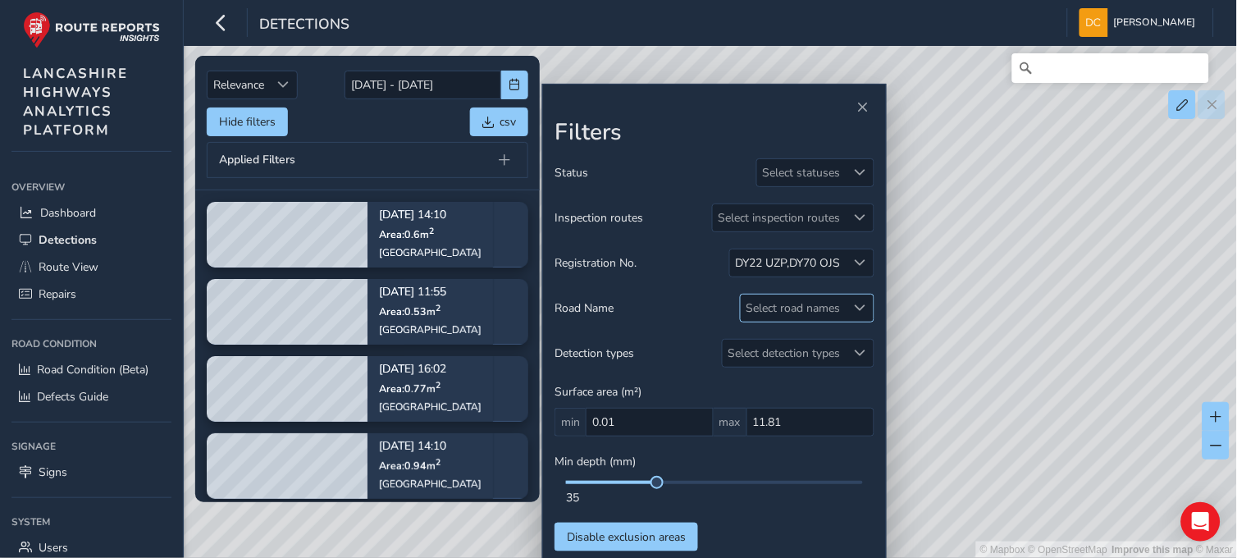
click at [784, 316] on div "Select road names" at bounding box center [794, 307] width 106 height 27
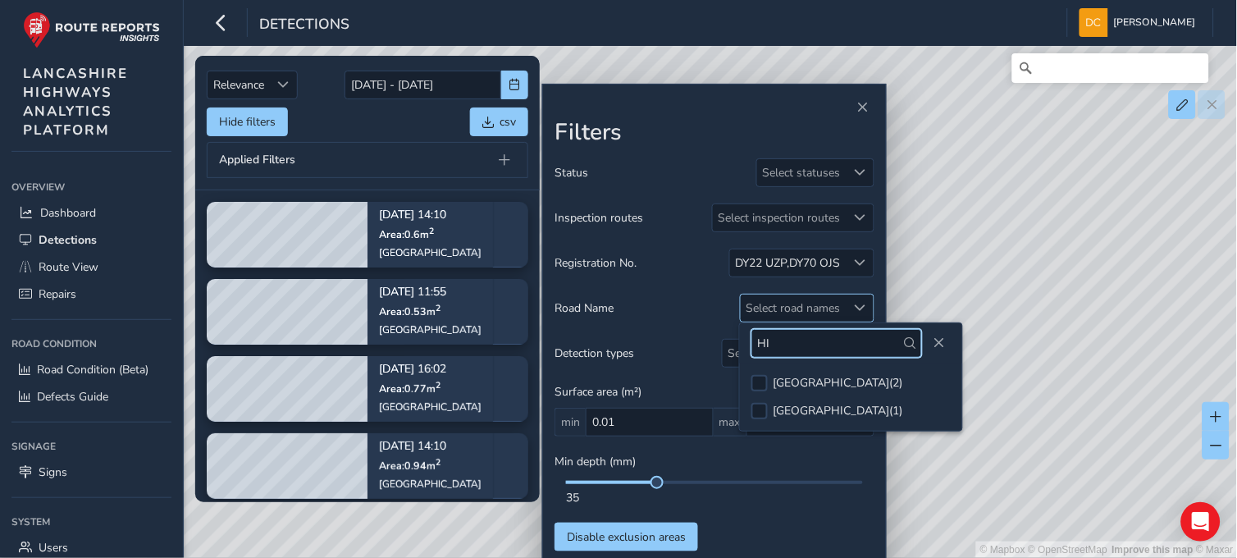
type input "H"
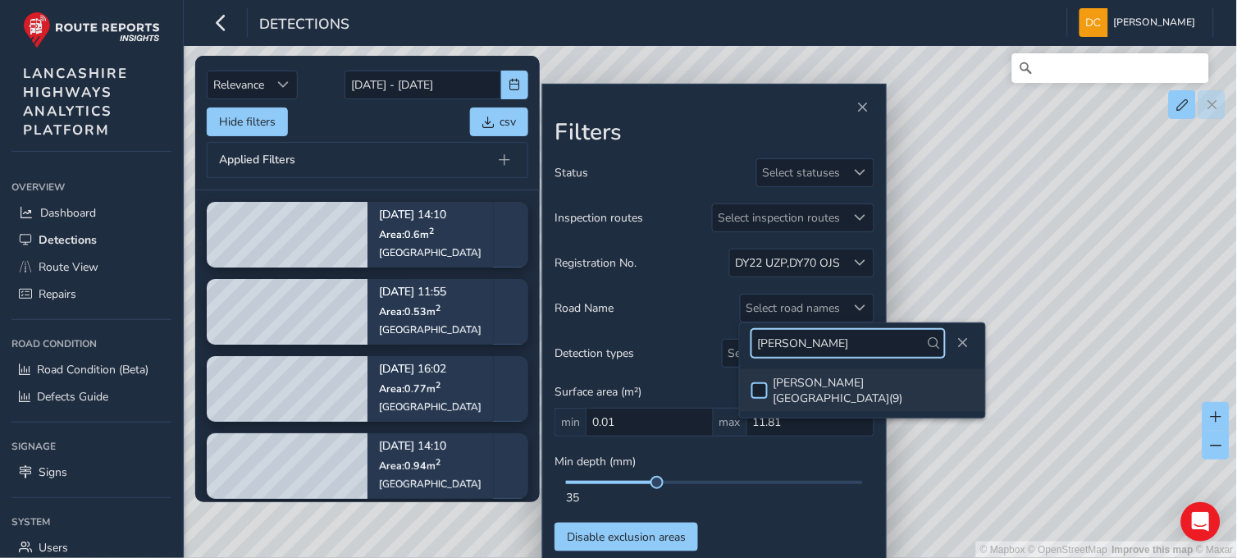
type input "[PERSON_NAME]"
click at [761, 385] on div at bounding box center [759, 390] width 16 height 16
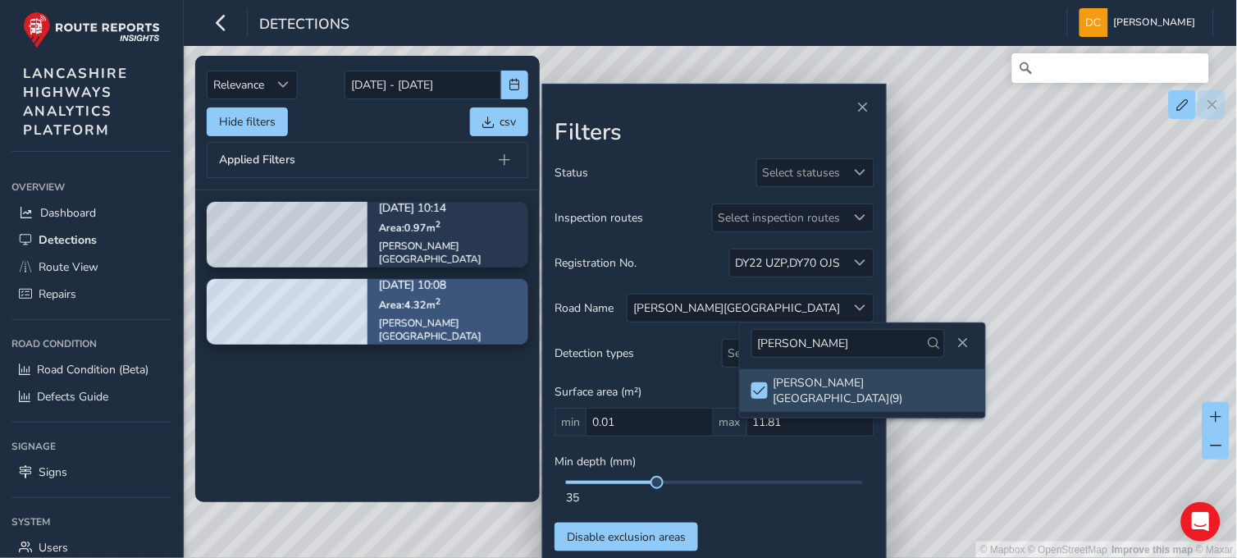
click at [370, 309] on div "[DATE] 10:08 Area: 4.32 m [STREET_ADDRESS][PERSON_NAME]" at bounding box center [447, 311] width 161 height 108
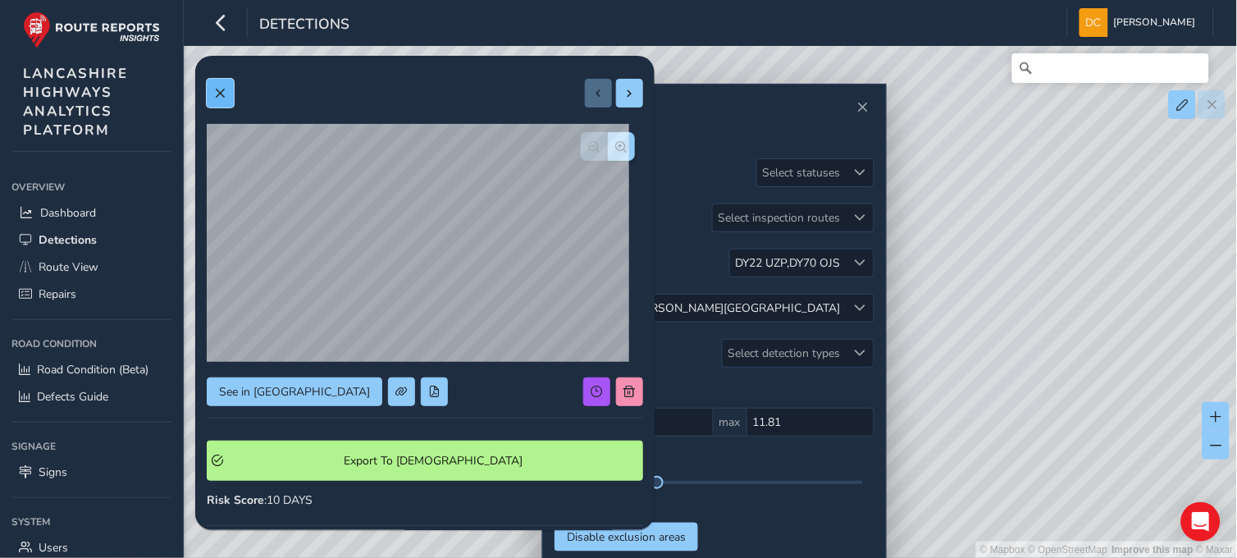
click at [220, 88] on span at bounding box center [219, 93] width 11 height 11
click at [221, 93] on span at bounding box center [219, 93] width 11 height 11
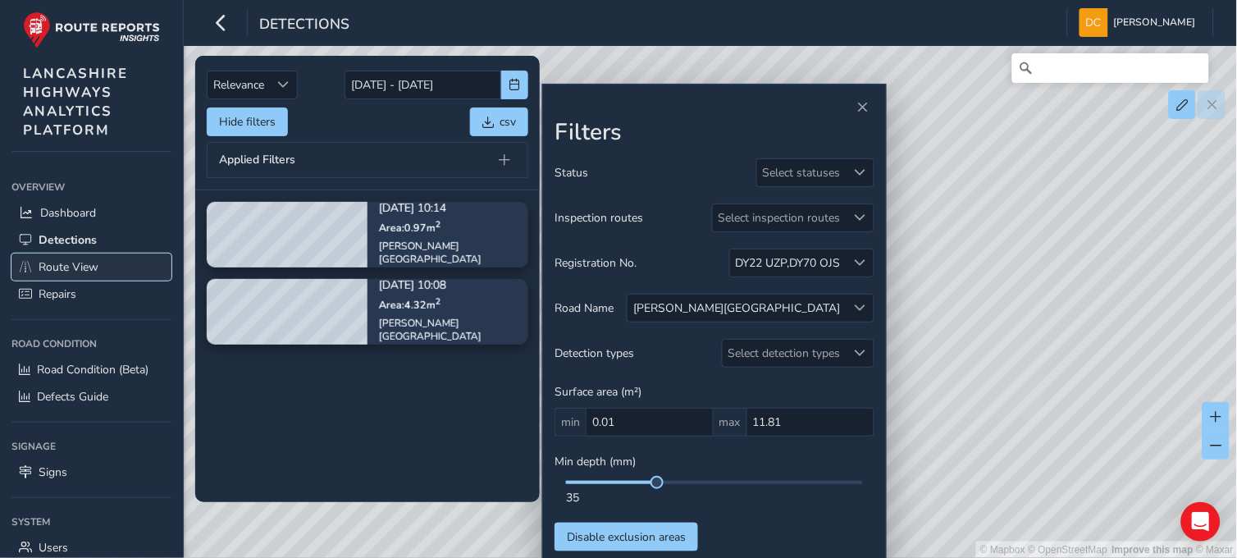
click at [88, 267] on span "Route View" at bounding box center [69, 267] width 60 height 16
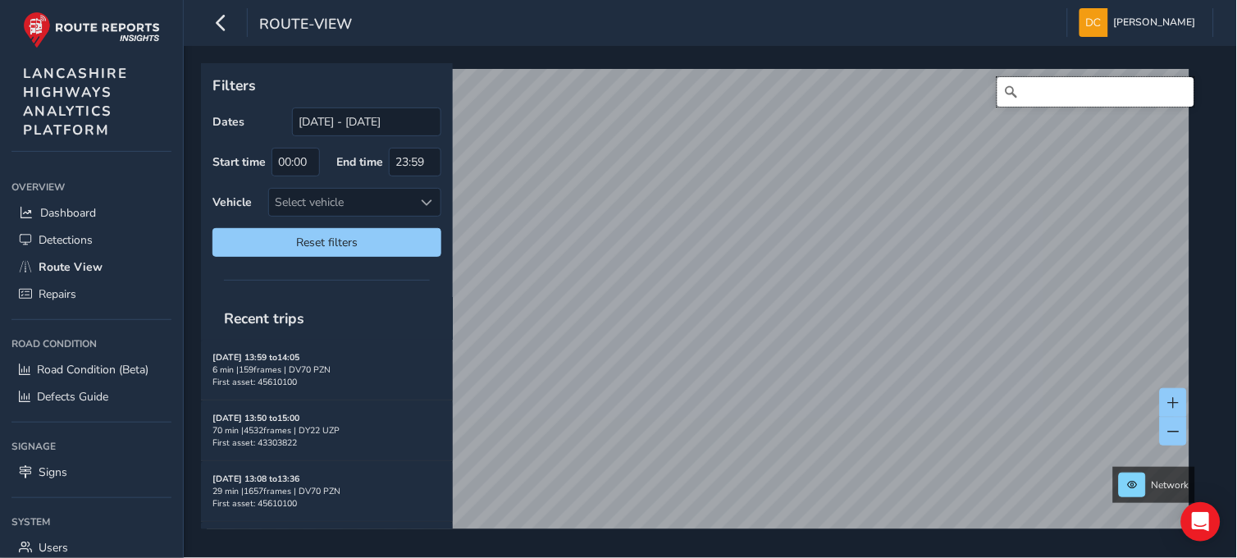
drag, startPoint x: 1011, startPoint y: 100, endPoint x: 1053, endPoint y: 85, distance: 44.4
click at [1012, 100] on input "Search" at bounding box center [1095, 92] width 197 height 30
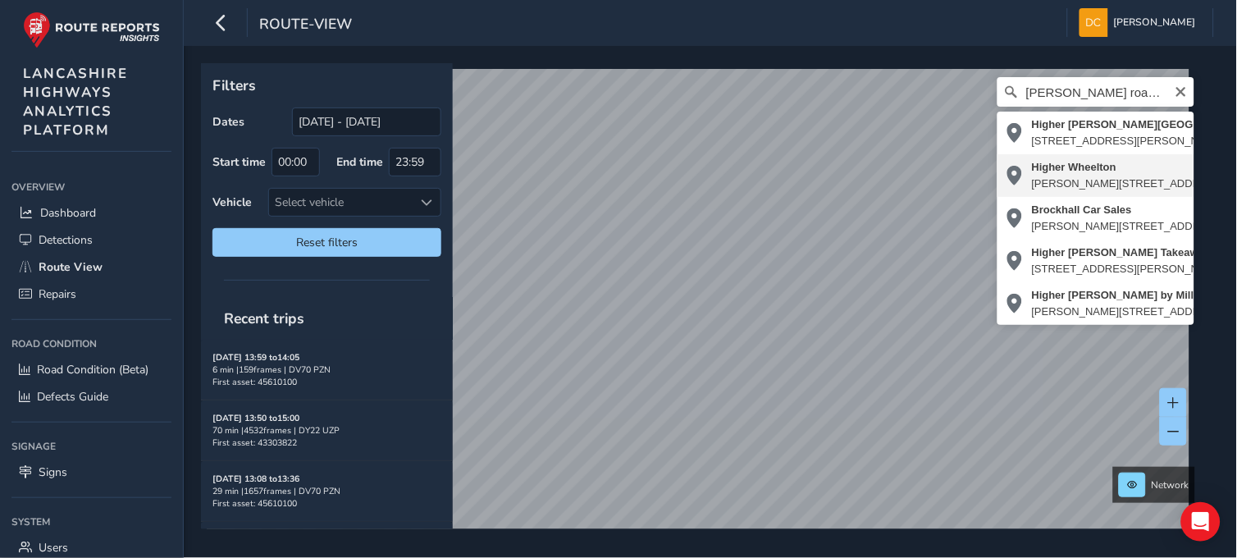
type input "[STREET_ADDRESS][PERSON_NAME]"
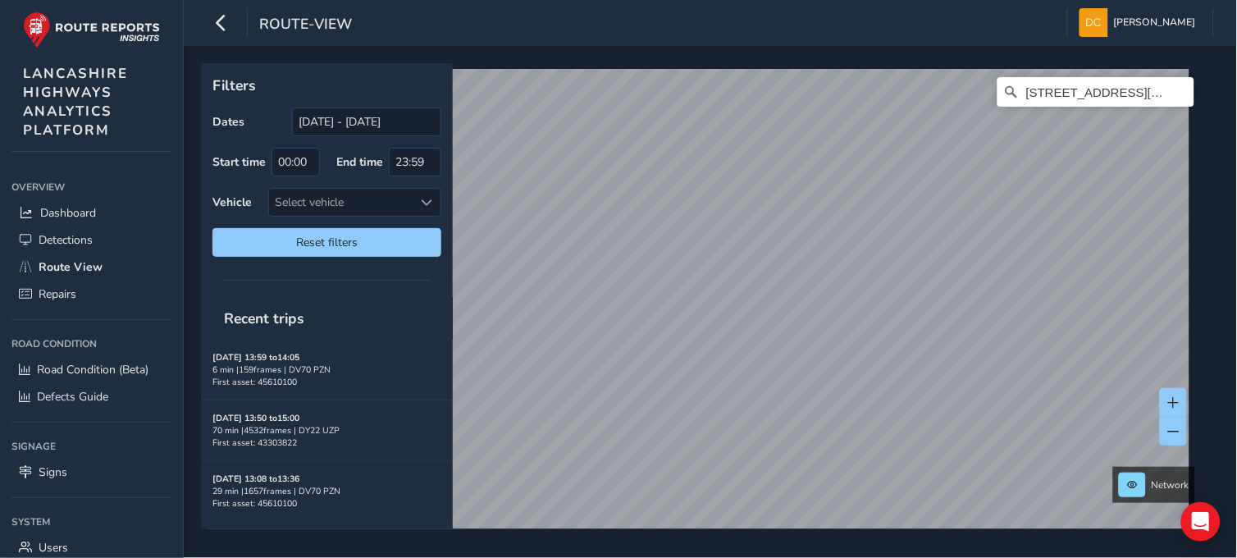
click at [936, 248] on div "Filters Dates [DATE] - [DATE] Start time 00:00 End time 23:59 Vehicle Select ve…" at bounding box center [710, 302] width 1053 height 512
